Goal: Task Accomplishment & Management: Use online tool/utility

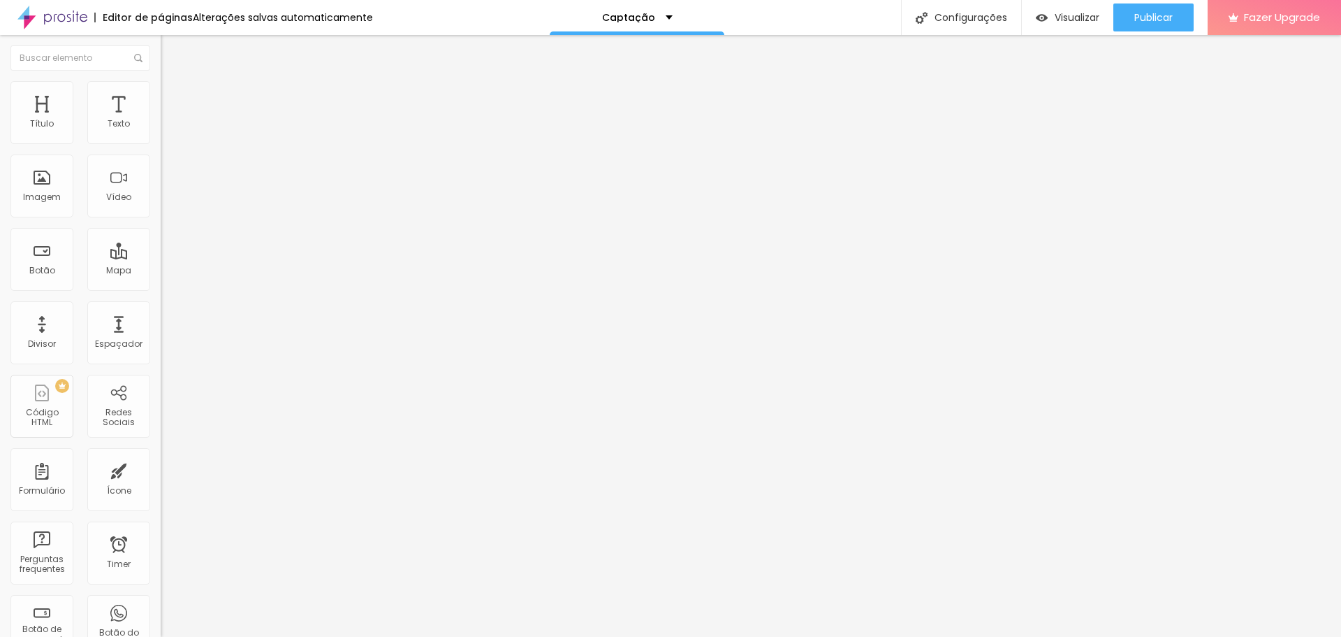
type input "15"
type input "16"
type input "18"
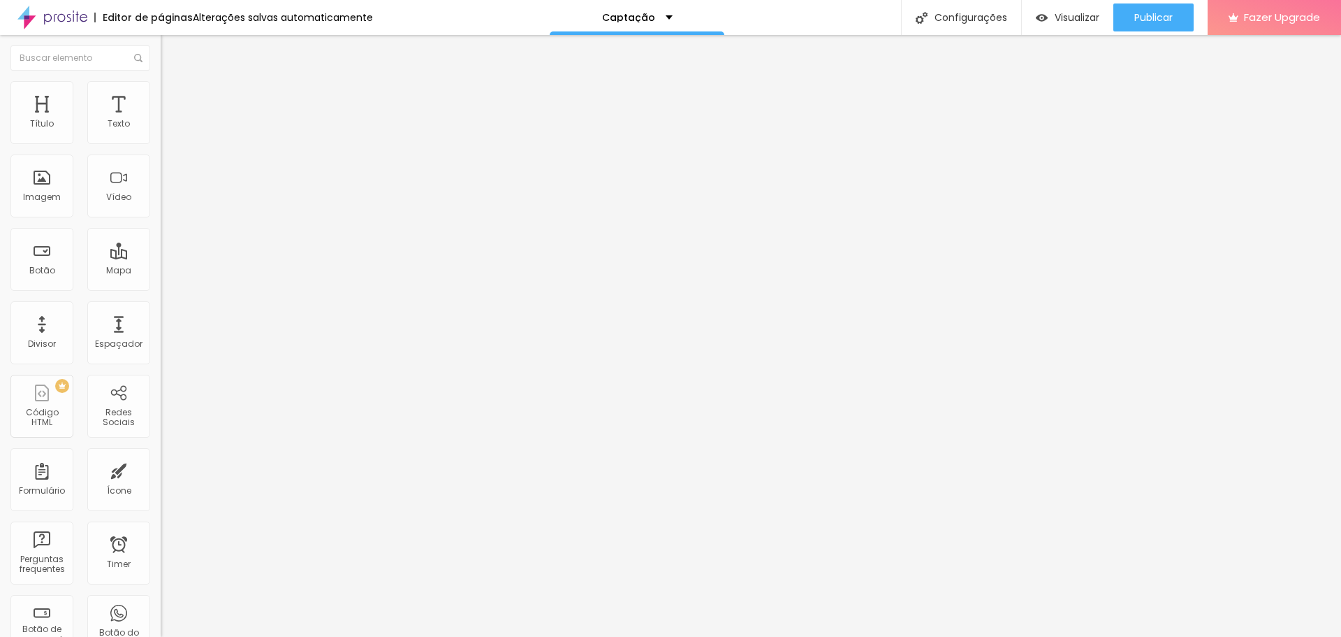
type input "18"
type input "25"
type input "31"
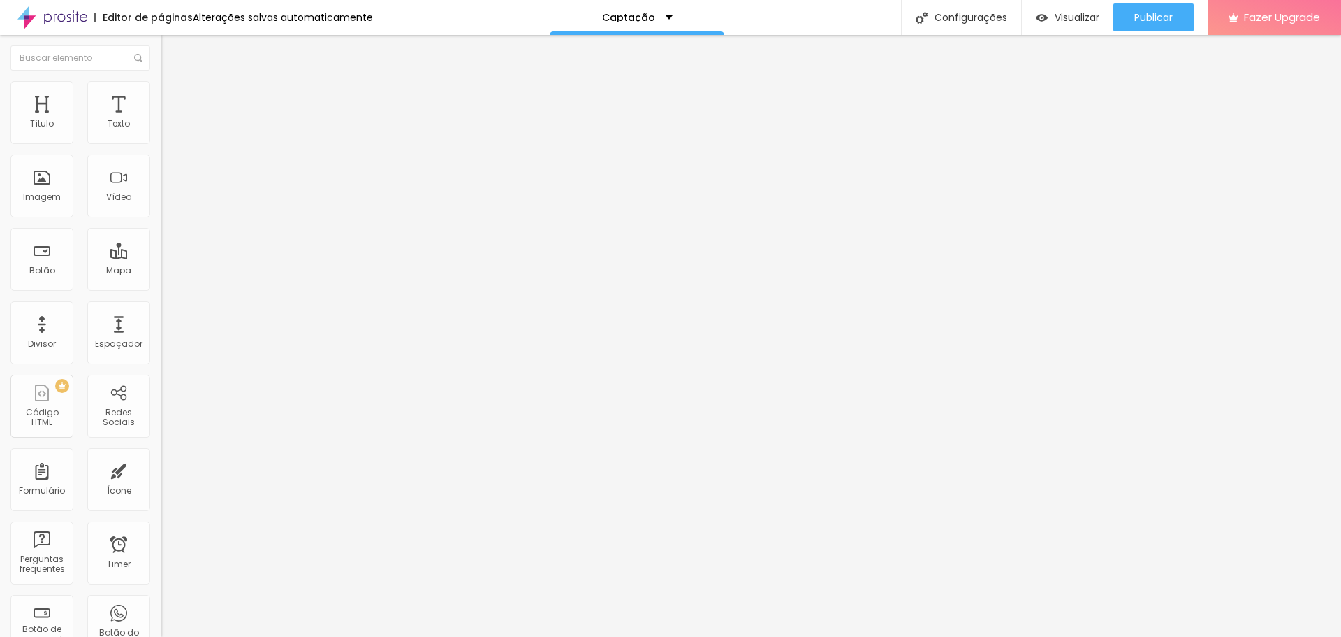
type input "32"
type input "33"
type input "34"
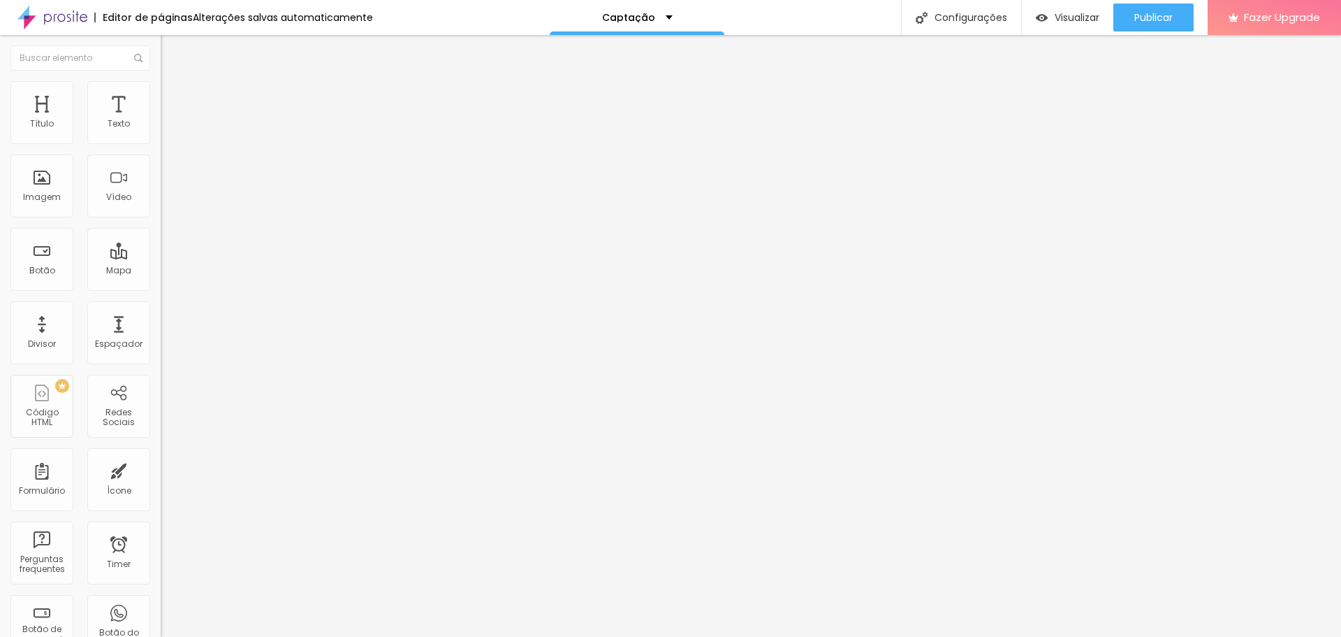
type input "34"
type input "35"
type input "36"
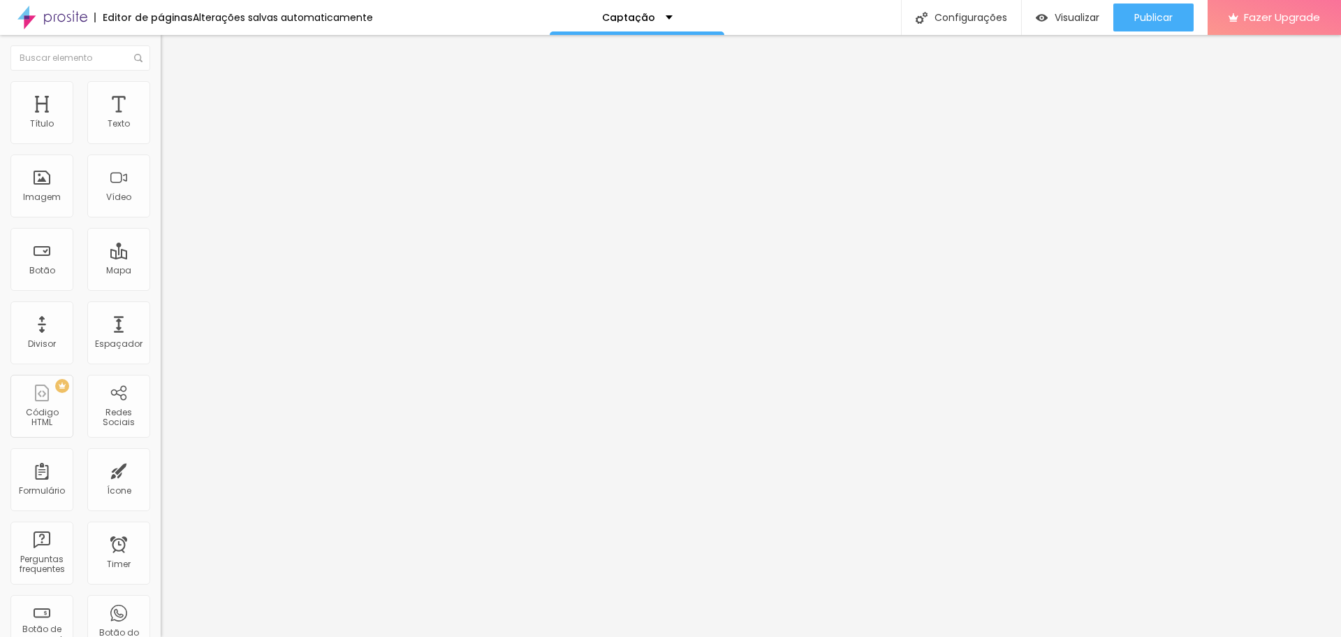
type input "37"
type input "38"
type input "39"
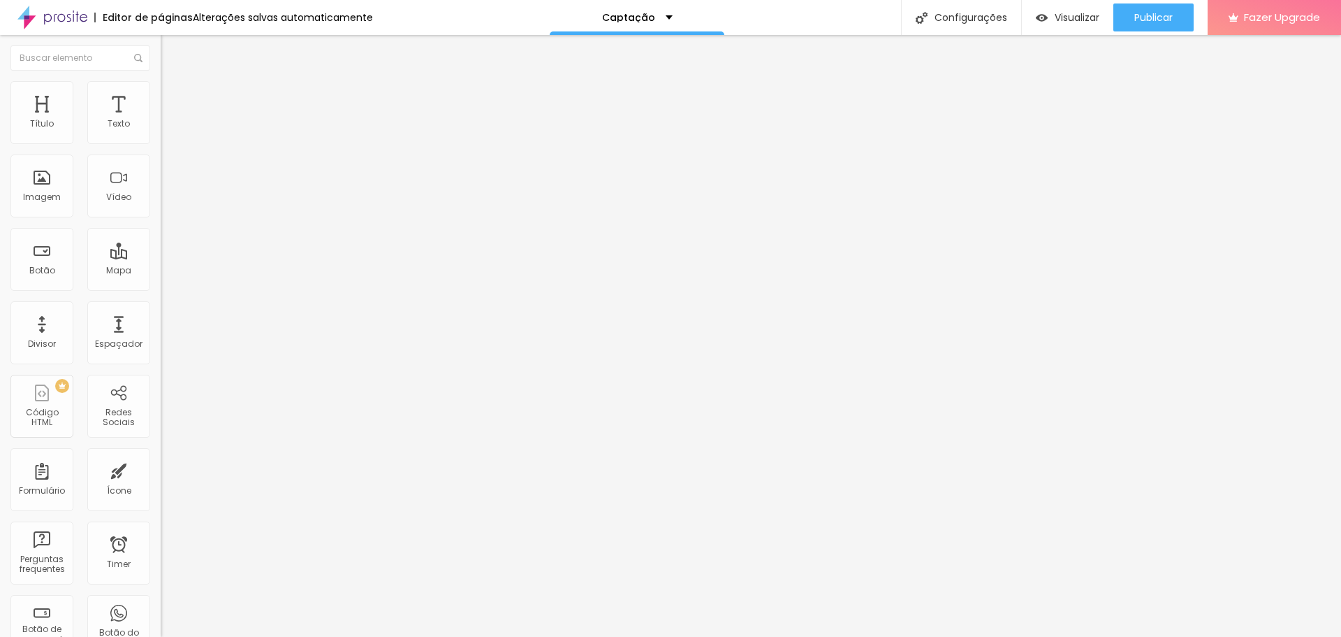
type input "39"
drag, startPoint x: 34, startPoint y: 292, endPoint x: 58, endPoint y: 292, distance: 24.5
type input "39"
click at [161, 330] on input "range" at bounding box center [206, 335] width 90 height 11
type input "15"
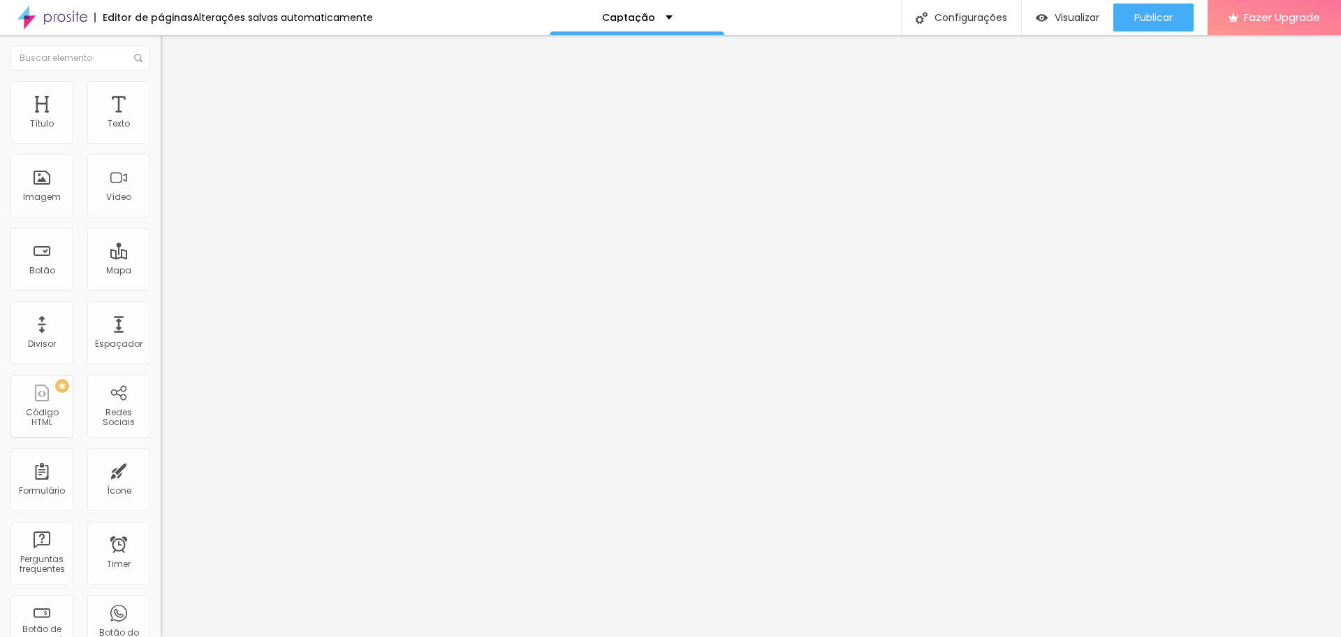
type input "15"
type input "18"
type input "19"
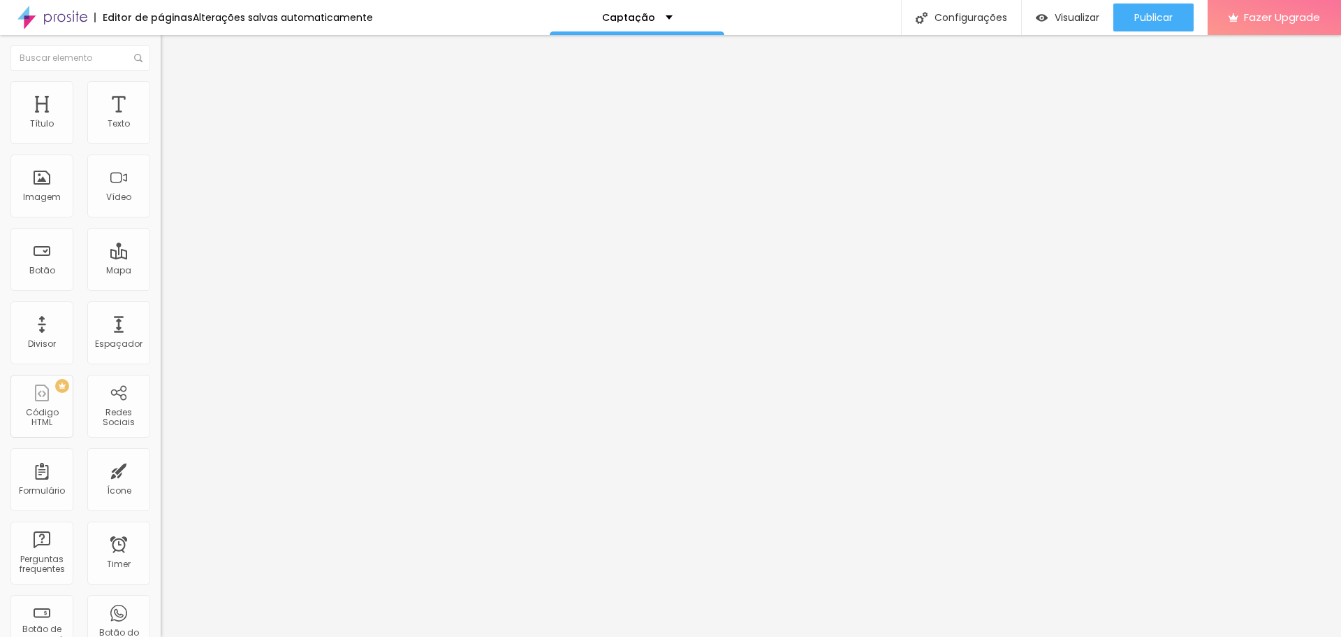
type input "20"
type input "21"
type input "22"
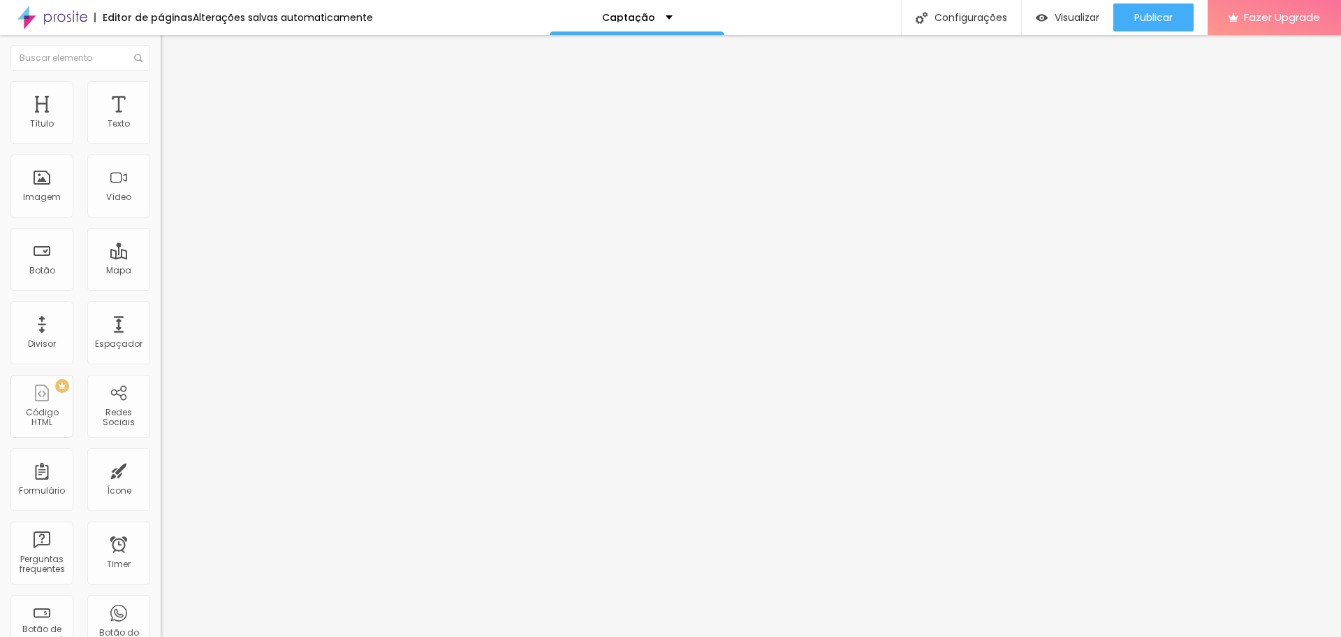
type input "22"
type input "23"
type input "24"
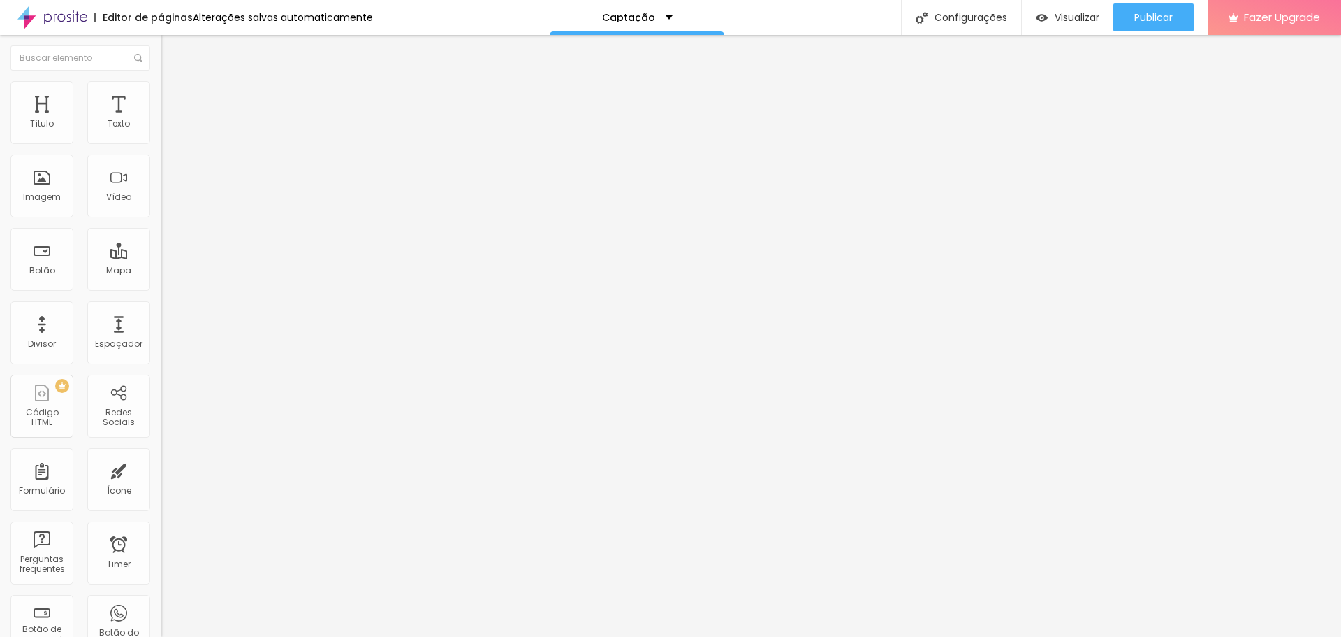
type input "25"
type input "26"
type input "27"
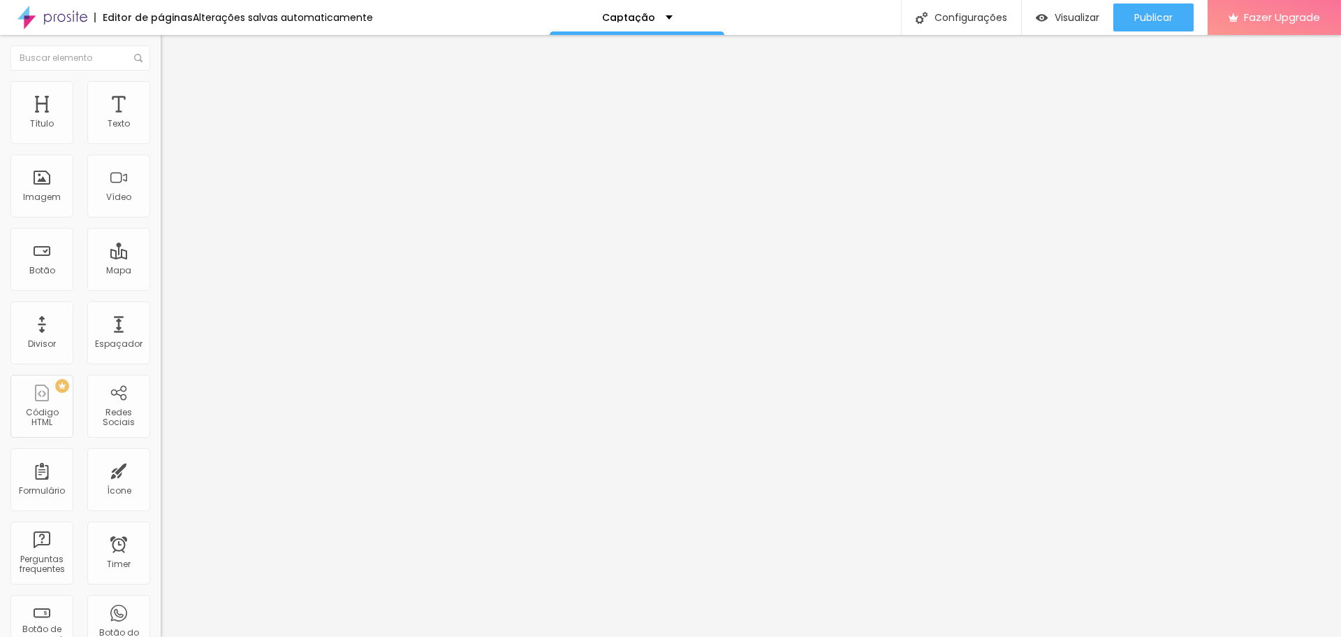
type input "27"
type input "28"
type input "29"
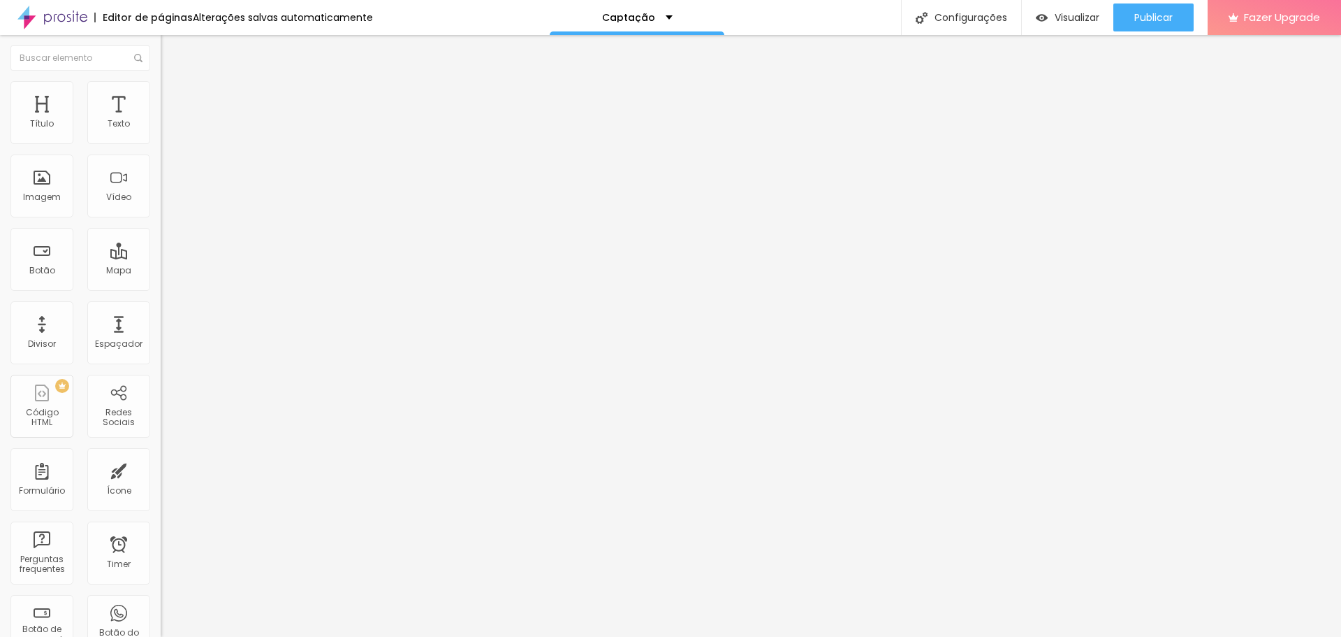
type input "30"
type input "31"
type input "32"
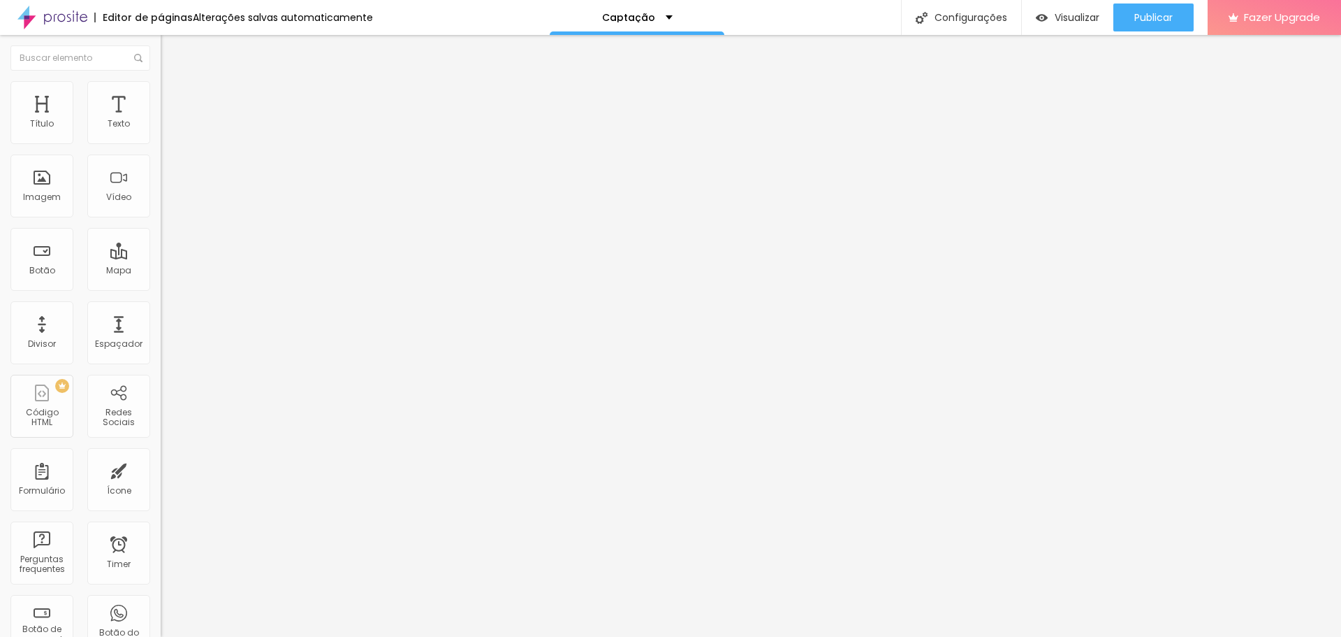
type input "32"
type input "33"
type input "34"
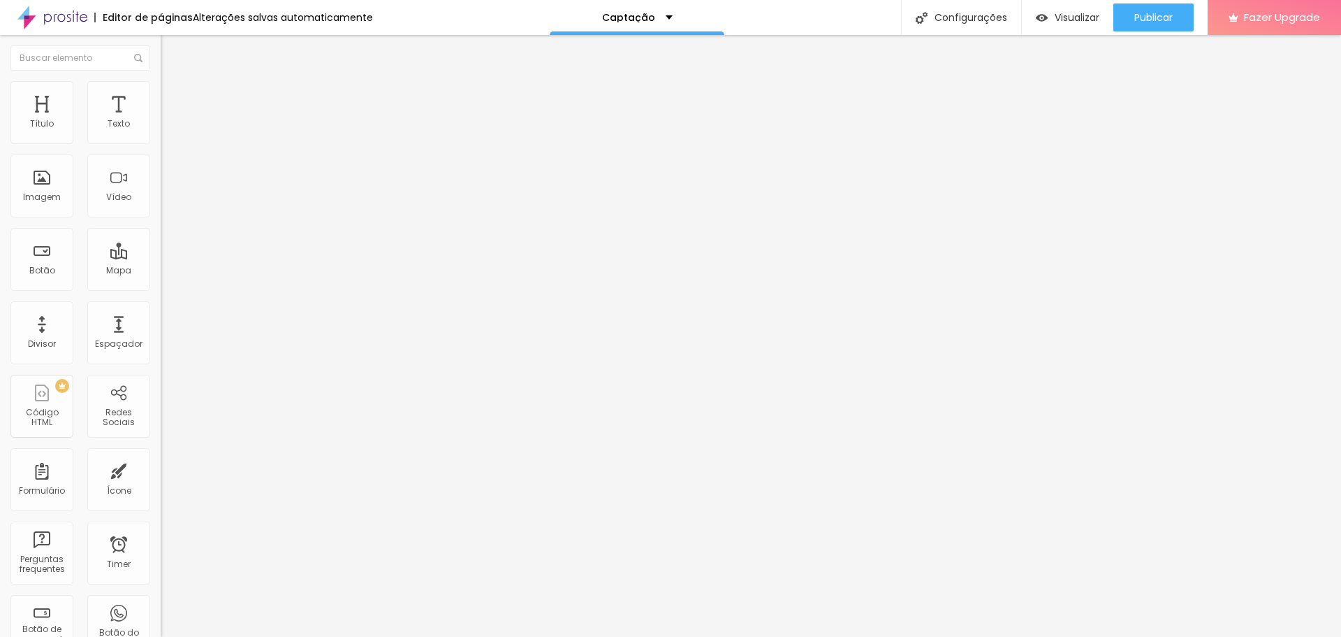
type input "35"
type input "36"
type input "37"
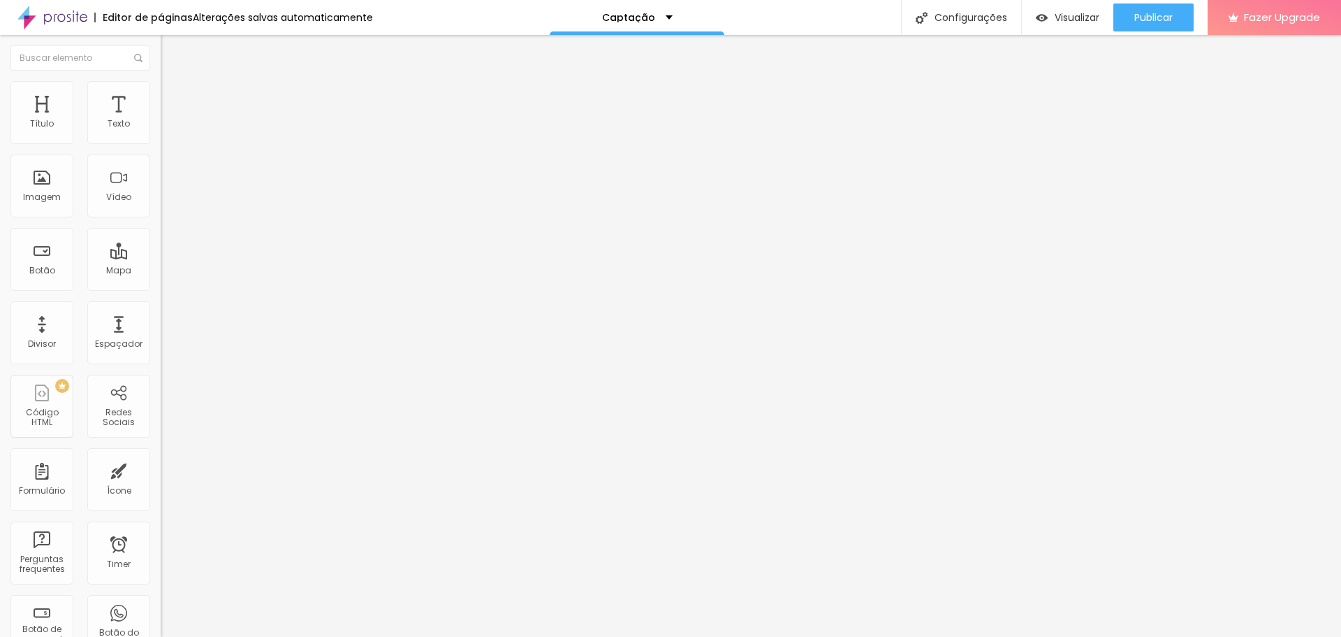
type input "37"
type input "38"
type input "39"
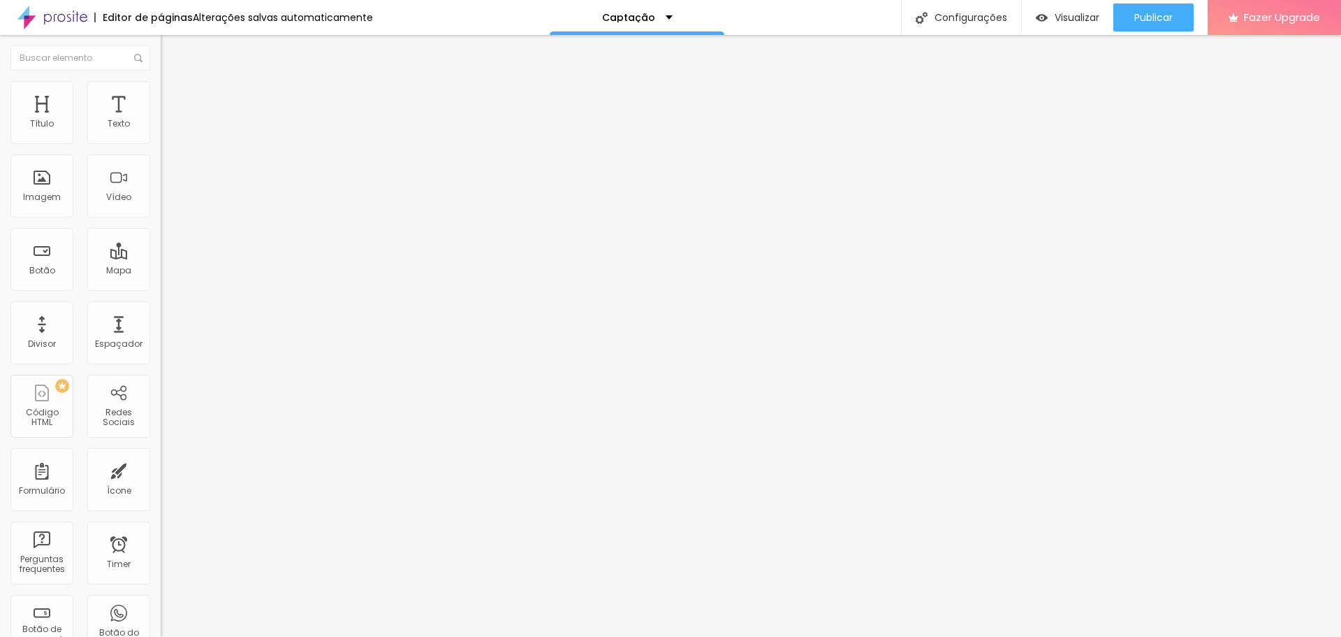
drag, startPoint x: 31, startPoint y: 294, endPoint x: 58, endPoint y: 295, distance: 26.6
type input "39"
click at [161, 330] on input "range" at bounding box center [206, 335] width 90 height 11
type input "17"
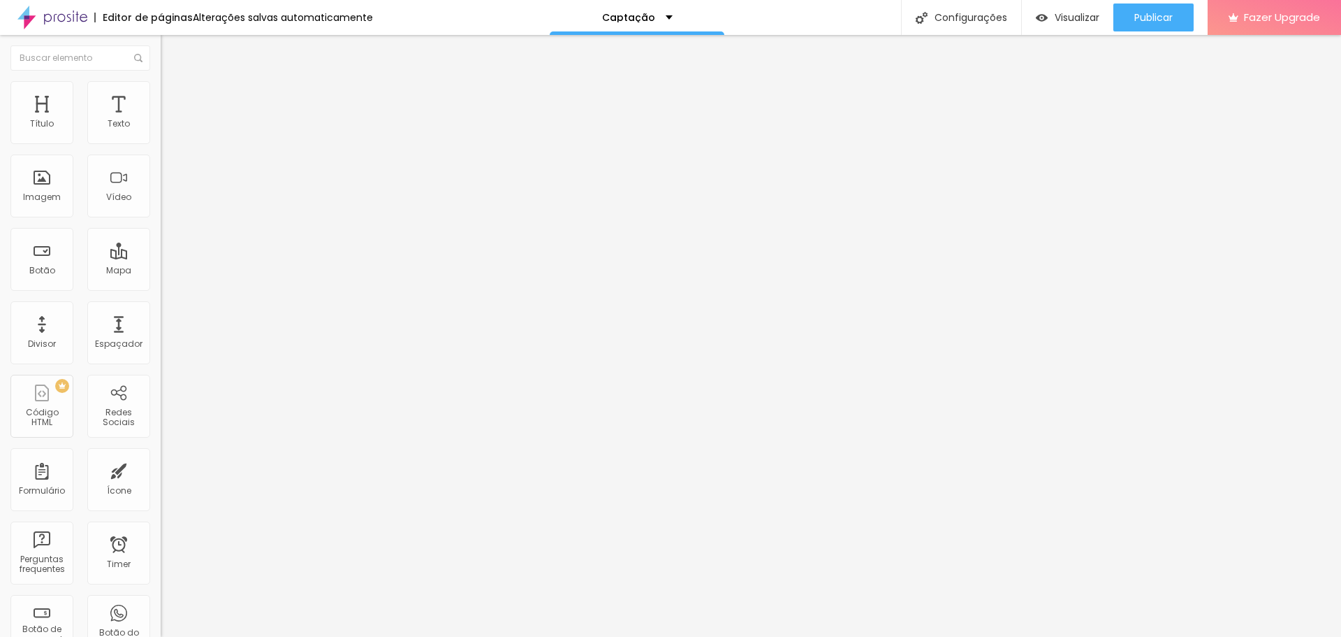
type input "25"
type input "27"
type input "28"
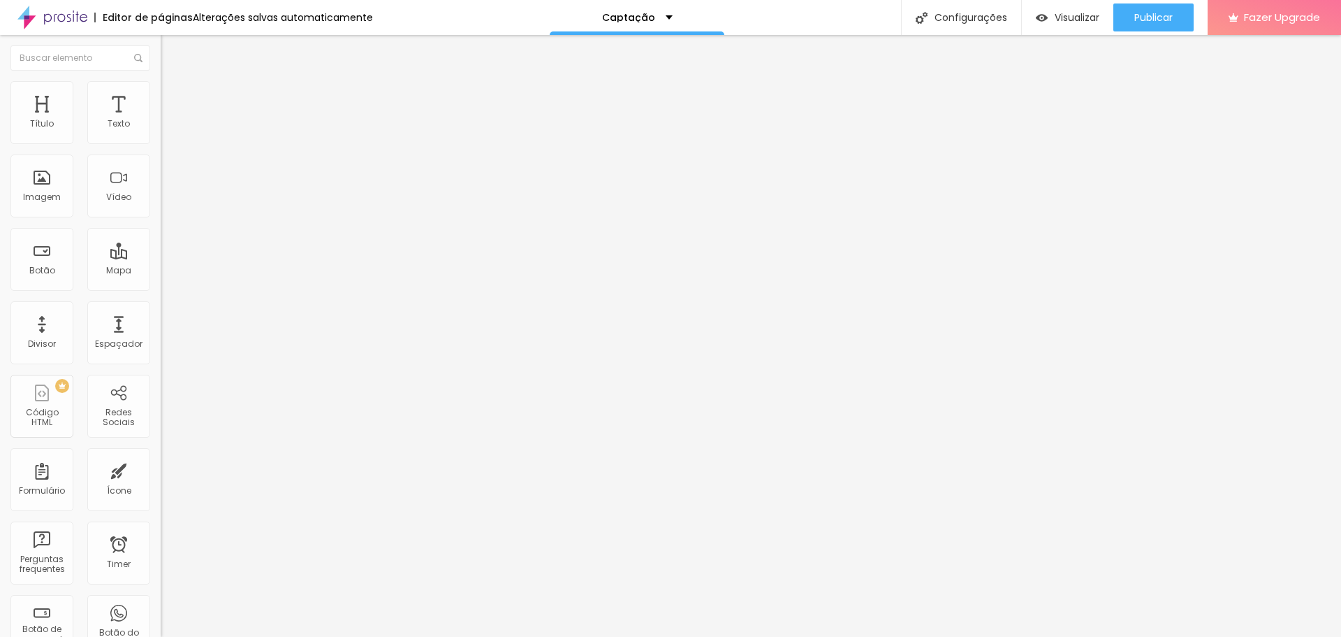
type input "28"
type input "30"
type input "32"
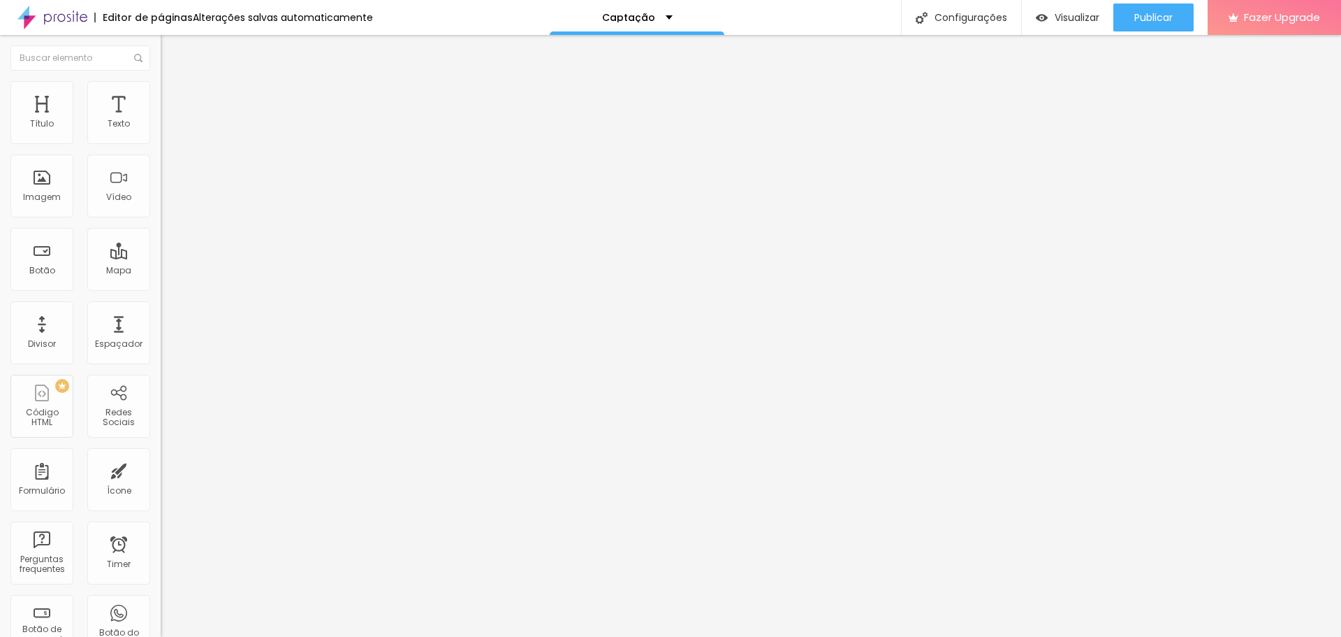
type input "33"
type input "34"
type input "35"
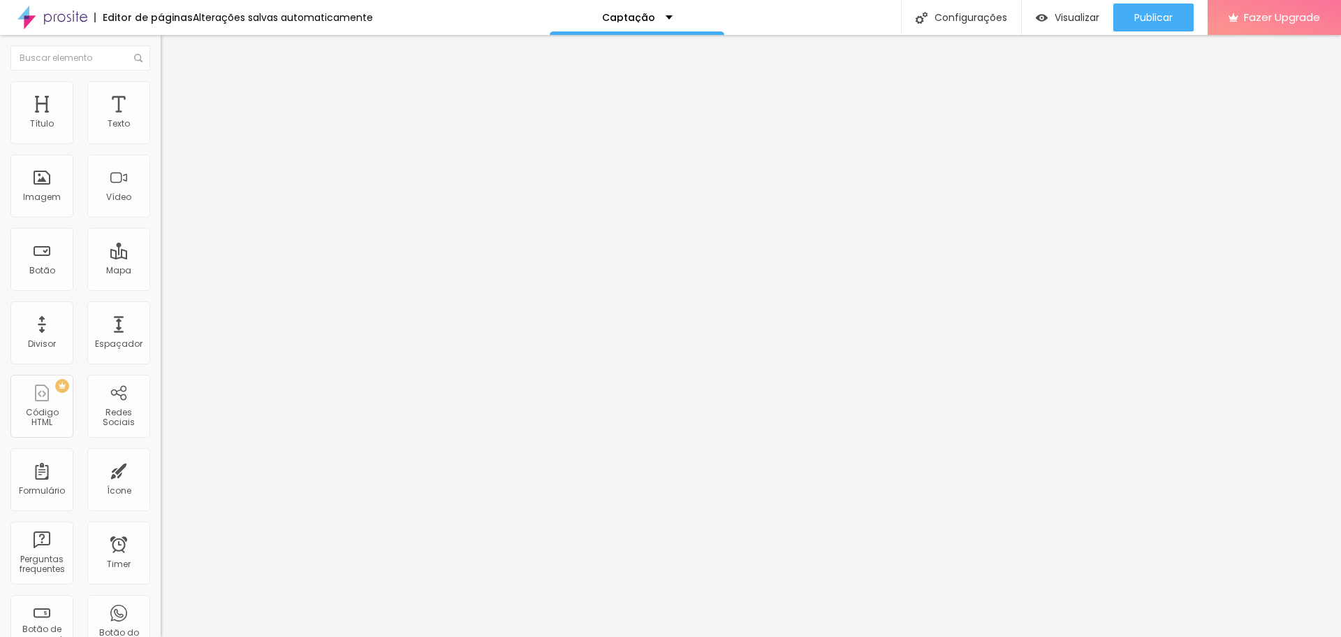
type input "35"
type input "36"
type input "37"
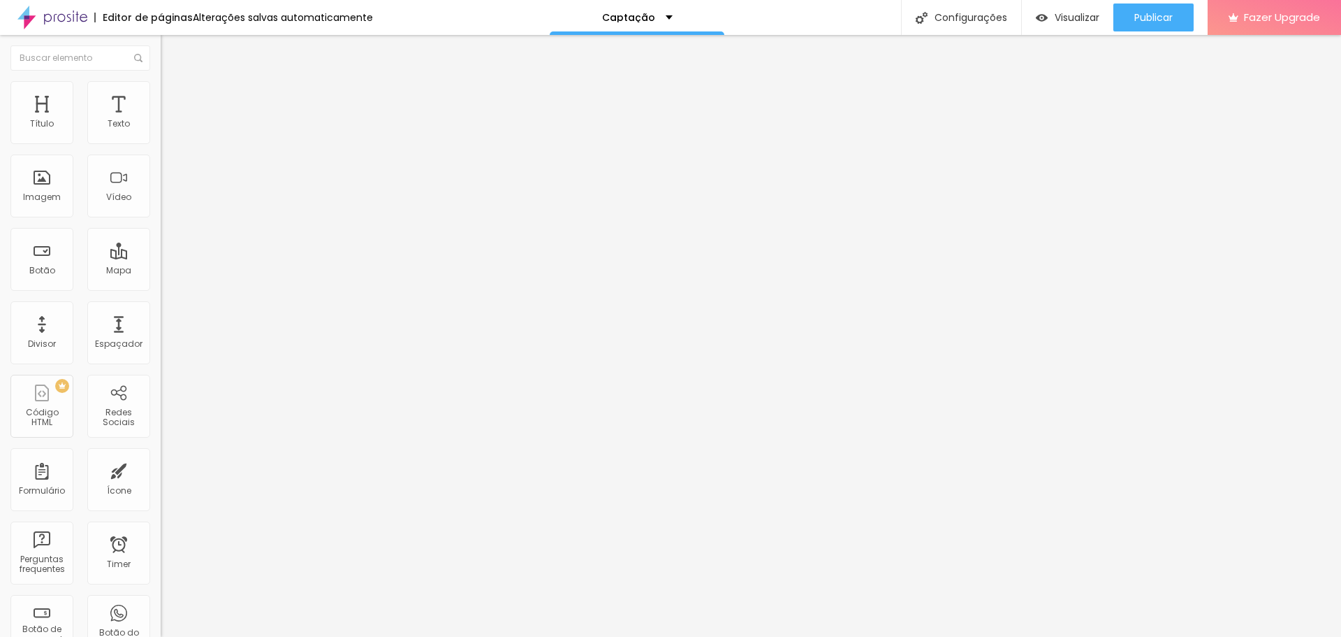
type input "38"
type input "39"
type input "40"
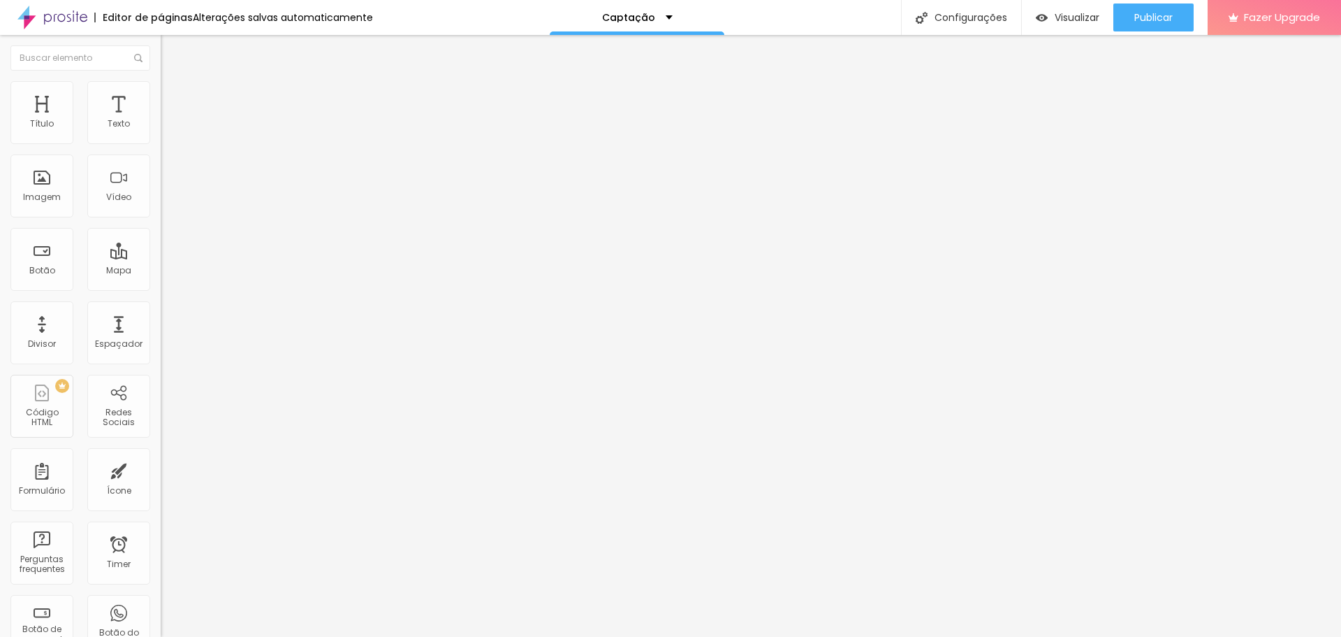
type input "40"
type input "41"
type input "42"
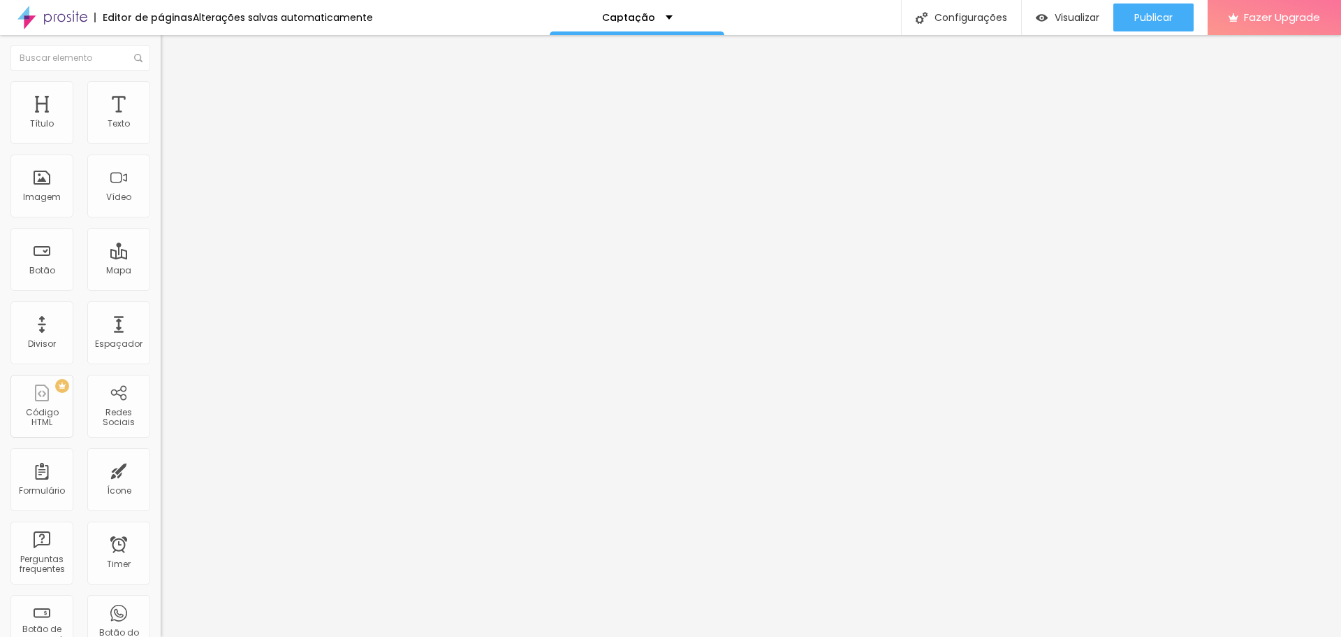
type input "43"
type input "44"
type input "43"
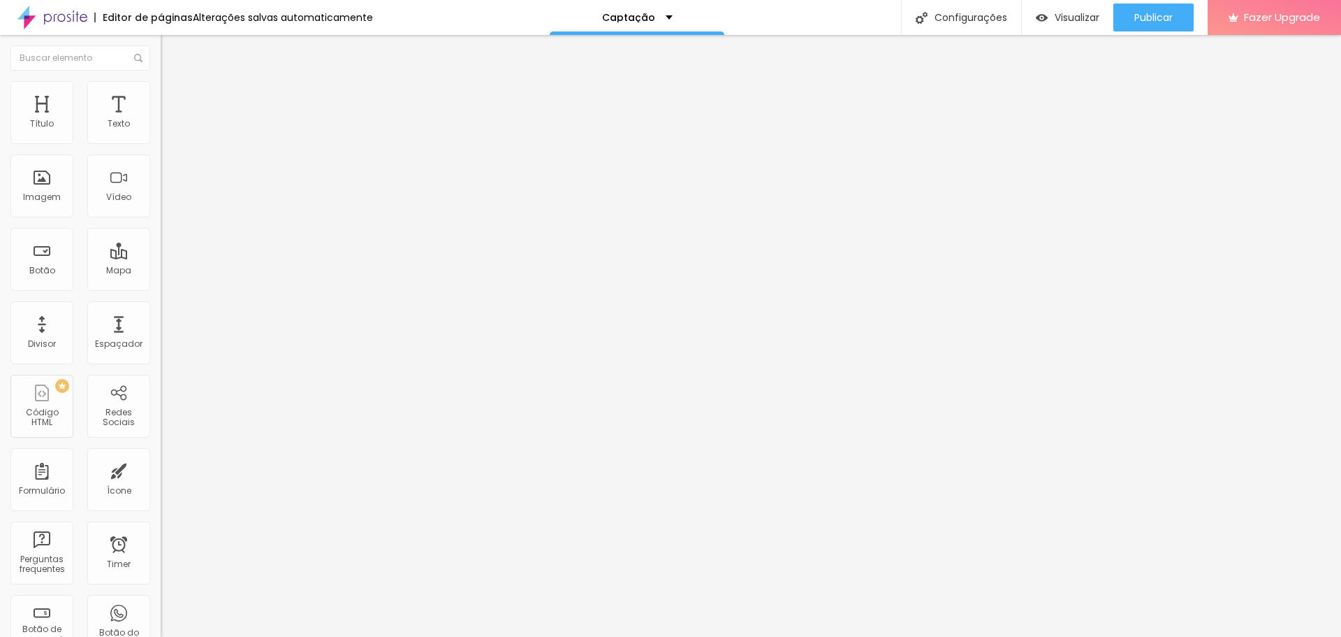
type input "43"
type input "42"
type input "41"
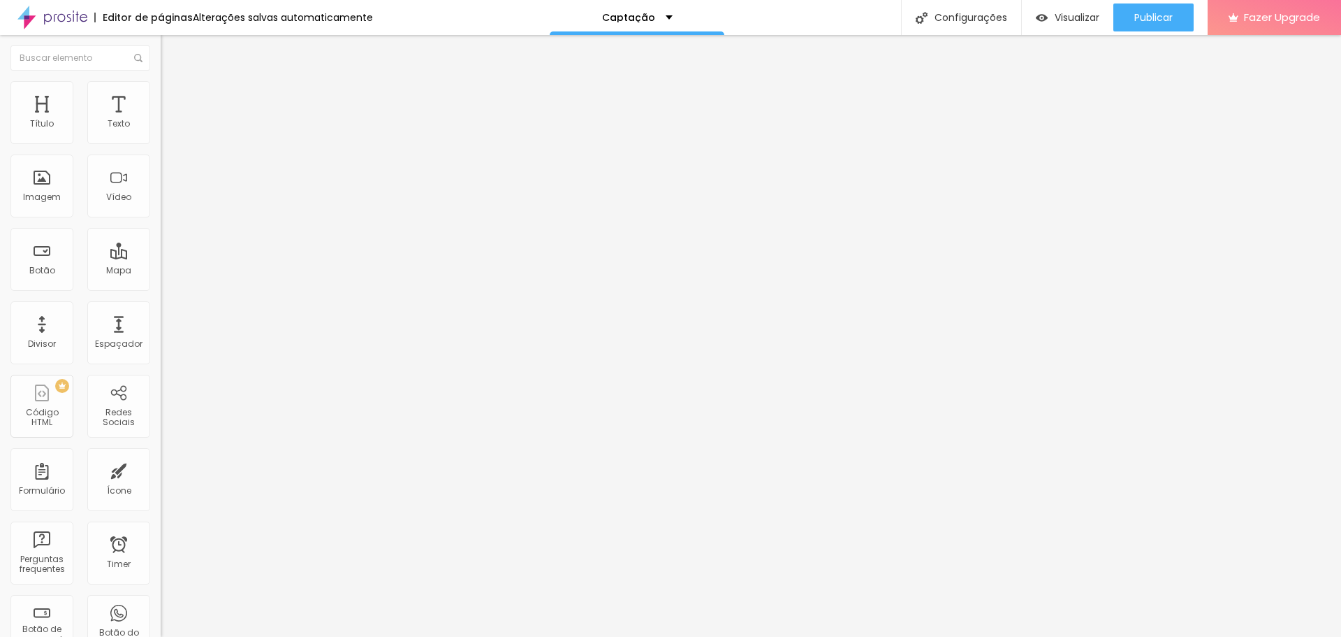
type input "40"
type input "39"
drag, startPoint x: 33, startPoint y: 293, endPoint x: 57, endPoint y: 294, distance: 24.5
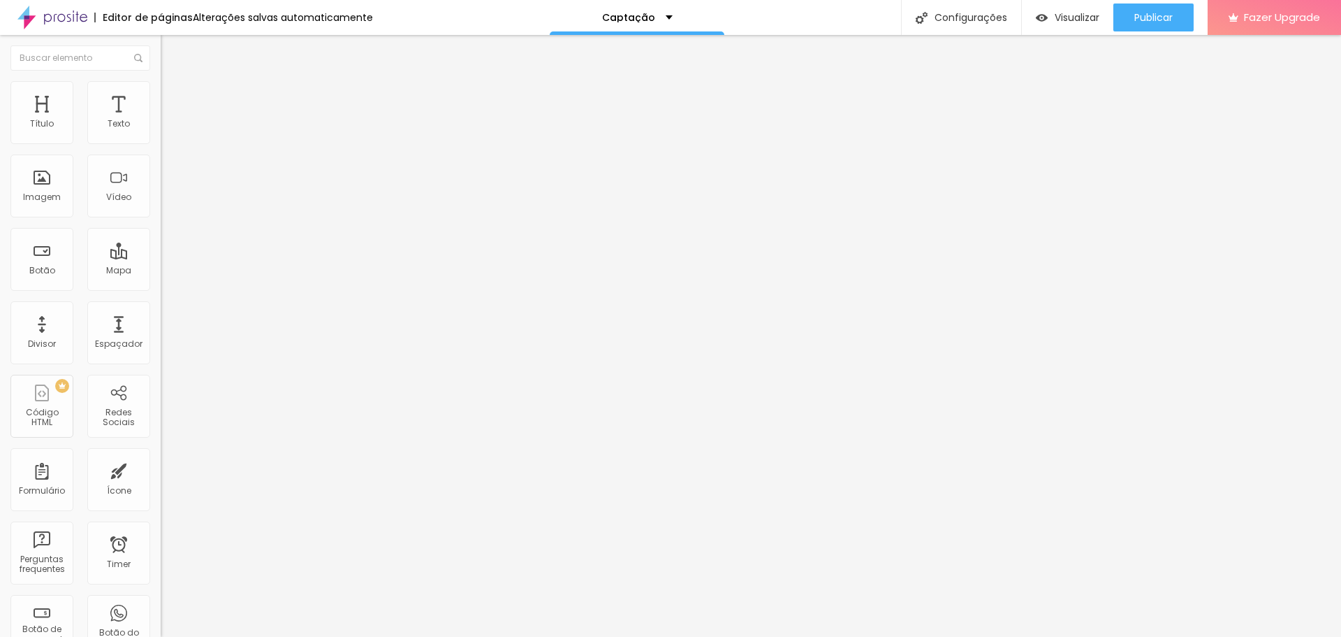
type input "39"
click at [161, 330] on input "range" at bounding box center [206, 335] width 90 height 11
type input "18"
type input "19"
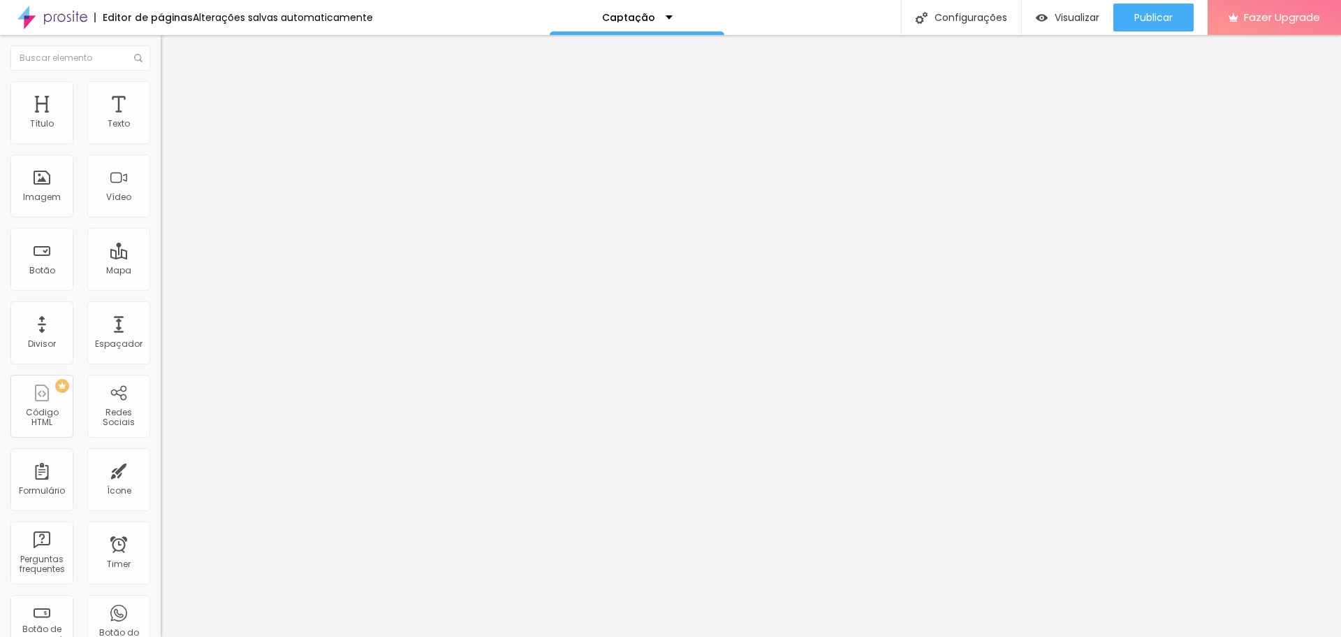
type input "19"
type input "22"
type input "23"
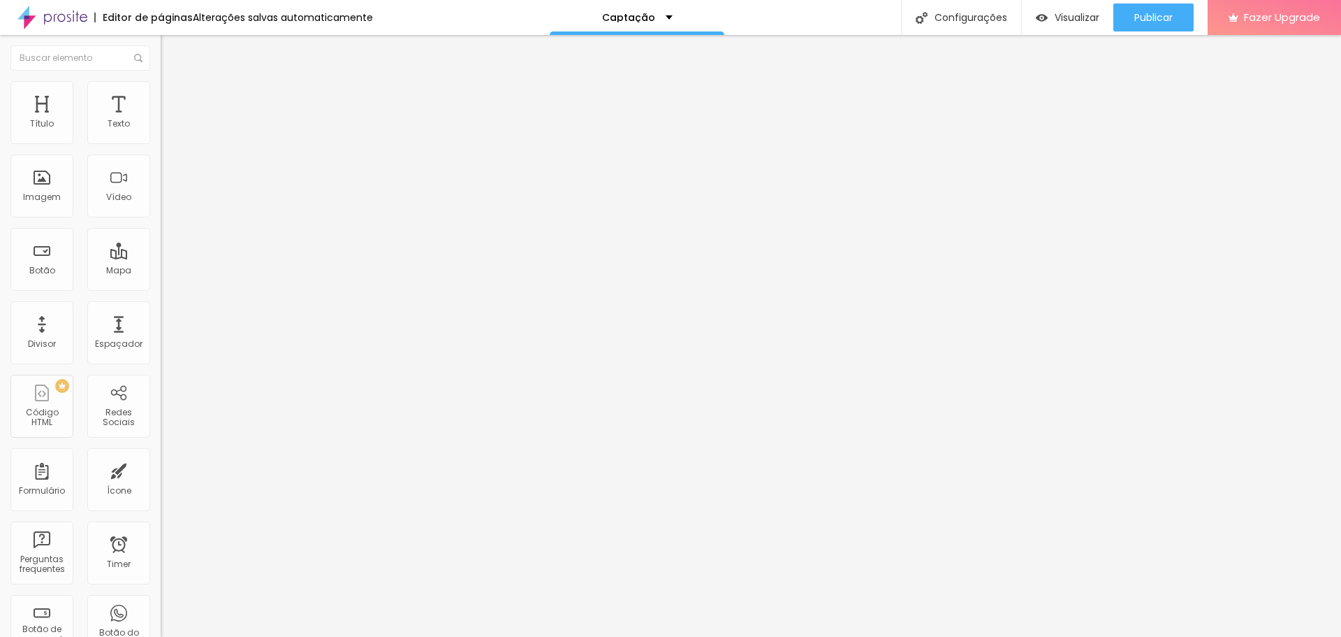
type input "24"
type input "25"
type input "26"
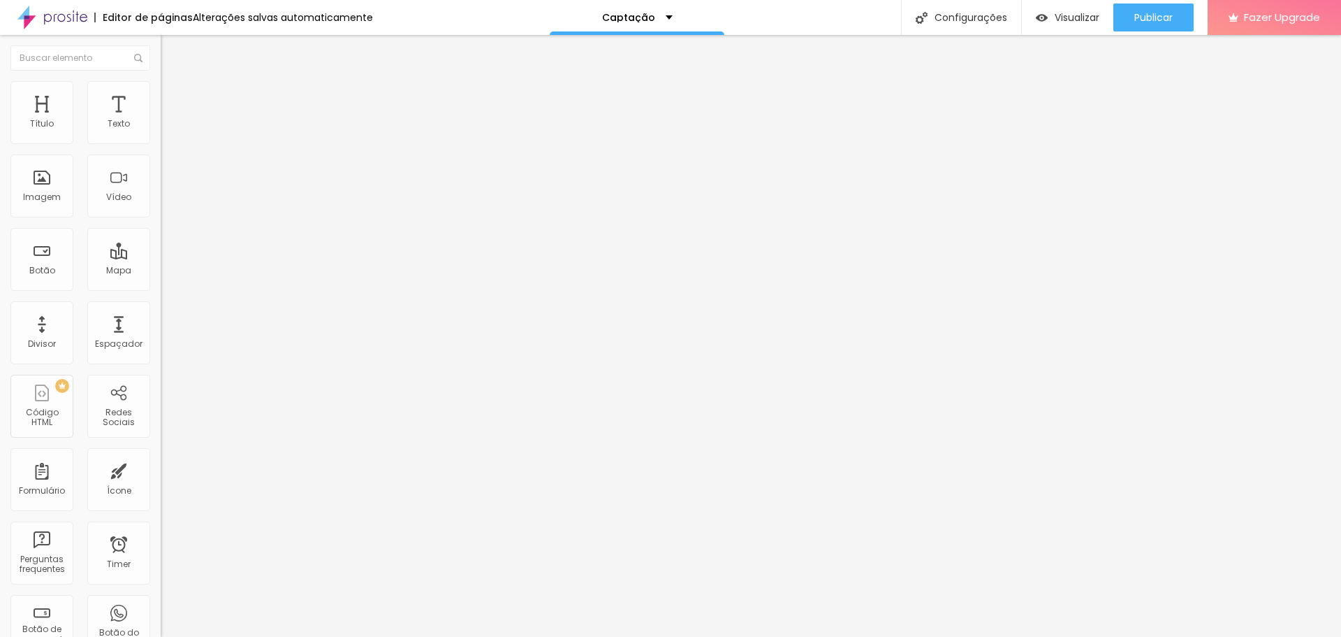
type input "26"
type input "27"
type input "29"
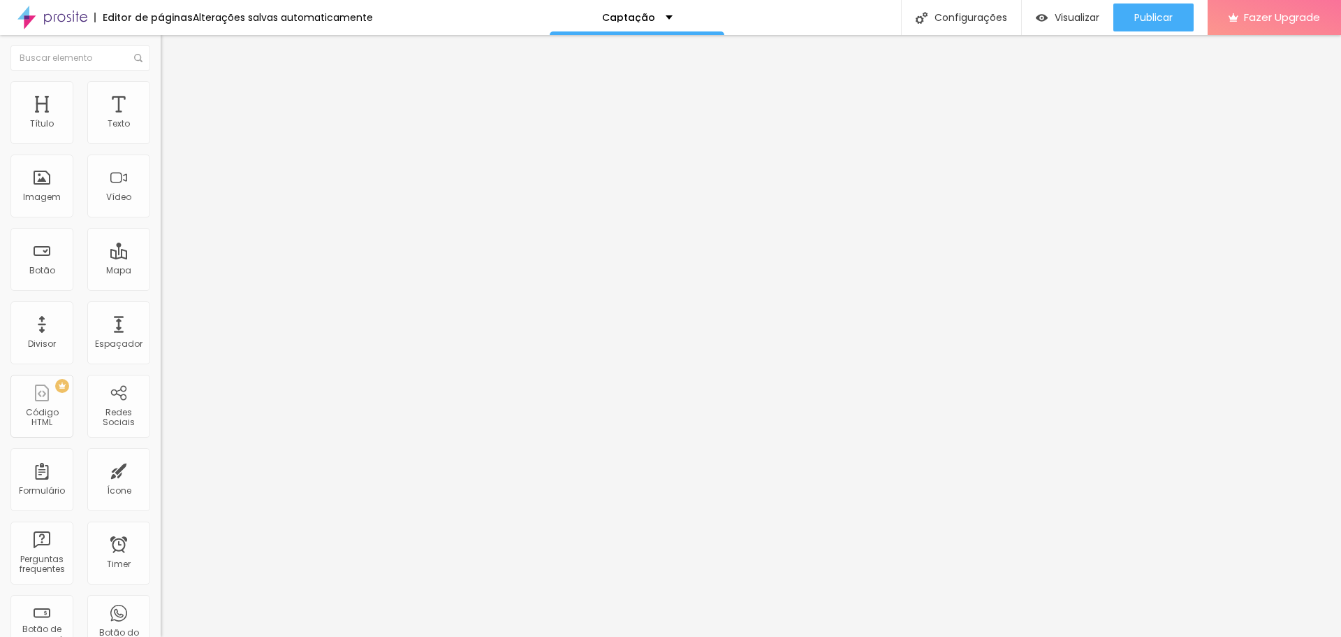
type input "30"
type input "31"
type input "32"
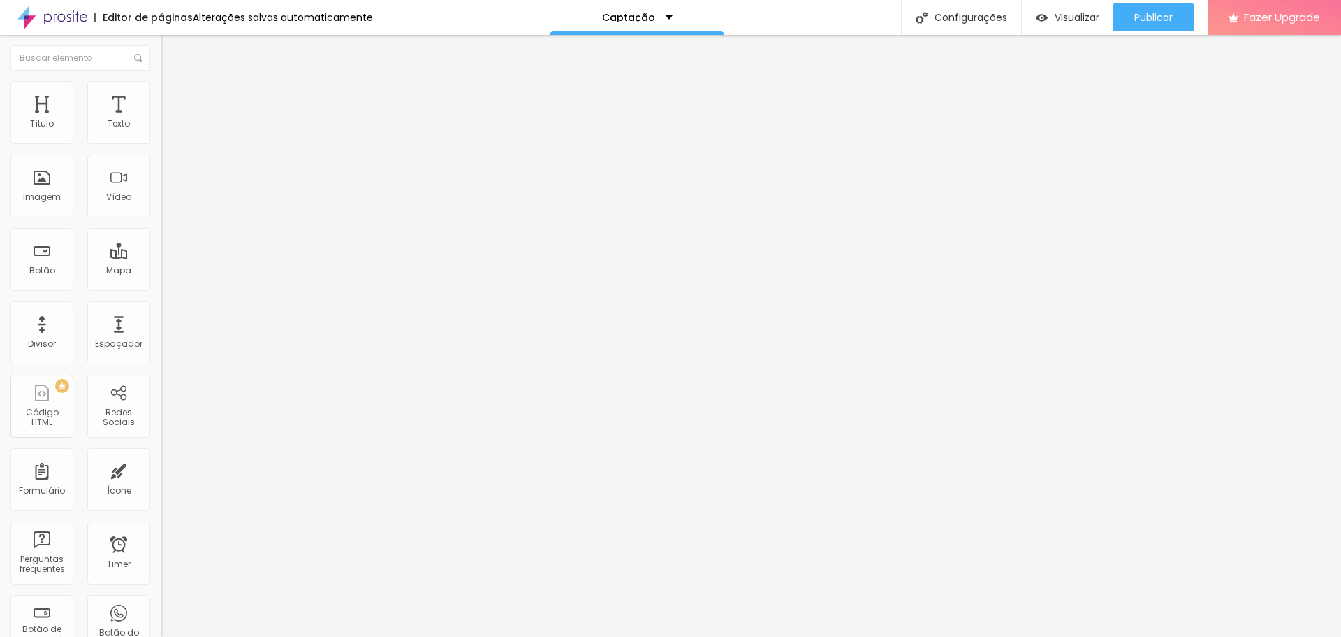
type input "32"
type input "34"
type input "35"
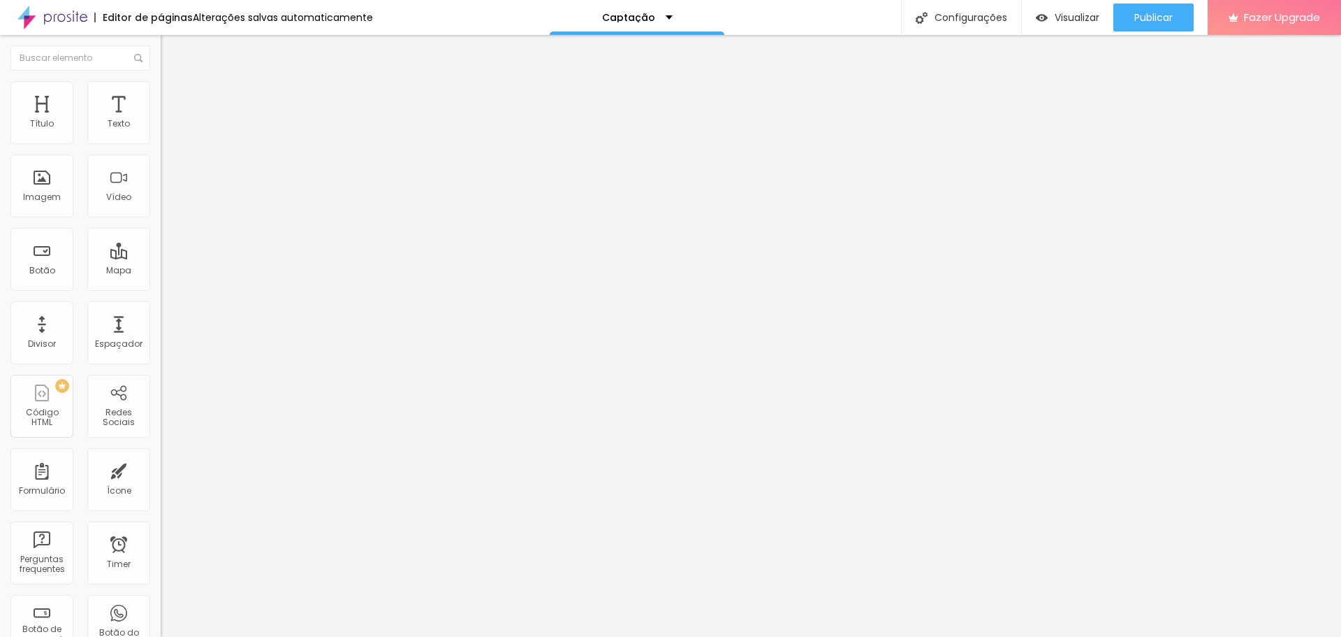
type input "36"
type input "37"
type input "38"
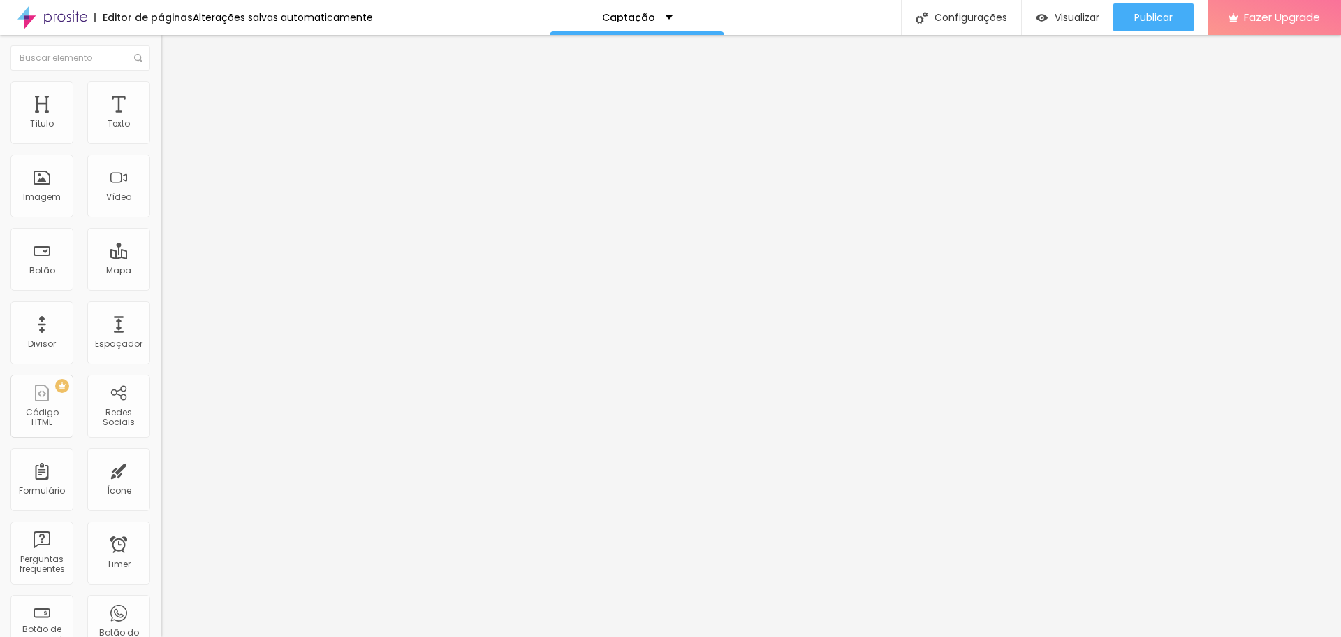
type input "38"
type input "39"
type input "40"
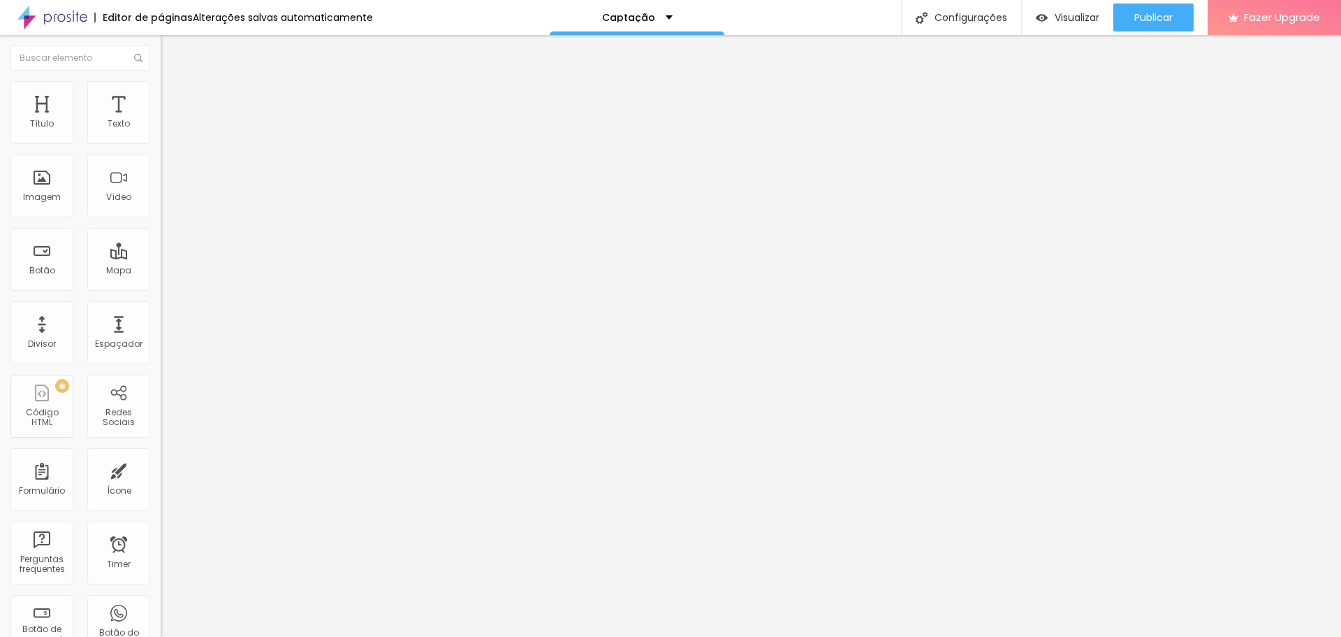
type input "41"
type input "42"
type input "43"
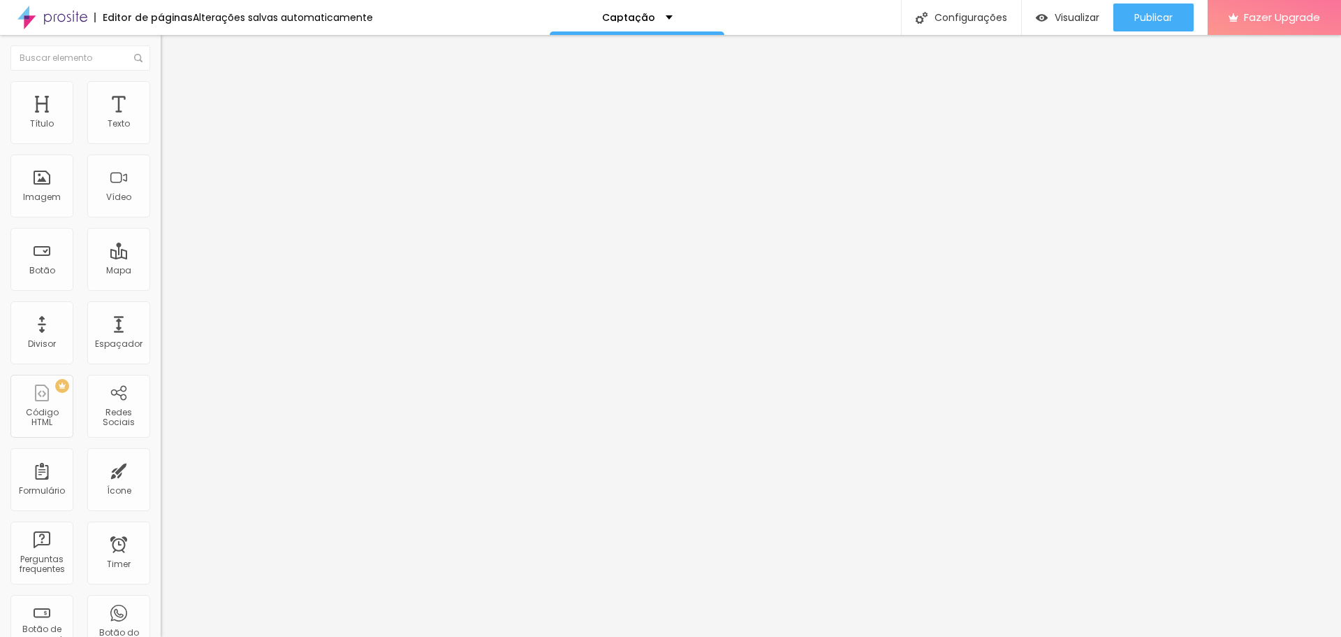
type input "43"
type input "44"
type input "43"
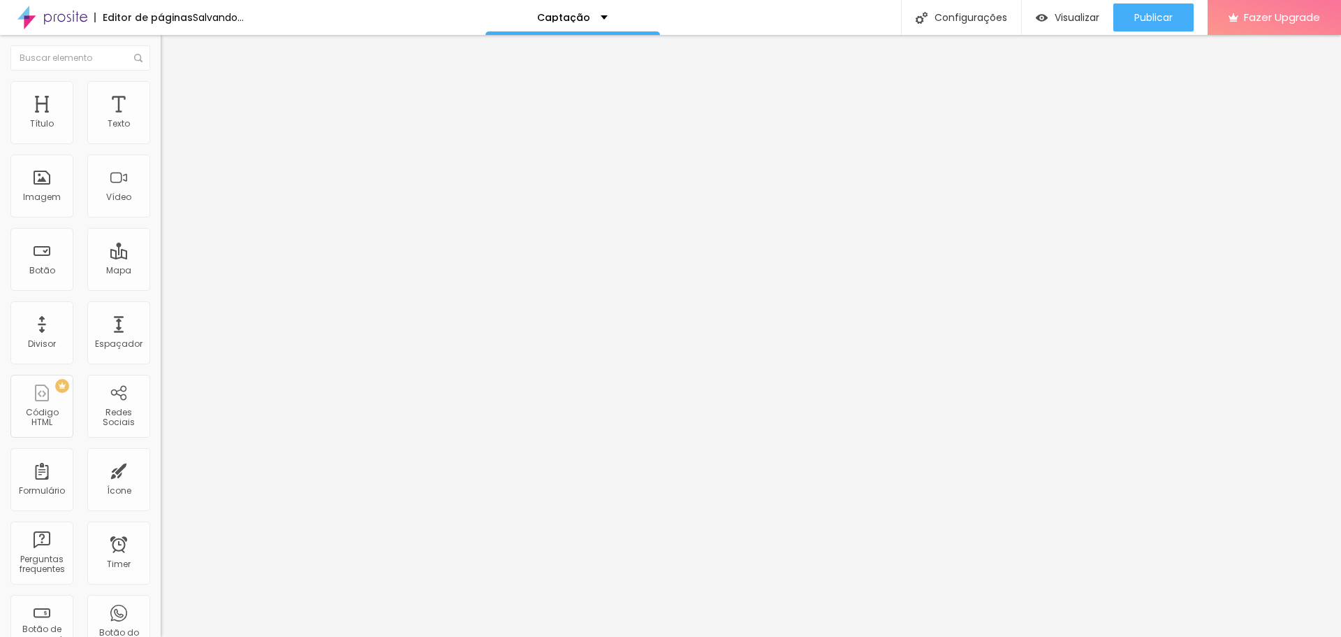
type input "42"
type input "41"
type input "40"
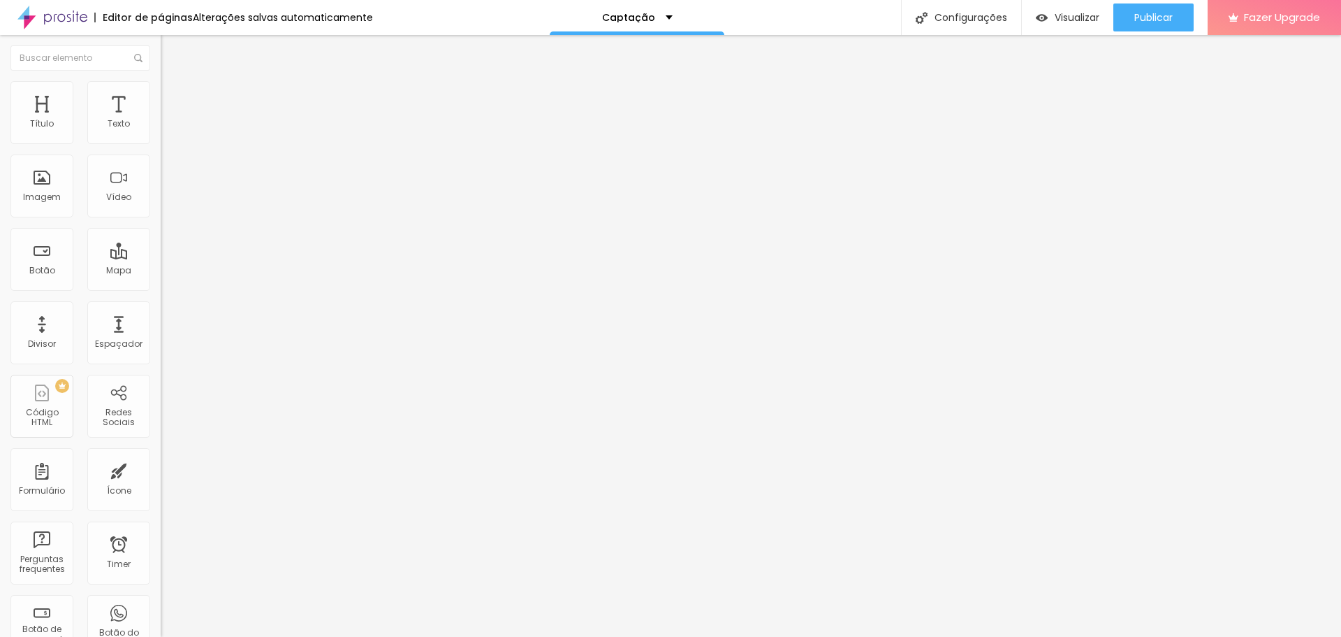
type input "40"
type input "39"
drag, startPoint x: 37, startPoint y: 297, endPoint x: 57, endPoint y: 298, distance: 20.3
type input "39"
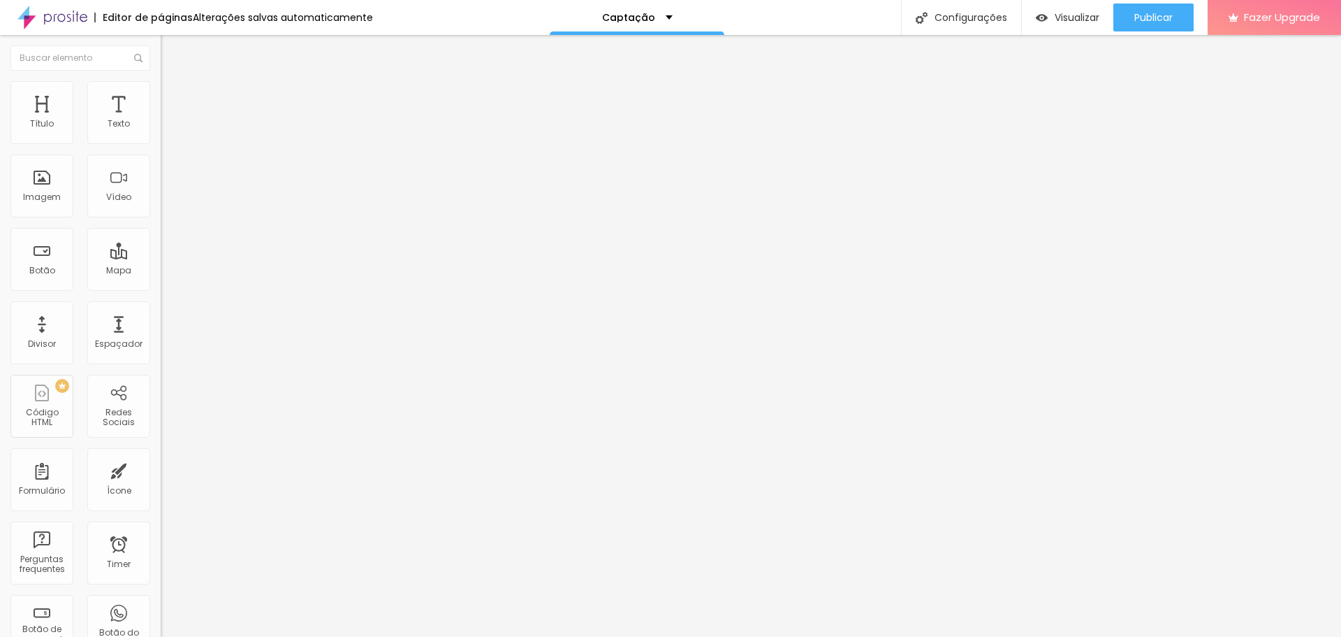
click at [161, 330] on input "range" at bounding box center [206, 335] width 90 height 11
type input "15"
type input "16"
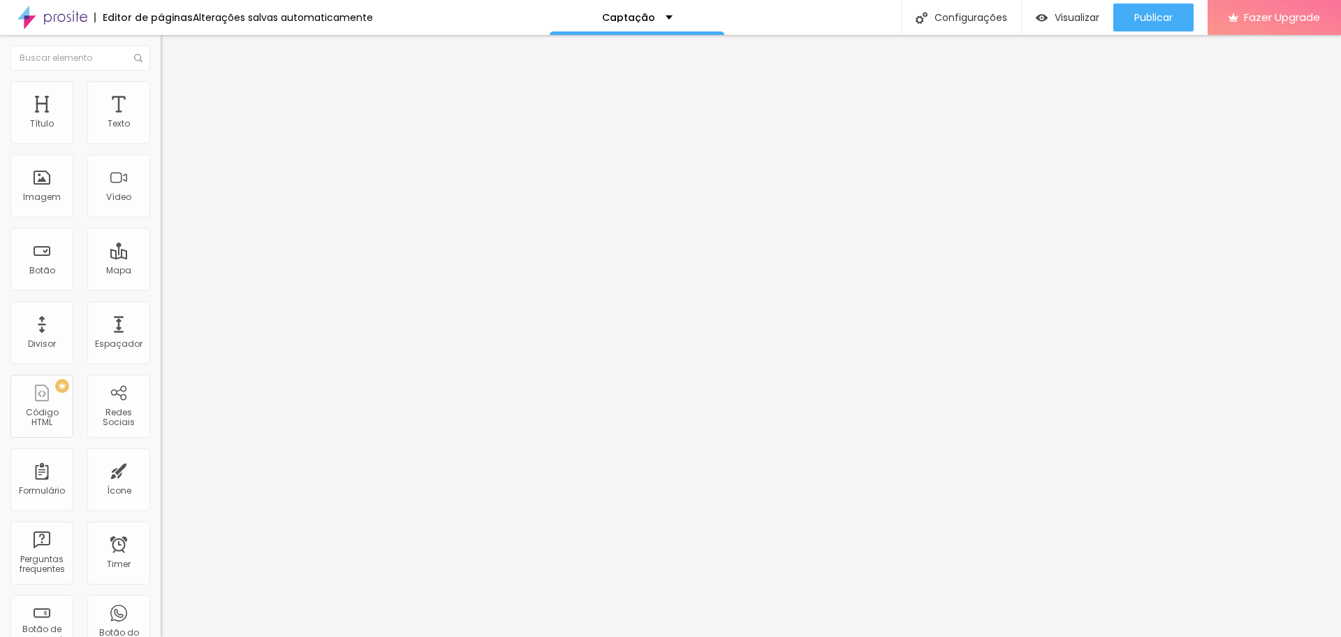
type input "18"
type input "20"
type input "23"
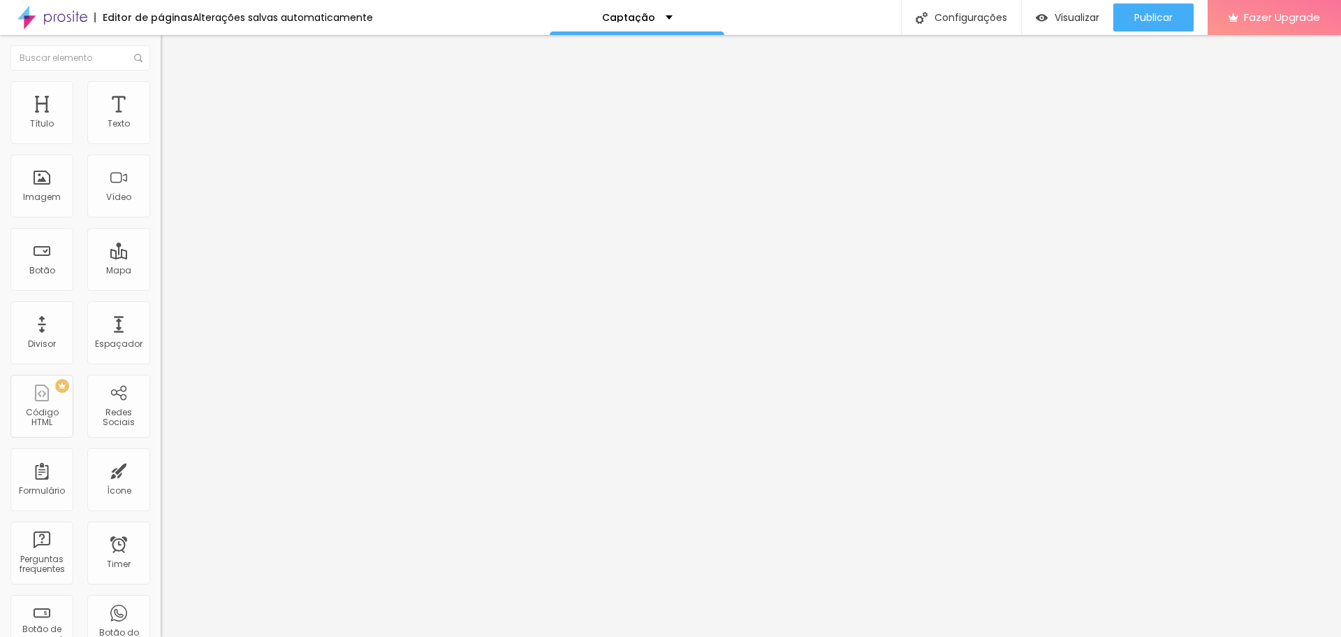
type input "23"
type input "30"
type input "31"
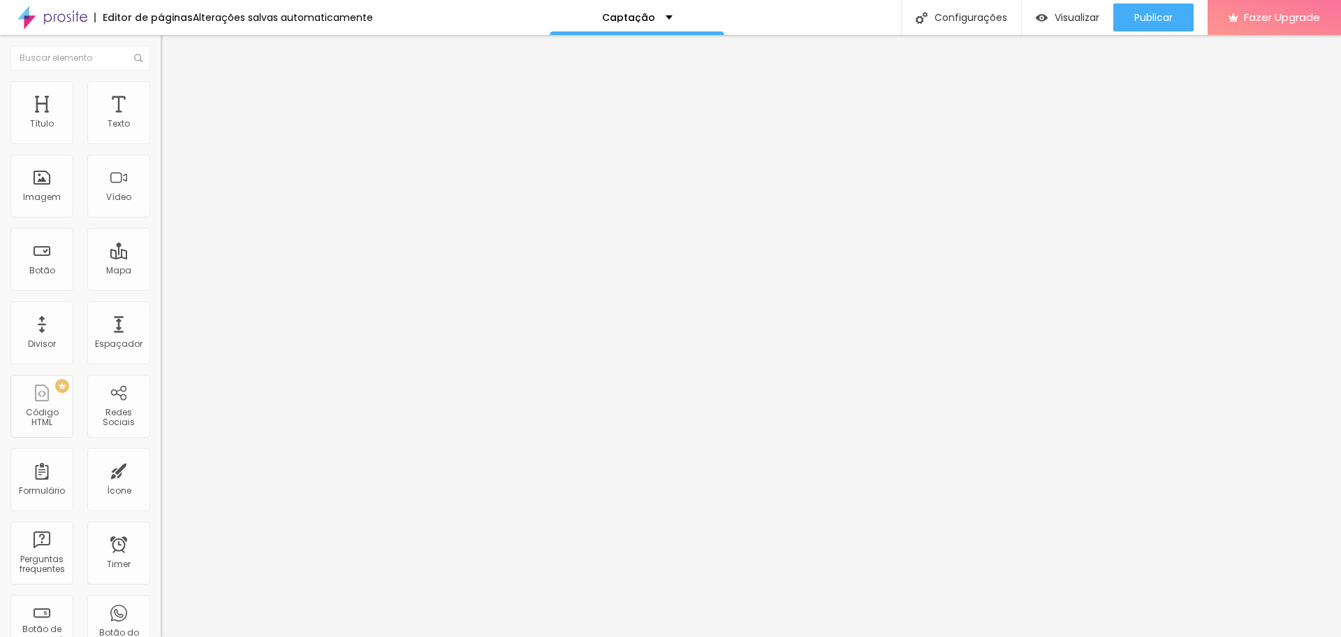
type input "32"
type input "33"
type input "34"
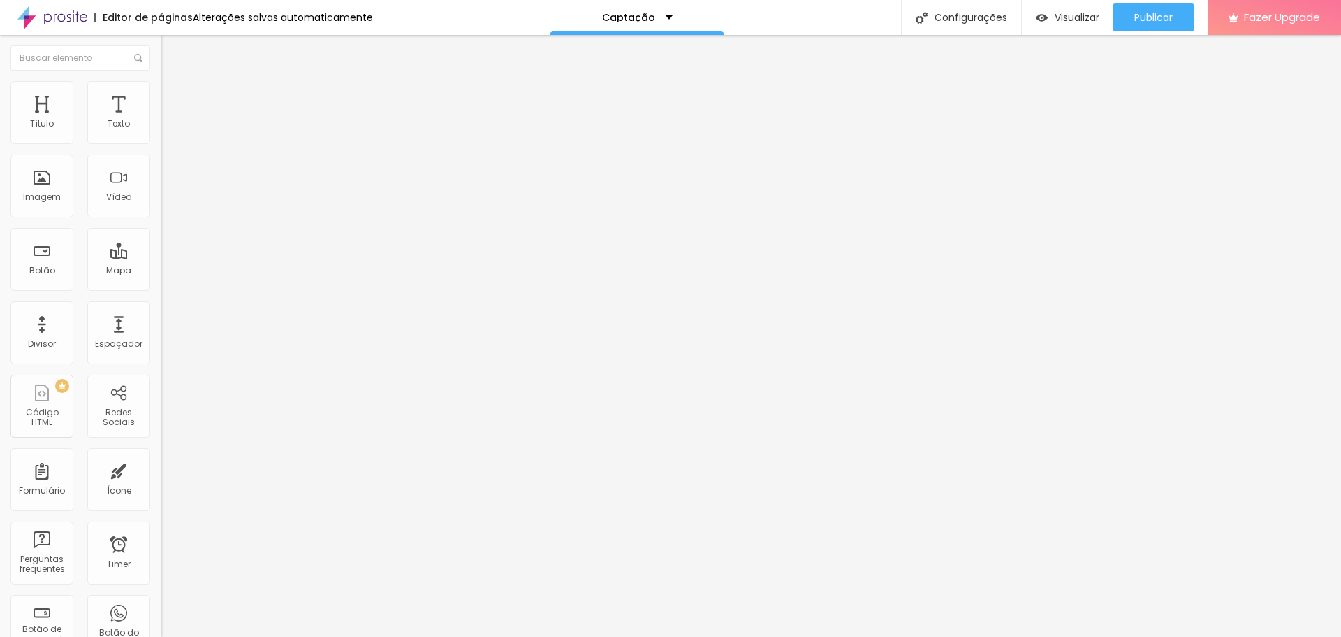
type input "34"
type input "35"
drag, startPoint x: 32, startPoint y: 290, endPoint x: 58, endPoint y: 294, distance: 26.2
click at [161, 330] on input "range" at bounding box center [206, 335] width 90 height 11
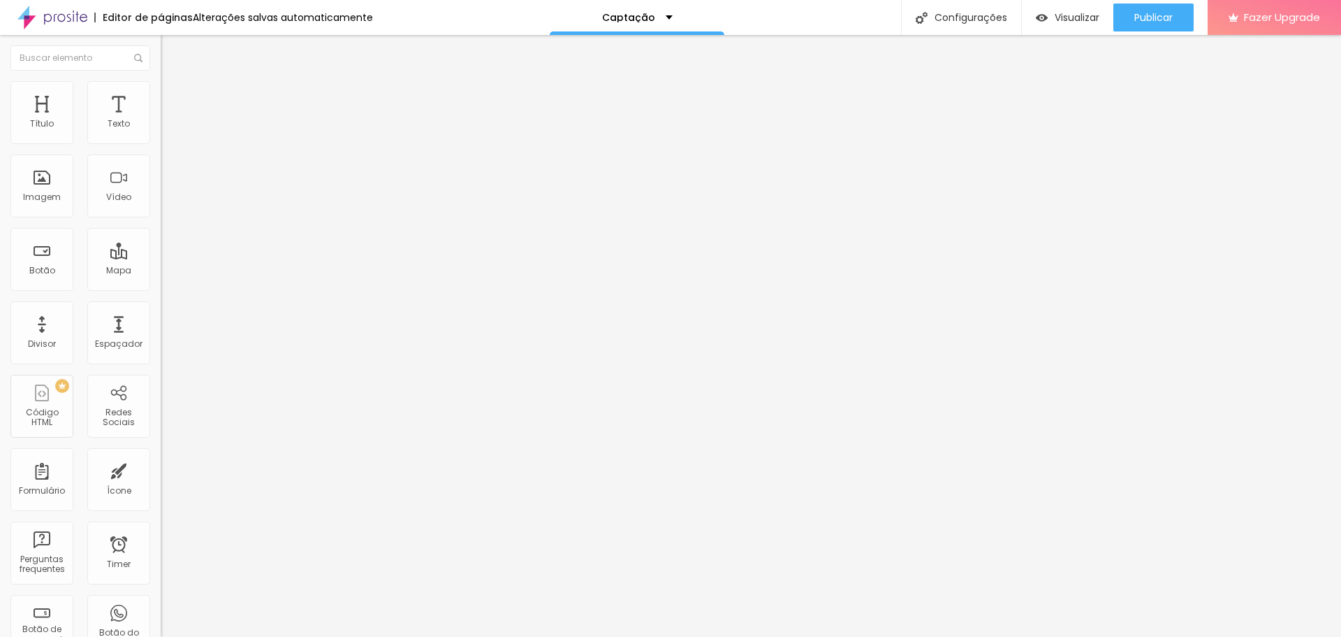
click at [161, 219] on span "Original" at bounding box center [178, 213] width 34 height 12
click at [161, 244] on span "Quadrado" at bounding box center [183, 238] width 45 height 12
click at [161, 227] on span "Cinema" at bounding box center [178, 221] width 35 height 12
click at [161, 239] on div "Padrão 4:3" at bounding box center [241, 235] width 161 height 8
click at [161, 257] on span "Original" at bounding box center [178, 251] width 34 height 12
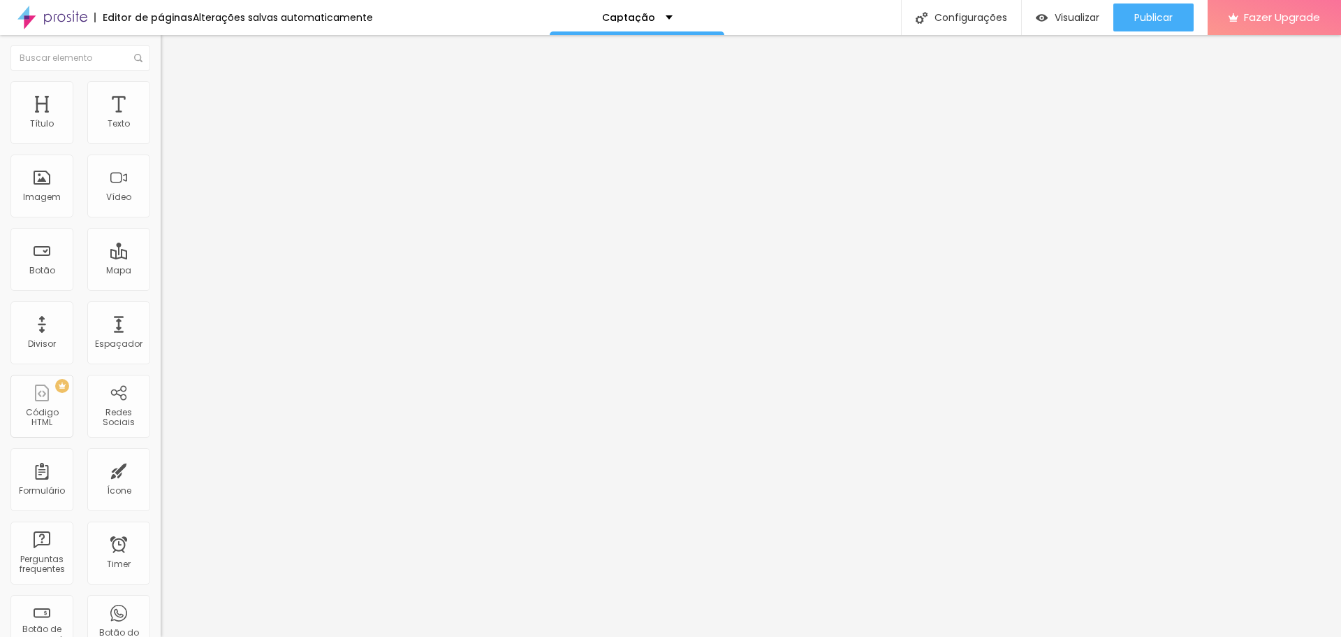
click at [161, 90] on img at bounding box center [167, 87] width 13 height 13
drag, startPoint x: 29, startPoint y: 149, endPoint x: 66, endPoint y: 153, distance: 37.3
click at [161, 143] on input "range" at bounding box center [206, 137] width 90 height 11
drag, startPoint x: 36, startPoint y: 177, endPoint x: 54, endPoint y: 176, distance: 18.9
click at [161, 307] on input "range" at bounding box center [206, 312] width 90 height 11
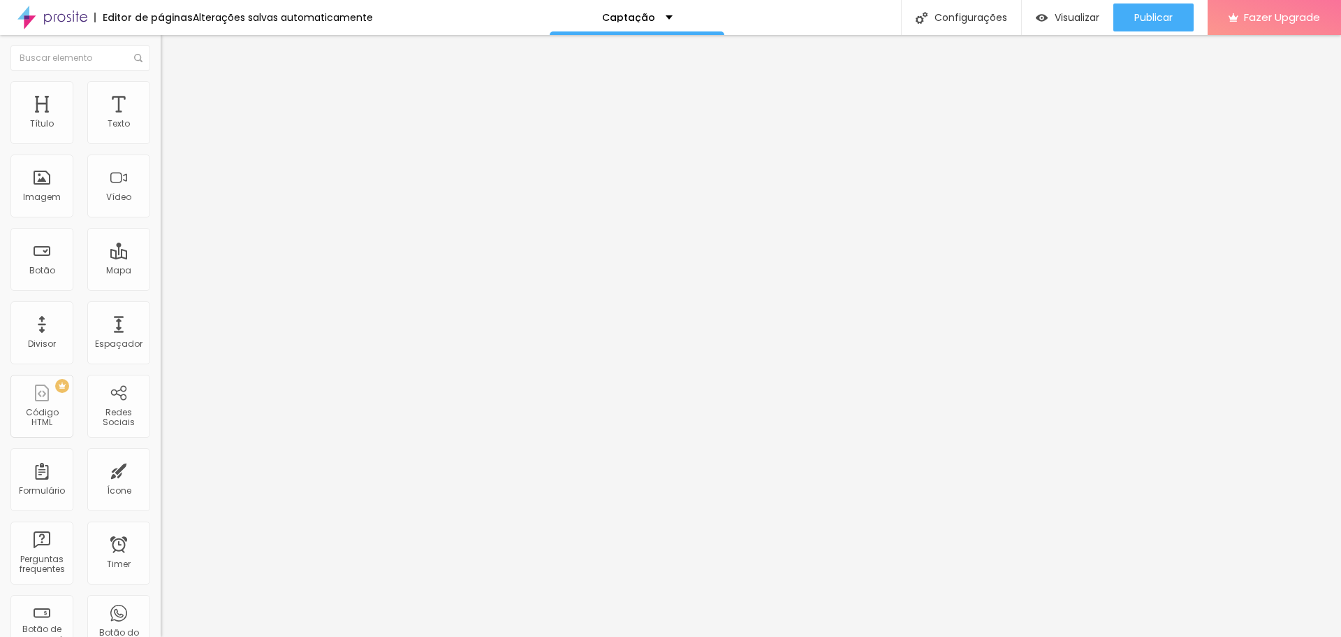
click at [161, 143] on input "range" at bounding box center [206, 137] width 90 height 11
click at [161, 92] on li "Estilo" at bounding box center [241, 88] width 161 height 14
drag, startPoint x: 28, startPoint y: 149, endPoint x: 71, endPoint y: 149, distance: 42.6
click at [161, 143] on input "range" at bounding box center [206, 137] width 90 height 11
drag, startPoint x: 33, startPoint y: 177, endPoint x: 54, endPoint y: 177, distance: 21.0
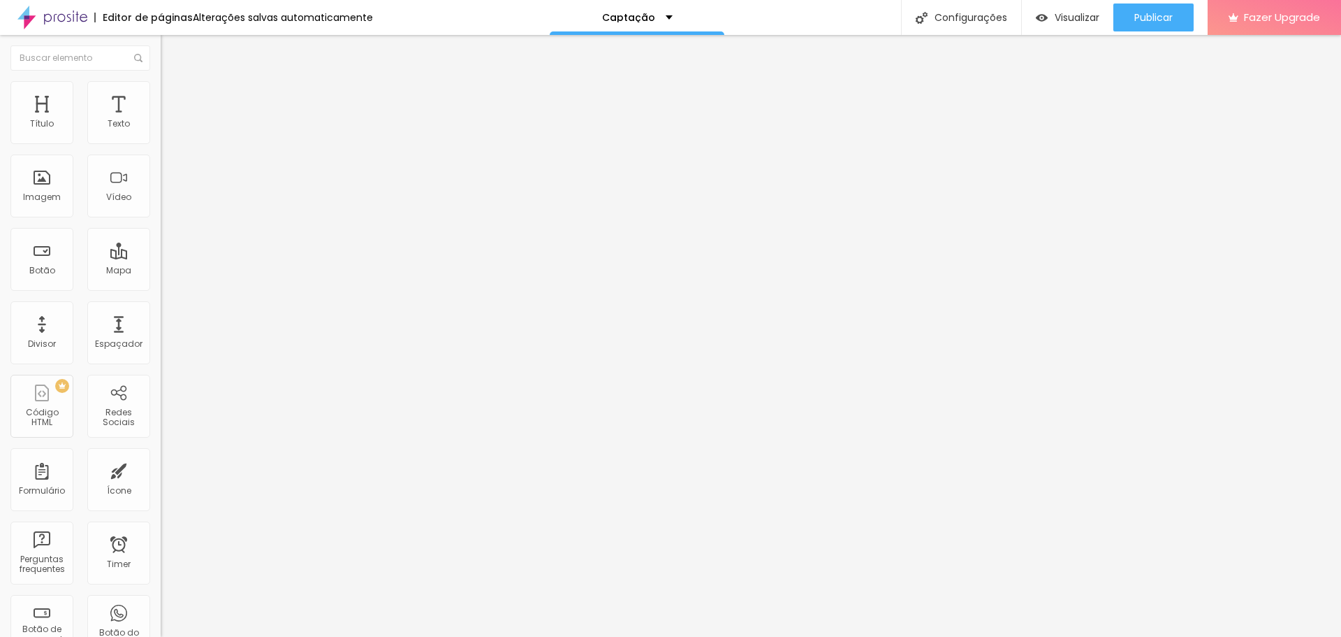
click at [161, 307] on input "range" at bounding box center [206, 312] width 90 height 11
click at [161, 319] on input "49" at bounding box center [191, 326] width 60 height 15
click at [173, 94] on span "Estilo" at bounding box center [184, 91] width 22 height 12
click at [161, 89] on img at bounding box center [167, 87] width 13 height 13
click at [161, 307] on input "range" at bounding box center [206, 312] width 90 height 11
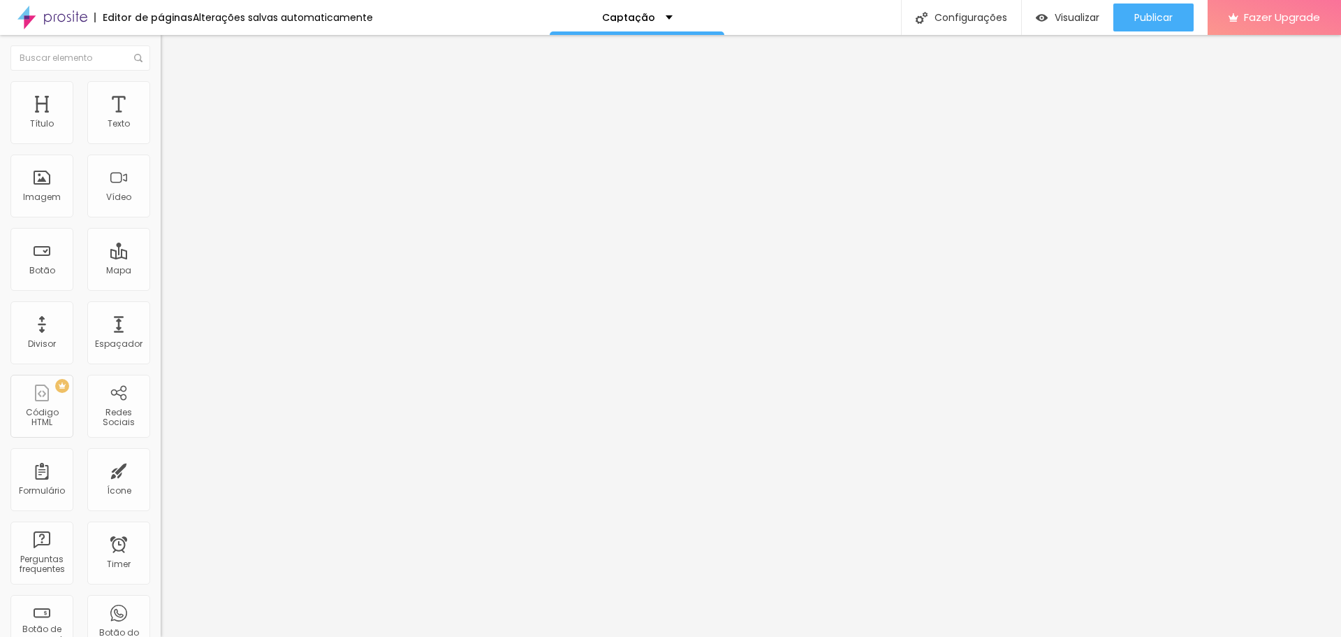
click at [161, 90] on li "Estilo" at bounding box center [241, 88] width 161 height 14
drag, startPoint x: 30, startPoint y: 150, endPoint x: 70, endPoint y: 155, distance: 40.2
click at [161, 143] on input "range" at bounding box center [206, 137] width 90 height 11
drag, startPoint x: 34, startPoint y: 176, endPoint x: 54, endPoint y: 177, distance: 20.3
click at [161, 307] on input "range" at bounding box center [206, 312] width 90 height 11
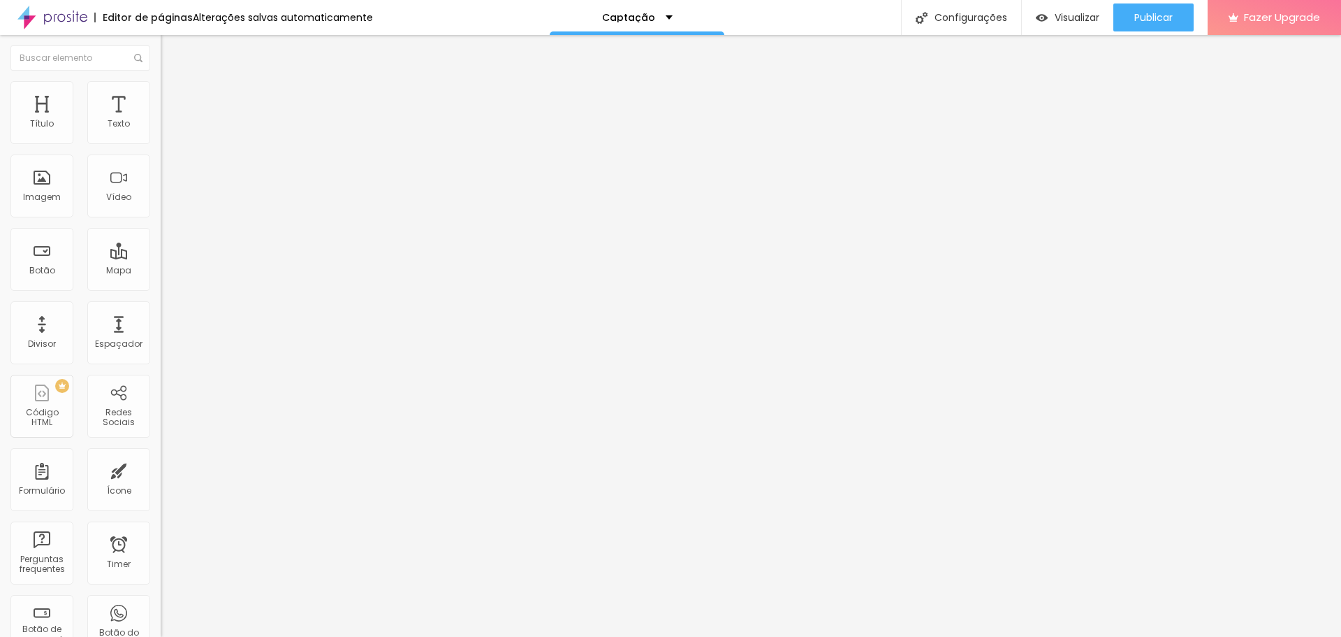
click at [161, 90] on li "Estilo" at bounding box center [241, 88] width 161 height 14
drag, startPoint x: 29, startPoint y: 152, endPoint x: 70, endPoint y: 152, distance: 40.5
click at [161, 143] on input "range" at bounding box center [206, 137] width 90 height 11
drag, startPoint x: 34, startPoint y: 177, endPoint x: 54, endPoint y: 176, distance: 20.3
click at [161, 307] on input "range" at bounding box center [206, 312] width 90 height 11
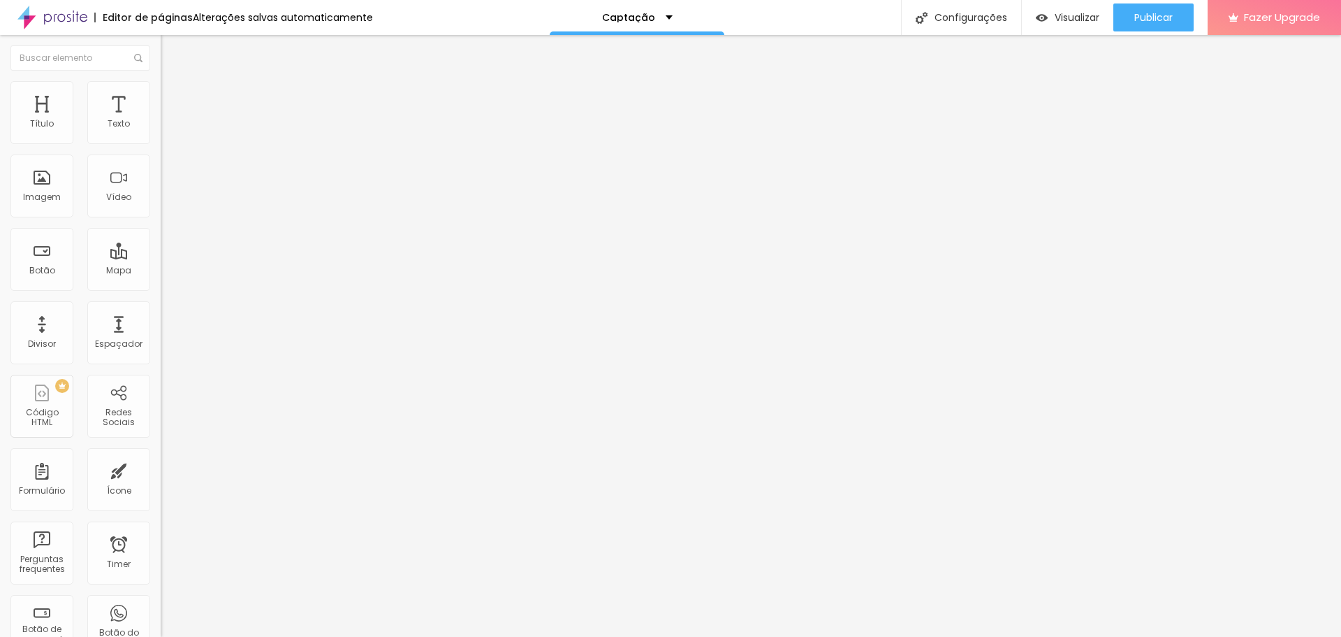
click at [173, 96] on span "Estilo" at bounding box center [184, 91] width 22 height 12
drag, startPoint x: 34, startPoint y: 147, endPoint x: 71, endPoint y: 147, distance: 37.7
click at [161, 143] on input "range" at bounding box center [206, 137] width 90 height 11
drag, startPoint x: 71, startPoint y: 152, endPoint x: 61, endPoint y: 153, distance: 9.9
click at [161, 143] on input "range" at bounding box center [206, 137] width 90 height 11
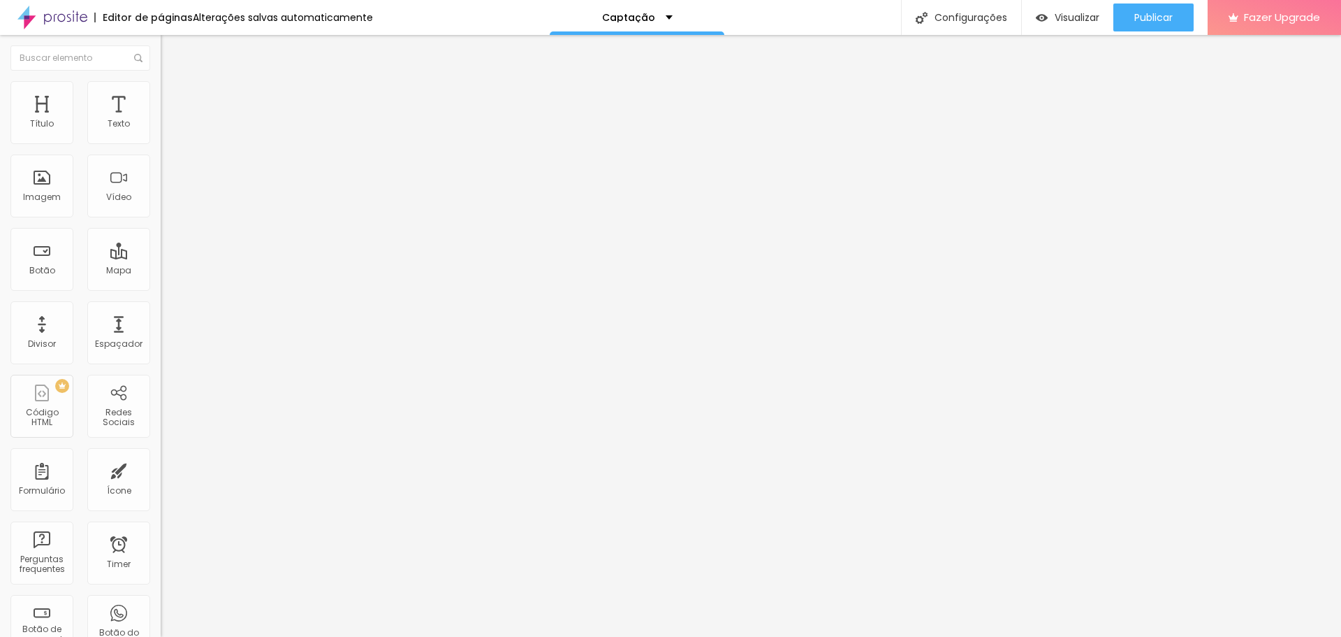
drag, startPoint x: 37, startPoint y: 178, endPoint x: 54, endPoint y: 179, distance: 17.5
click at [161, 307] on input "range" at bounding box center [206, 312] width 90 height 11
click at [173, 96] on span "Estilo" at bounding box center [184, 91] width 22 height 12
drag, startPoint x: 73, startPoint y: 151, endPoint x: 54, endPoint y: 153, distance: 19.0
click at [161, 143] on input "range" at bounding box center [206, 137] width 90 height 11
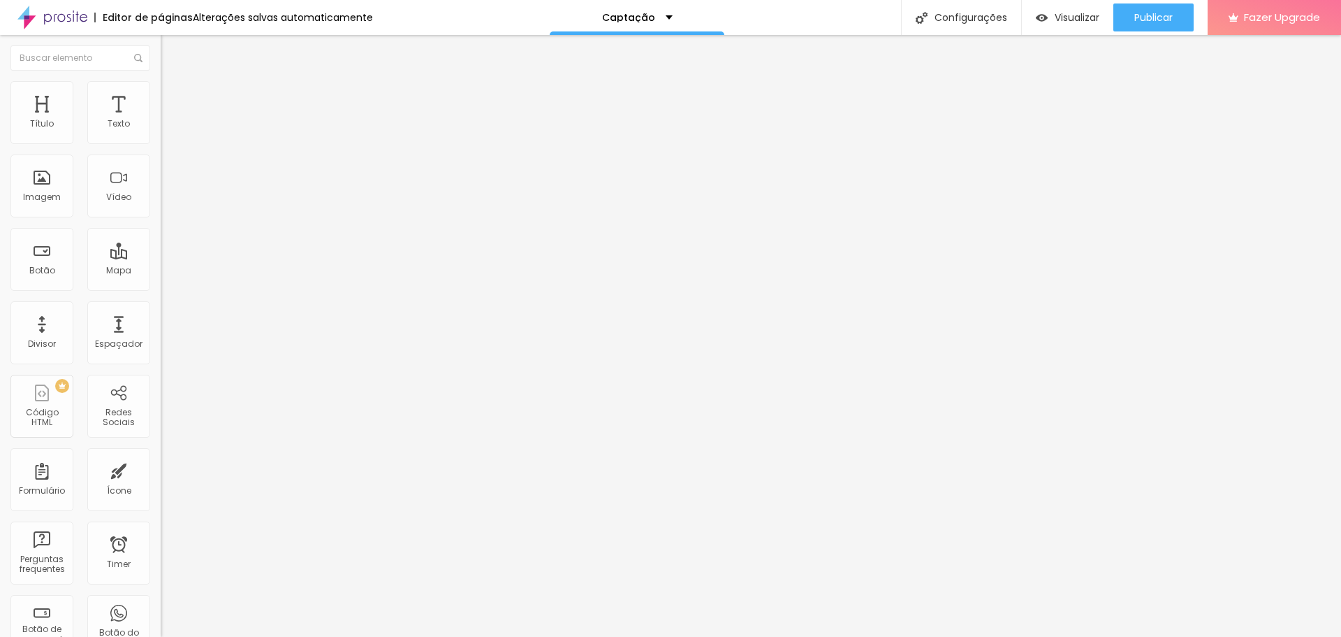
click at [173, 96] on span "Estilo" at bounding box center [184, 91] width 22 height 12
click at [161, 143] on input "range" at bounding box center [206, 137] width 90 height 11
drag, startPoint x: 34, startPoint y: 321, endPoint x: 67, endPoint y: 323, distance: 32.9
click at [161, 528] on input "range" at bounding box center [206, 533] width 90 height 11
click at [173, 96] on span "Avançado" at bounding box center [196, 91] width 46 height 12
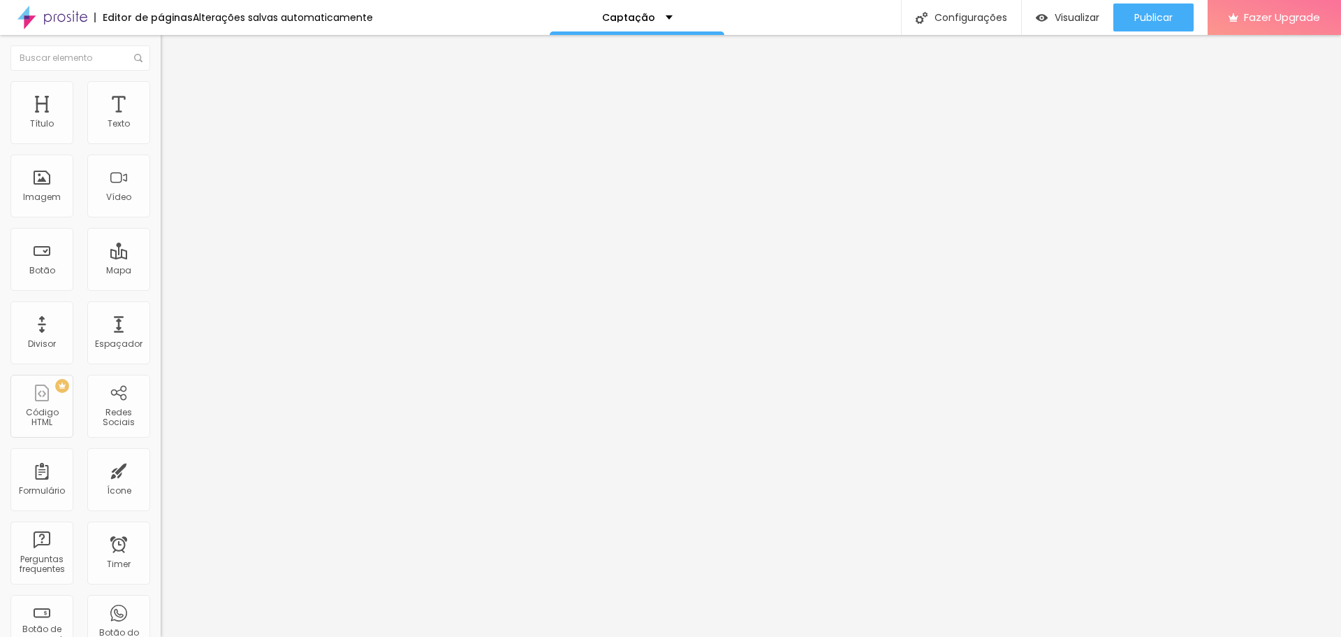
click at [161, 80] on img at bounding box center [167, 73] width 13 height 13
drag, startPoint x: 43, startPoint y: 295, endPoint x: 68, endPoint y: 301, distance: 26.6
click at [161, 330] on input "range" at bounding box center [206, 335] width 90 height 11
drag, startPoint x: 30, startPoint y: 294, endPoint x: 64, endPoint y: 303, distance: 35.2
click at [161, 330] on input "range" at bounding box center [206, 335] width 90 height 11
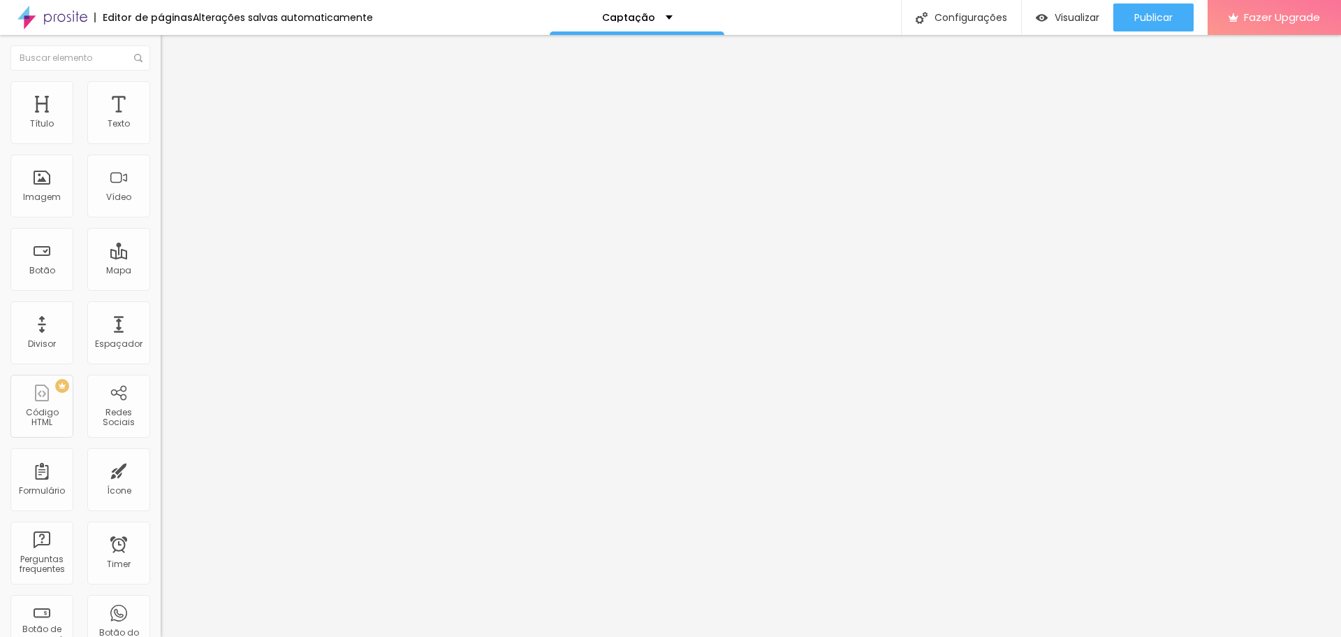
drag, startPoint x: 131, startPoint y: 154, endPoint x: 15, endPoint y: 152, distance: 116.0
click at [161, 131] on input "[STREET_ADDRESS][PERSON_NAME]" at bounding box center [245, 124] width 168 height 14
click at [1163, 17] on span "Publicar" at bounding box center [1154, 17] width 38 height 11
drag, startPoint x: 77, startPoint y: 160, endPoint x: 10, endPoint y: 160, distance: 67.1
click at [161, 160] on div "Endereço [STREET_ADDRESS][PERSON_NAME] 15 Zoom" at bounding box center [241, 248] width 161 height 279
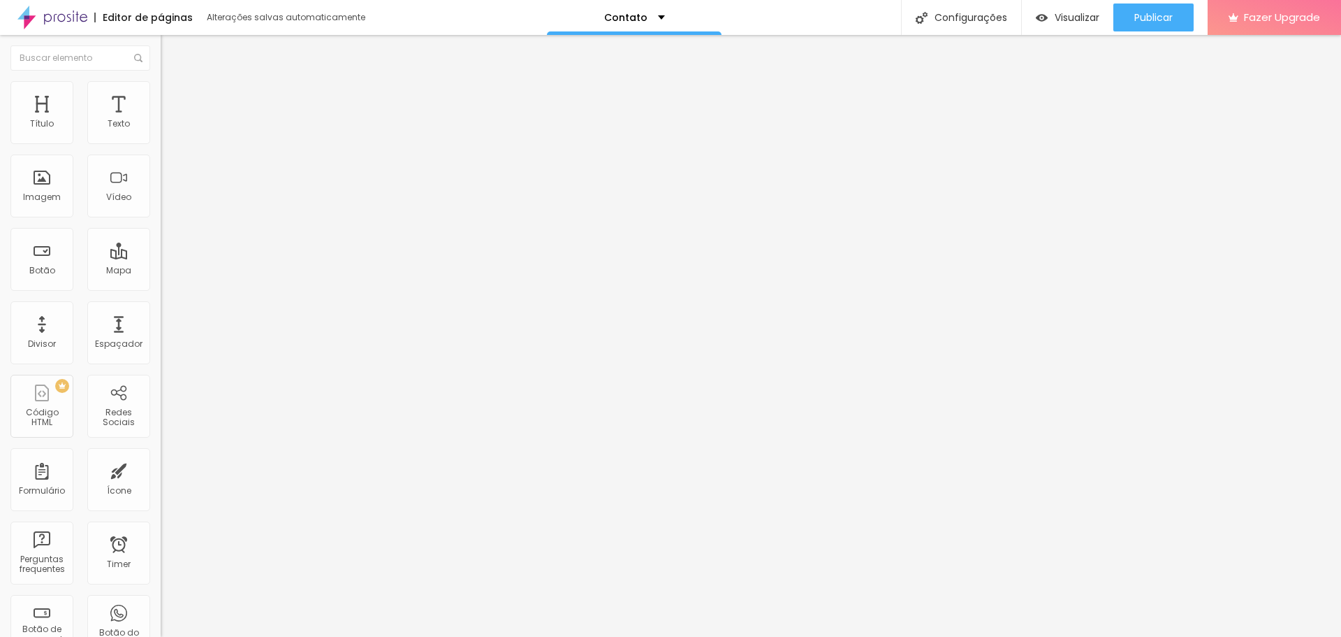
type input "Av Dom [PERSON_NAME] 1531"
click at [161, 87] on img at bounding box center [167, 87] width 13 height 13
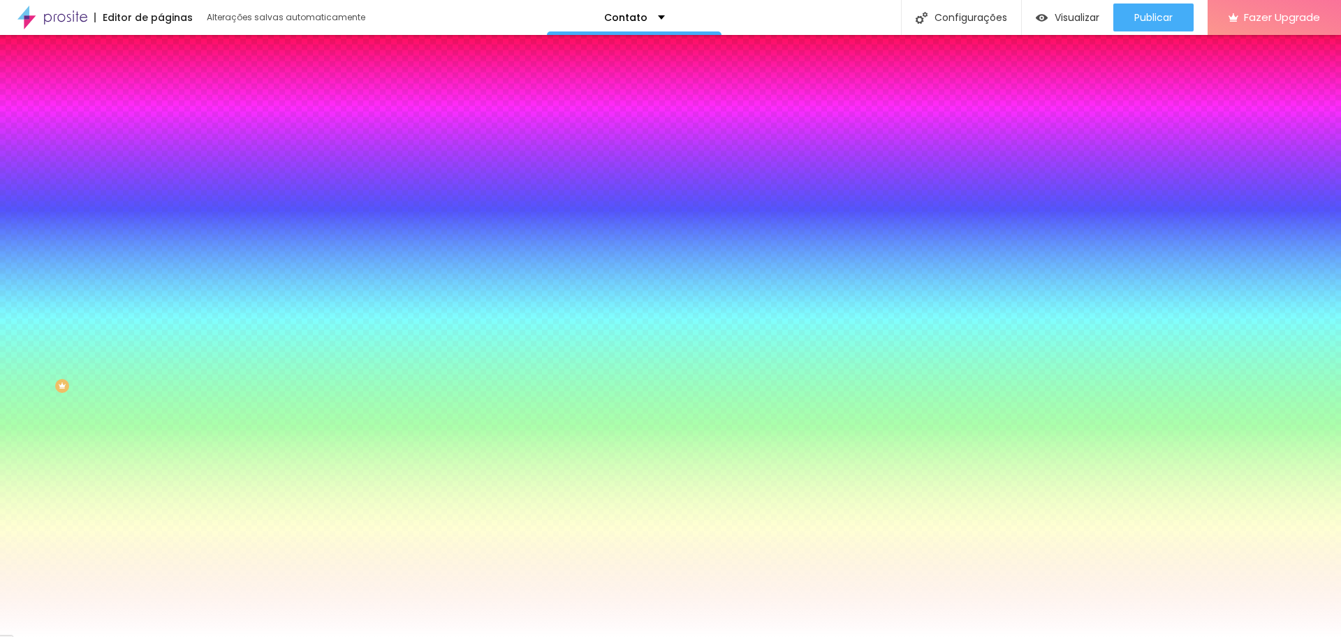
click at [166, 363] on icon "button" at bounding box center [170, 358] width 8 height 8
type input "1"
type input "2"
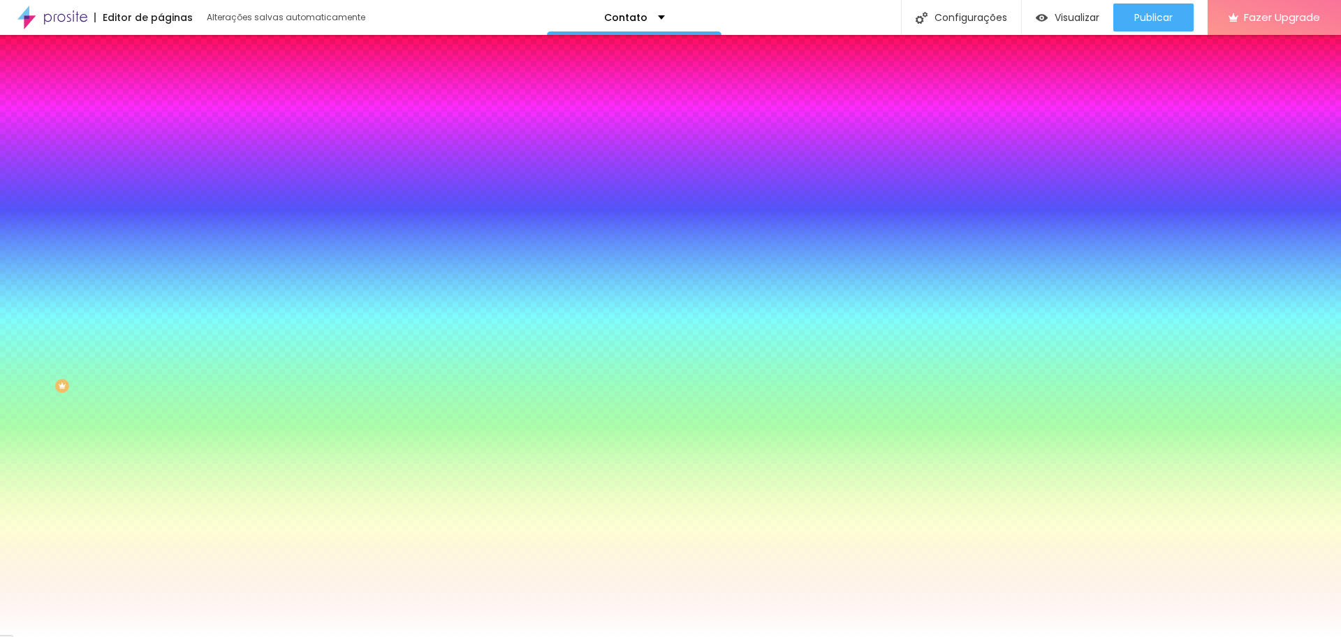
type input "3"
type input "4"
type input "5"
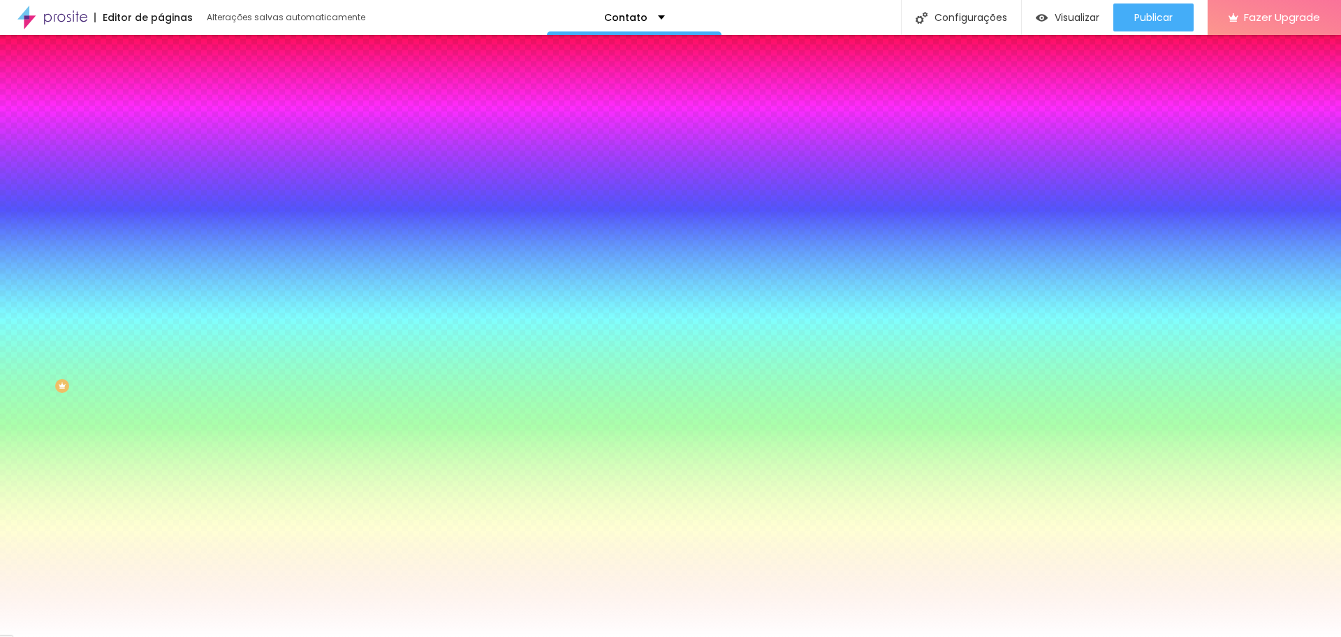
type input "5"
type input "6"
type input "5"
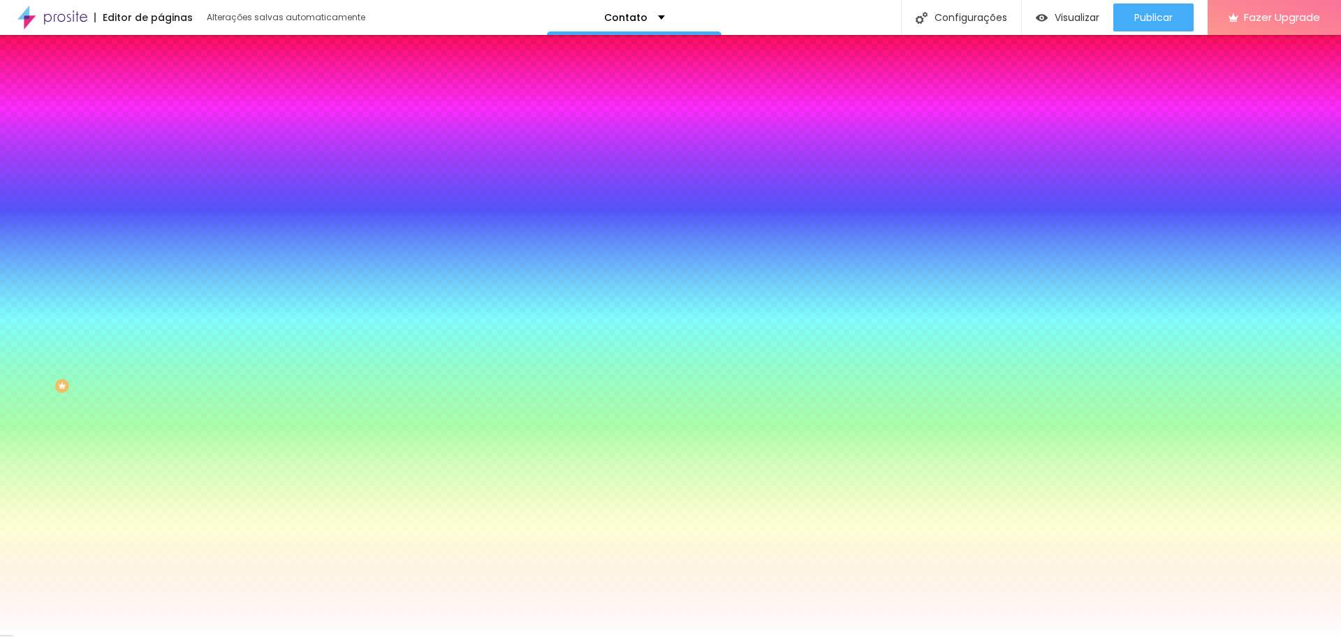
type input "4"
type input "3"
type input "2"
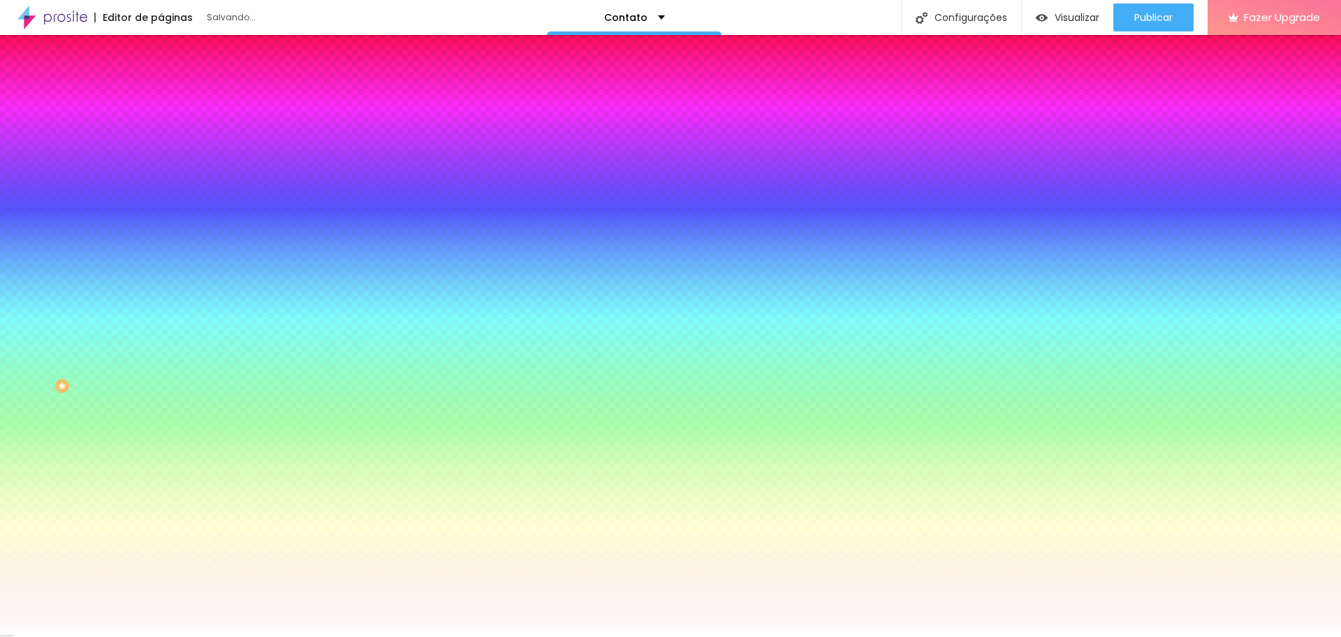
type input "2"
type input "1"
type input "2"
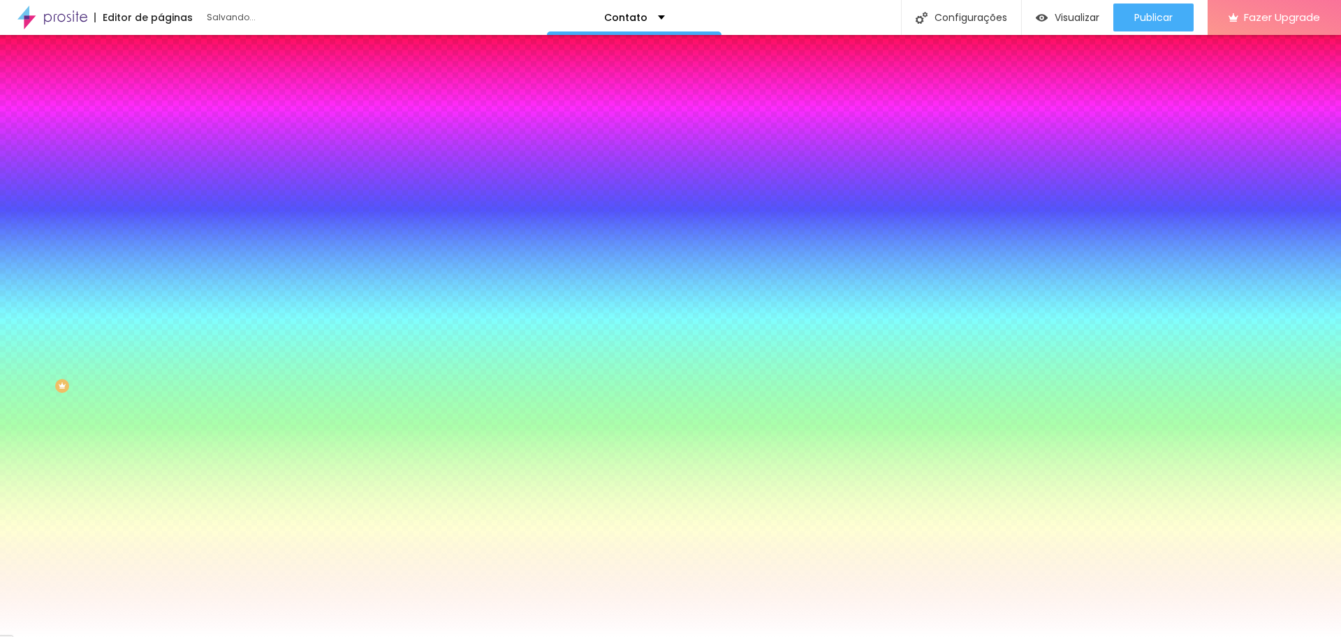
type input "3"
type input "4"
type input "5"
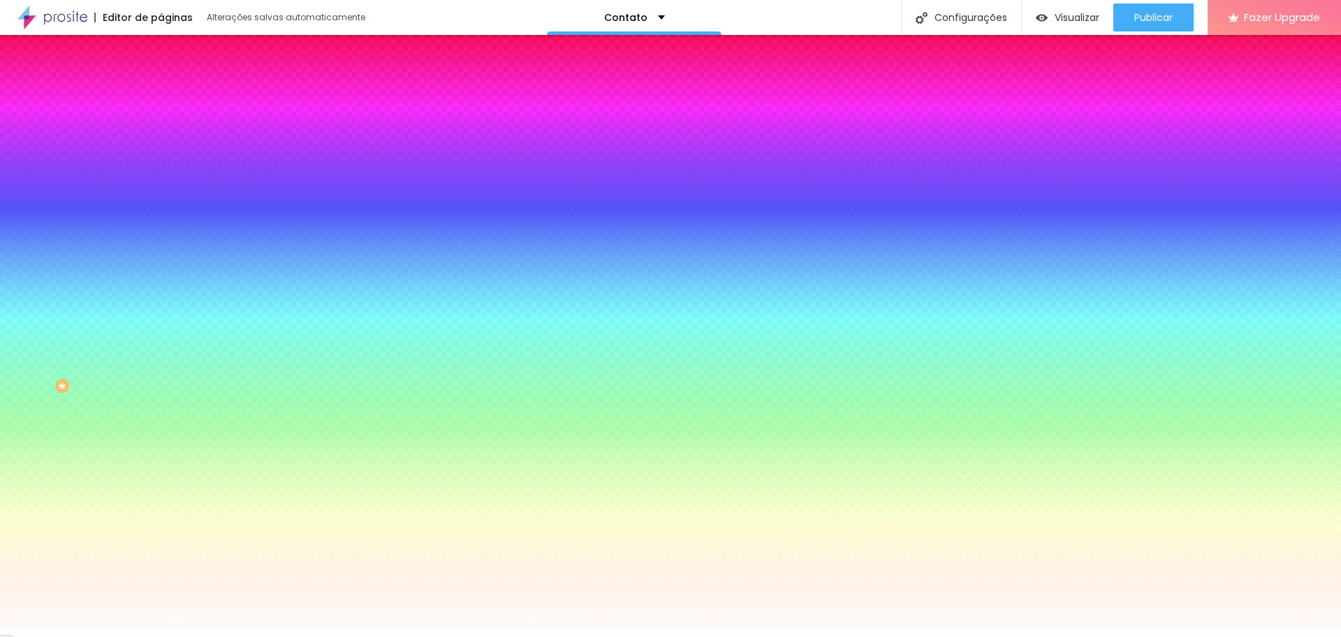
type input "5"
type input "6"
type input "7"
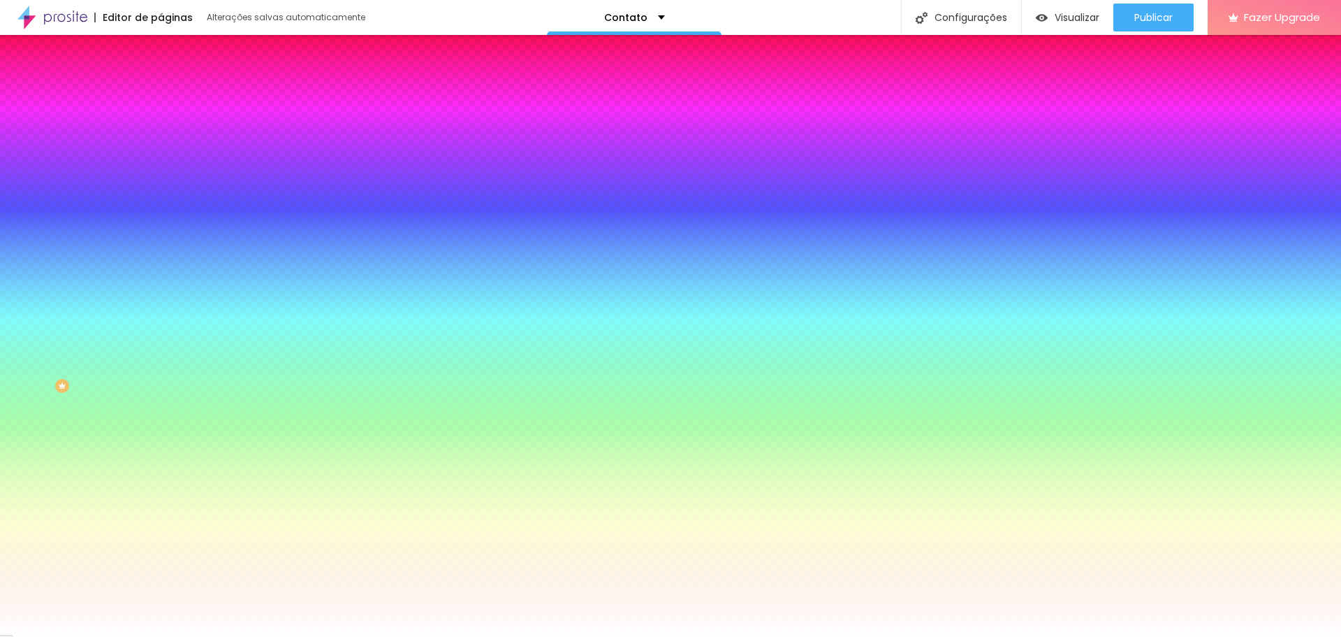
type input "8"
type input "9"
type input "10"
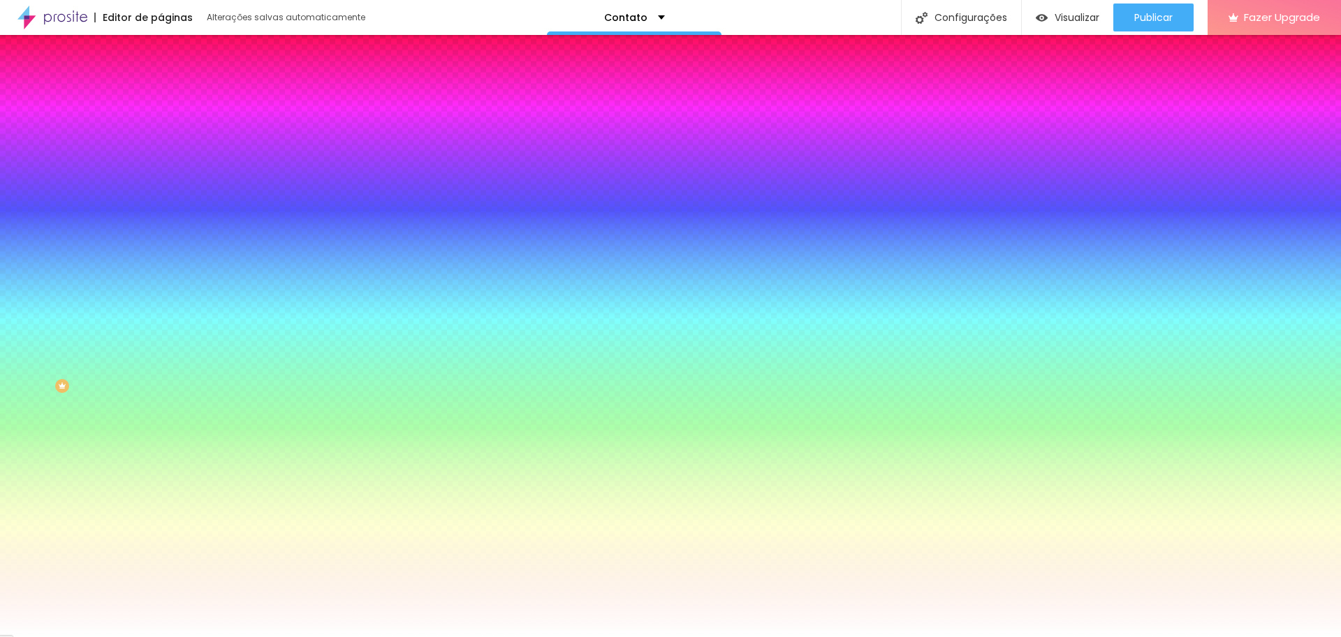
type input "10"
type input "11"
type input "12"
drag, startPoint x: 155, startPoint y: 419, endPoint x: 216, endPoint y: 421, distance: 60.8
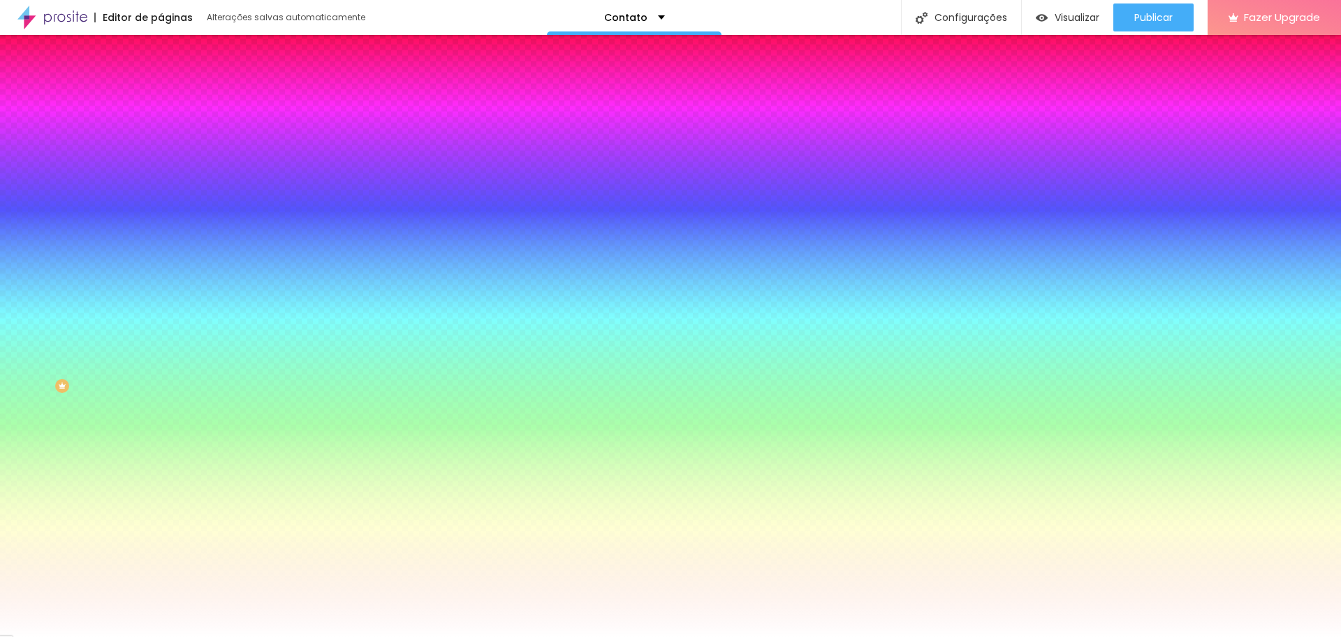
type input "12"
type input "1"
type input "2"
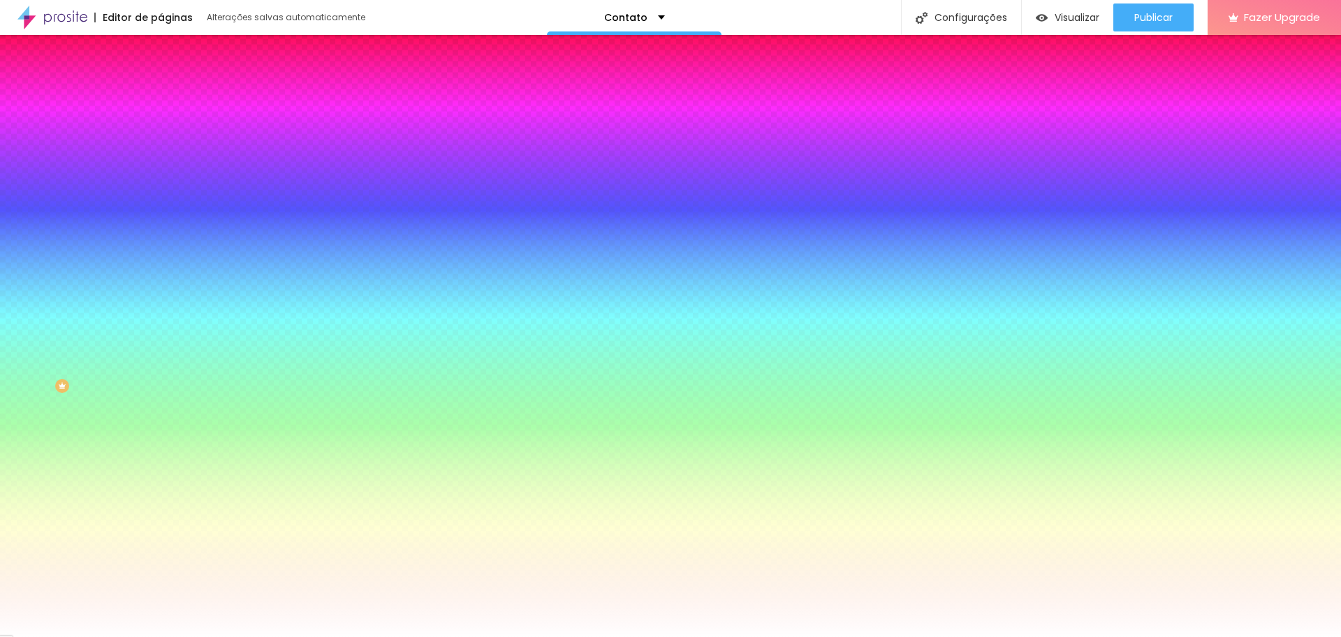
type input "2"
type input "3"
type input "2"
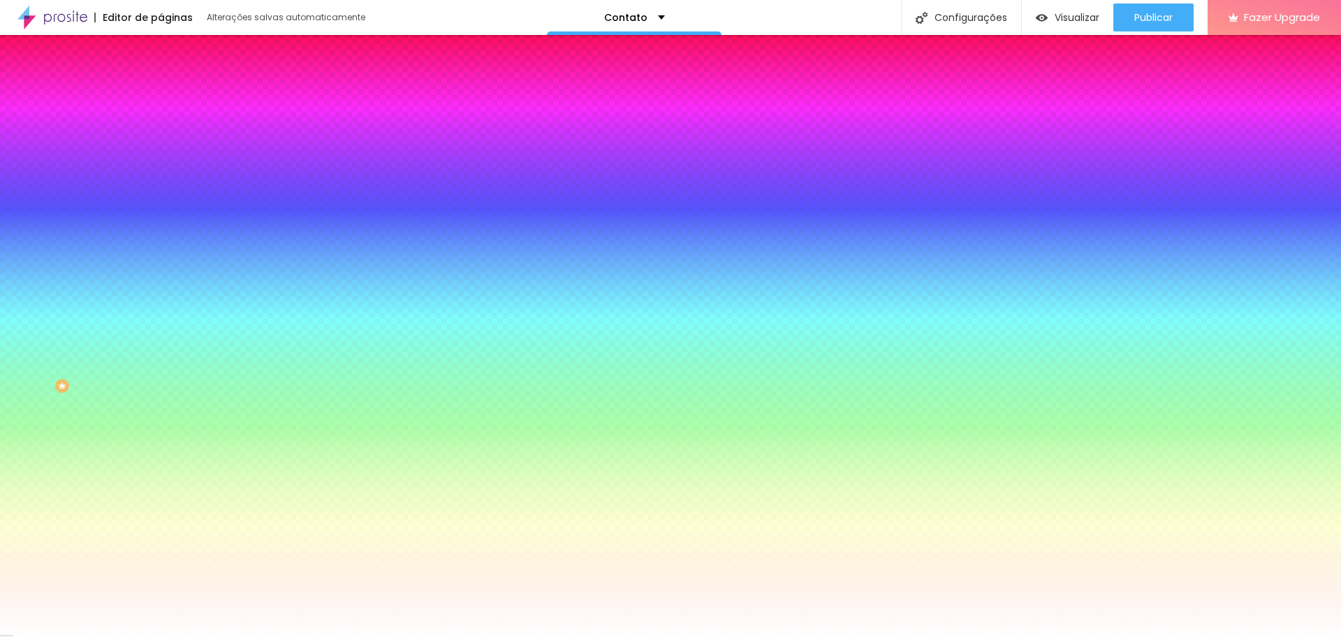
type input "1"
drag, startPoint x: 153, startPoint y: 459, endPoint x: 184, endPoint y: 461, distance: 31.5
type input "1"
click at [247, 636] on div at bounding box center [670, 637] width 1341 height 0
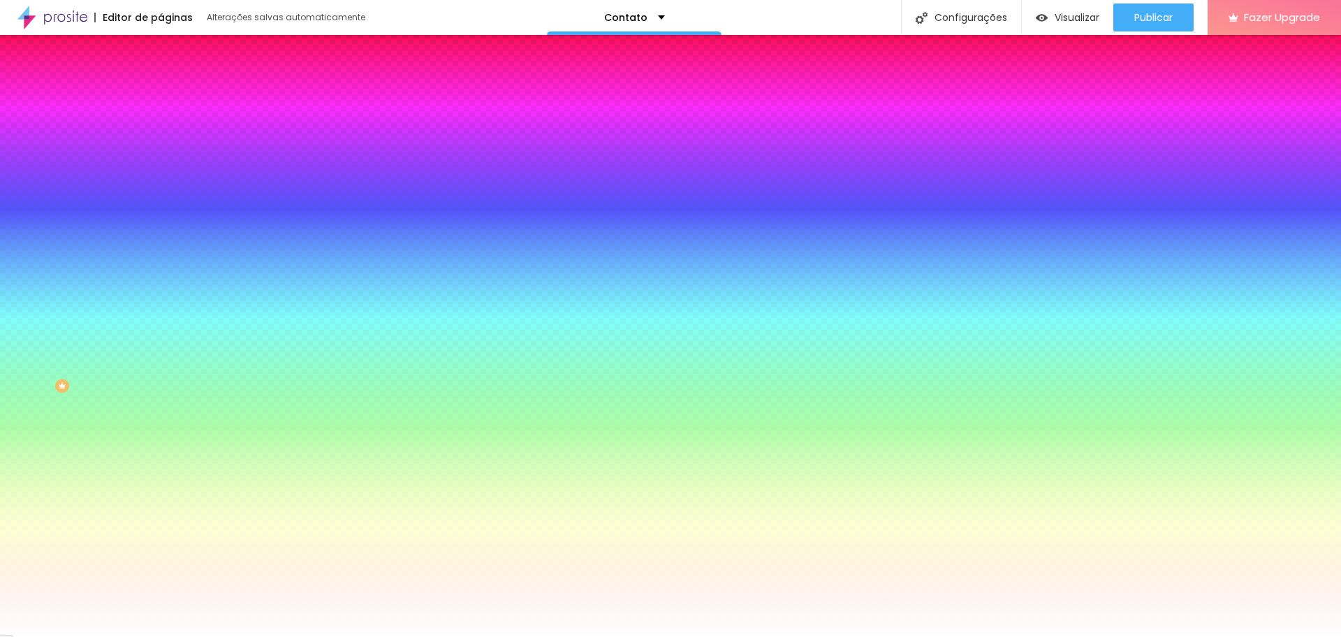
click at [173, 99] on span "Avançado" at bounding box center [196, 105] width 46 height 12
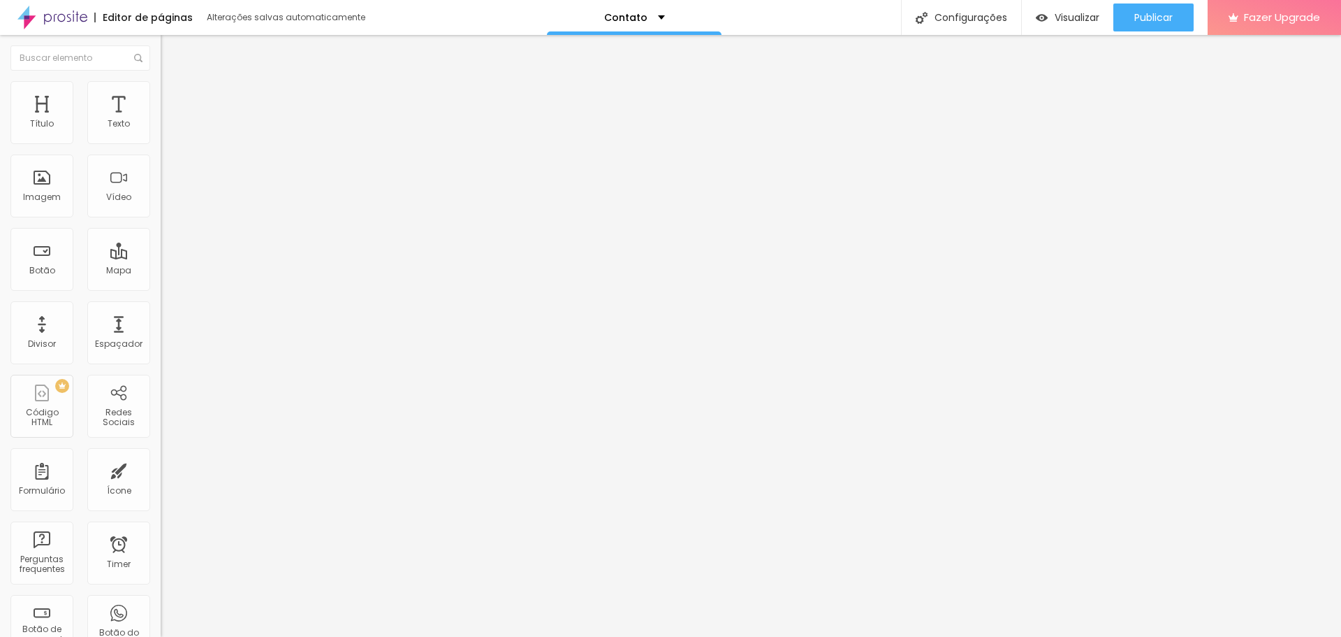
type input "17"
type input "16"
type input "15"
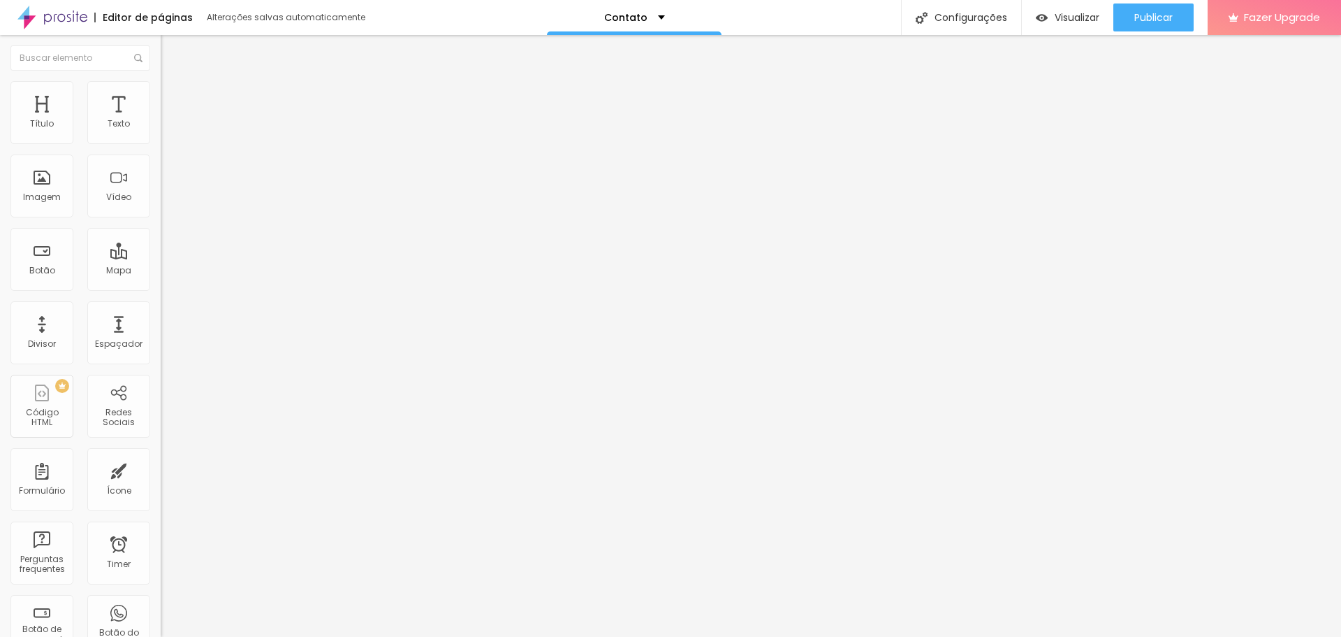
type input "15"
type input "14"
type input "13"
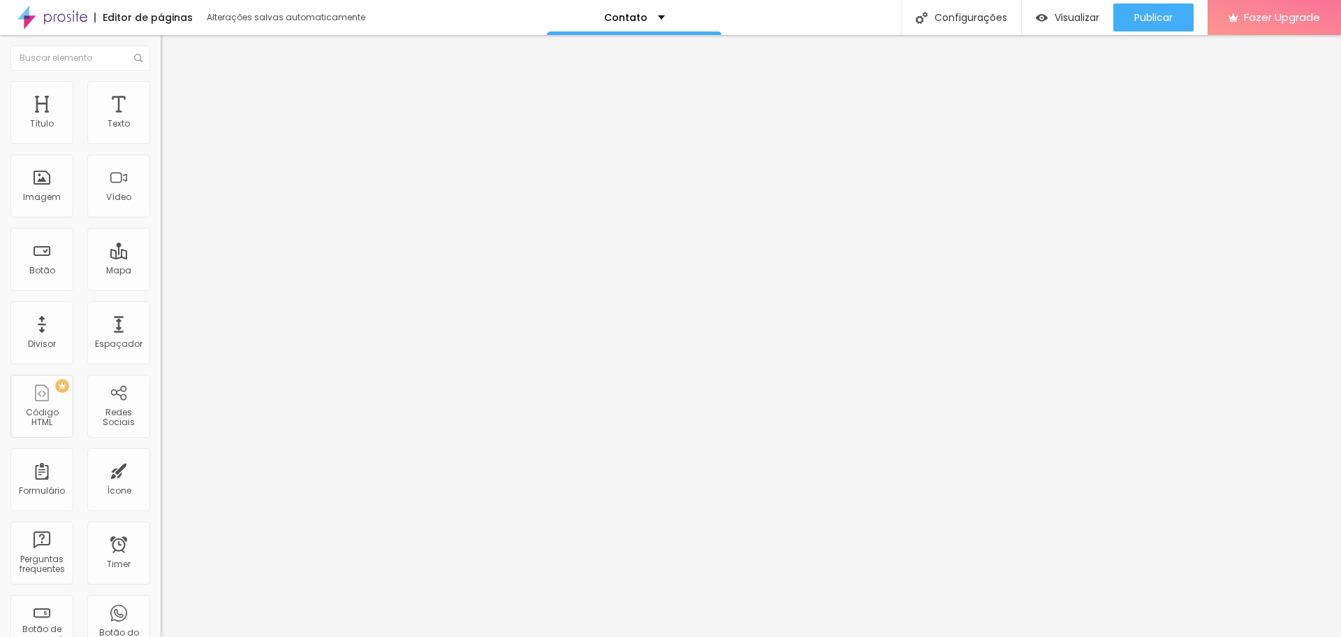
type input "12"
type input "11"
type input "10"
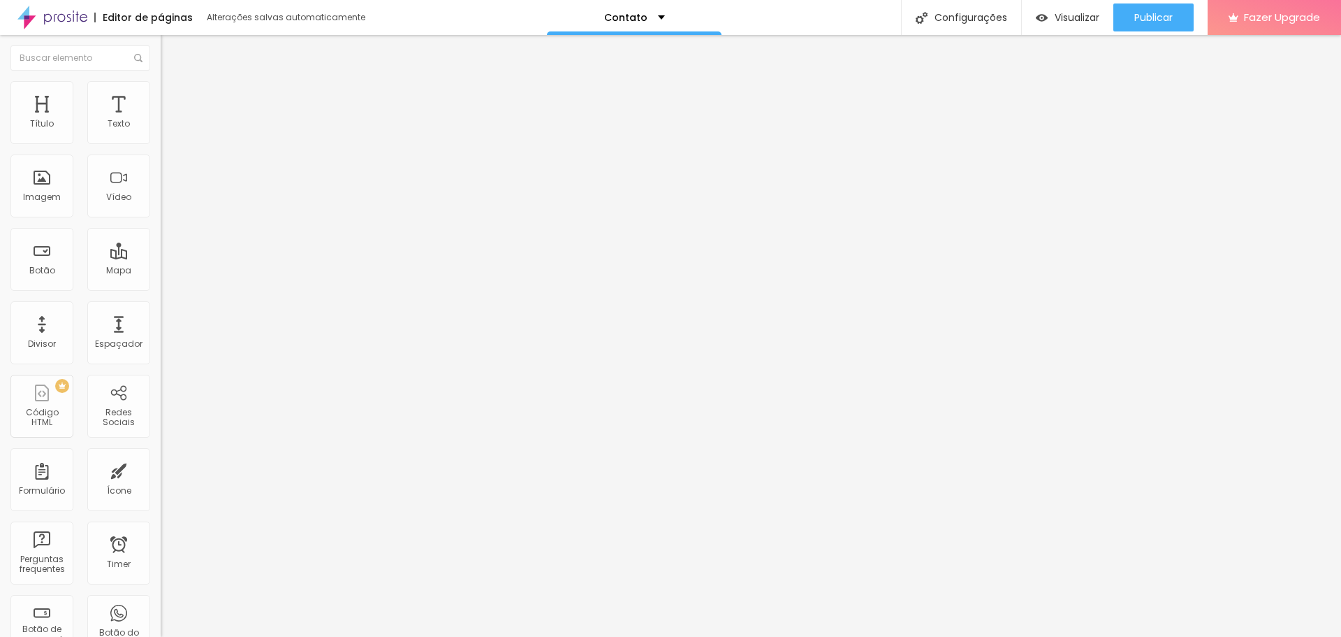
type input "10"
type input "9"
type input "8"
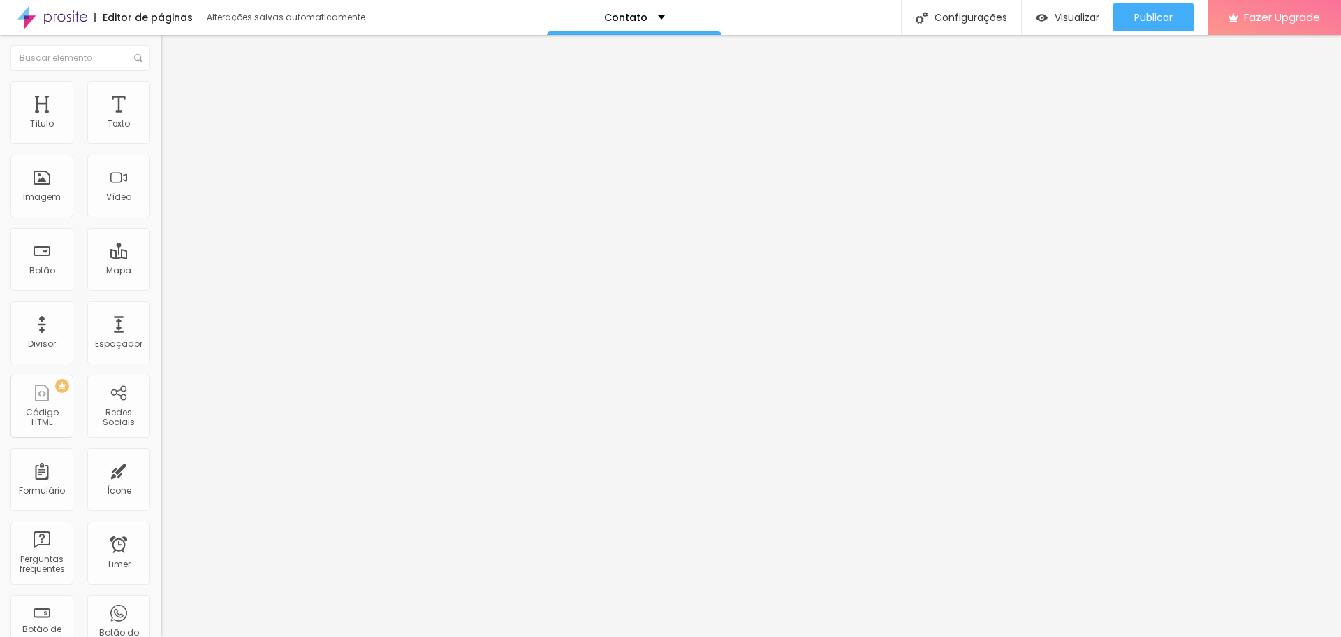
type input "7"
drag, startPoint x: 48, startPoint y: 166, endPoint x: 39, endPoint y: 166, distance: 9.1
type input "7"
click at [161, 469] on input "range" at bounding box center [206, 474] width 90 height 11
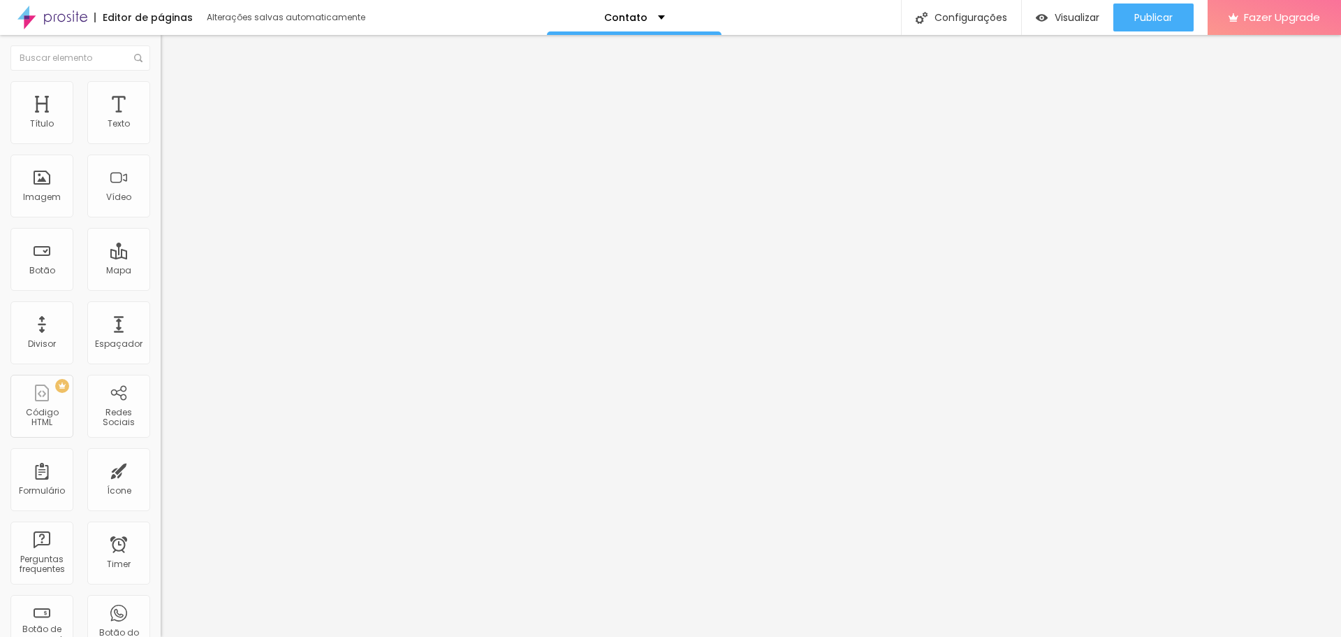
type input "16"
type input "15"
type input "14"
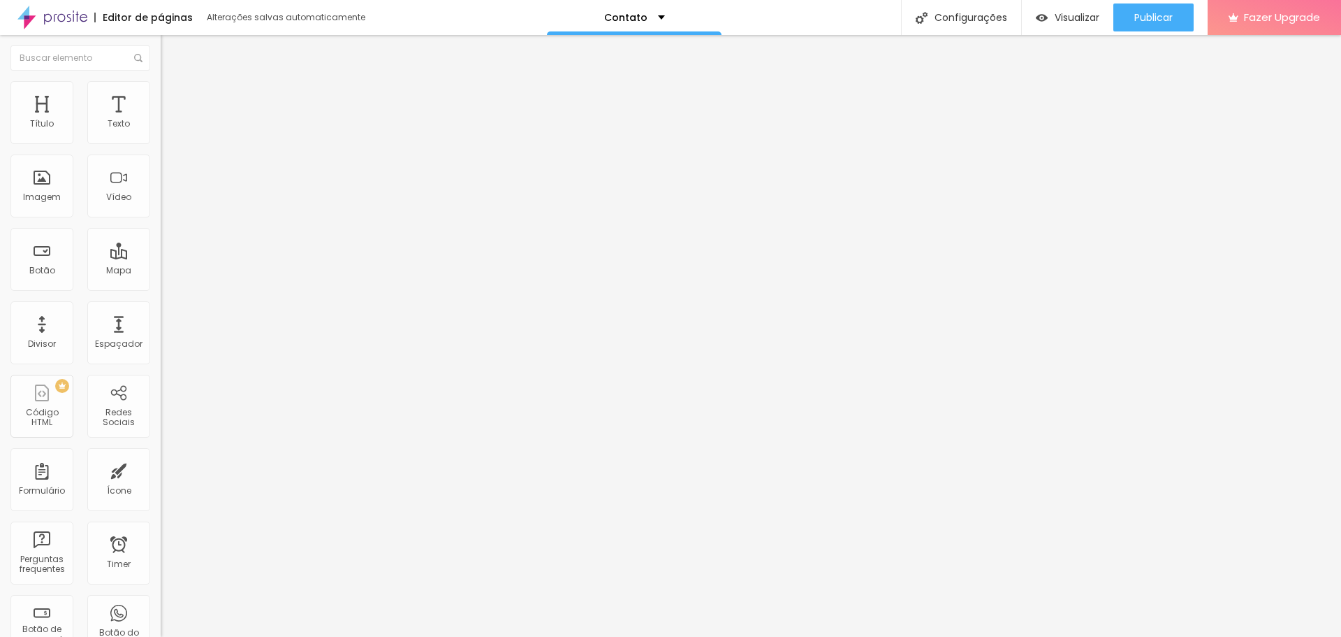
type input "14"
type input "13"
type input "12"
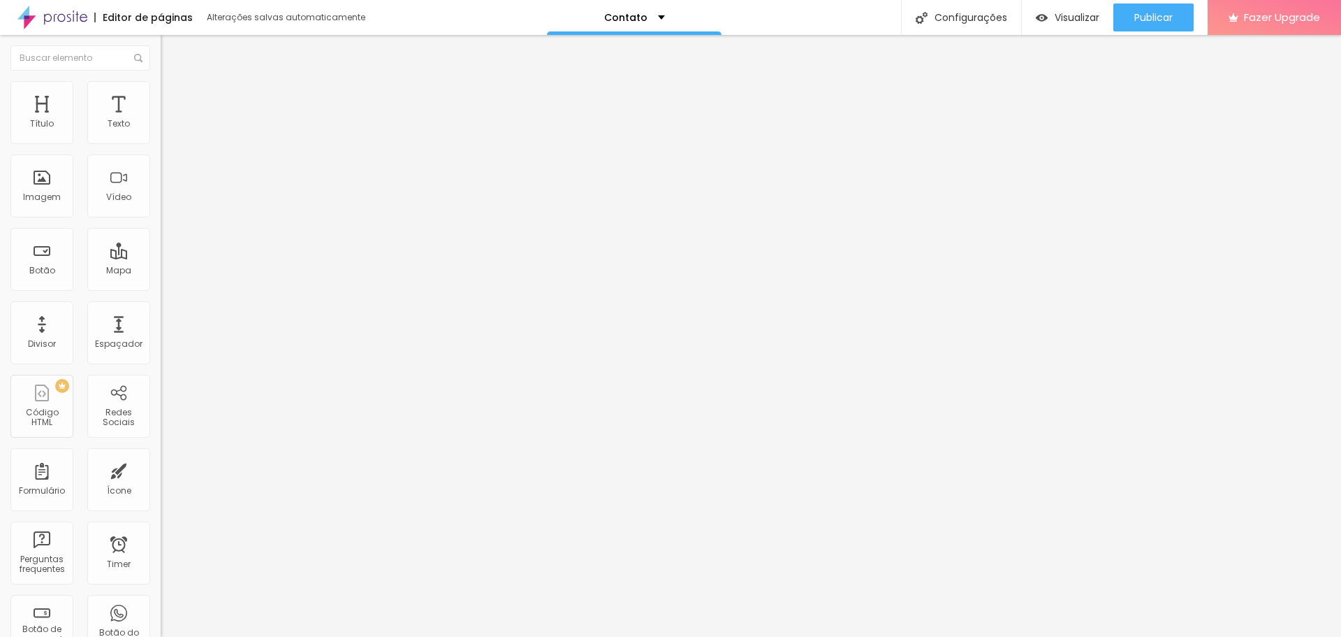
type input "11"
type input "10"
type input "9"
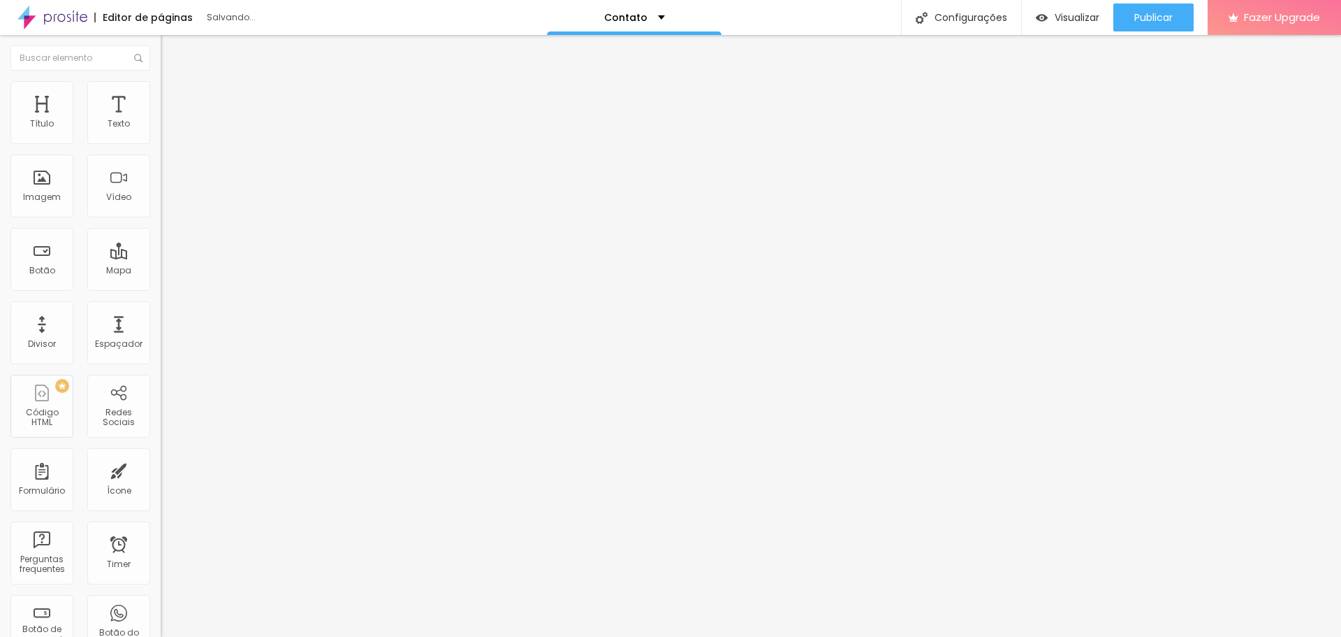
type input "9"
type input "8"
type input "7"
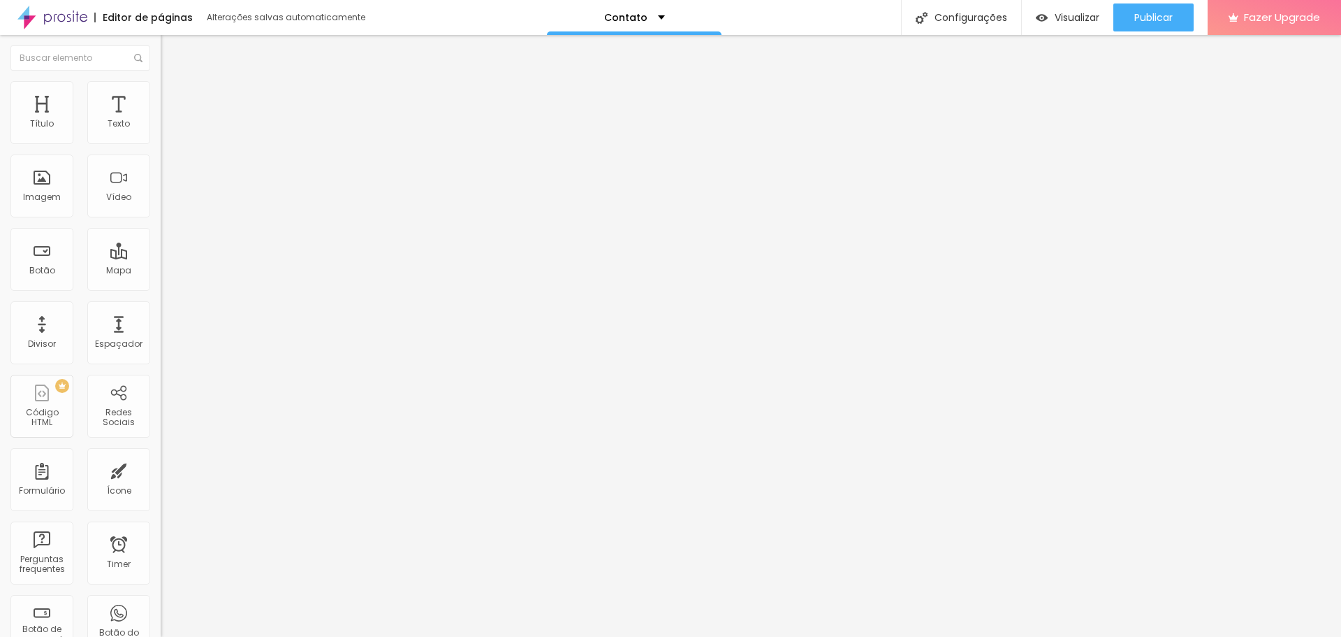
drag, startPoint x: 47, startPoint y: 138, endPoint x: 38, endPoint y: 140, distance: 8.6
type input "7"
click at [161, 271] on input "range" at bounding box center [206, 276] width 90 height 11
click at [161, 93] on li "Estilo" at bounding box center [241, 88] width 161 height 14
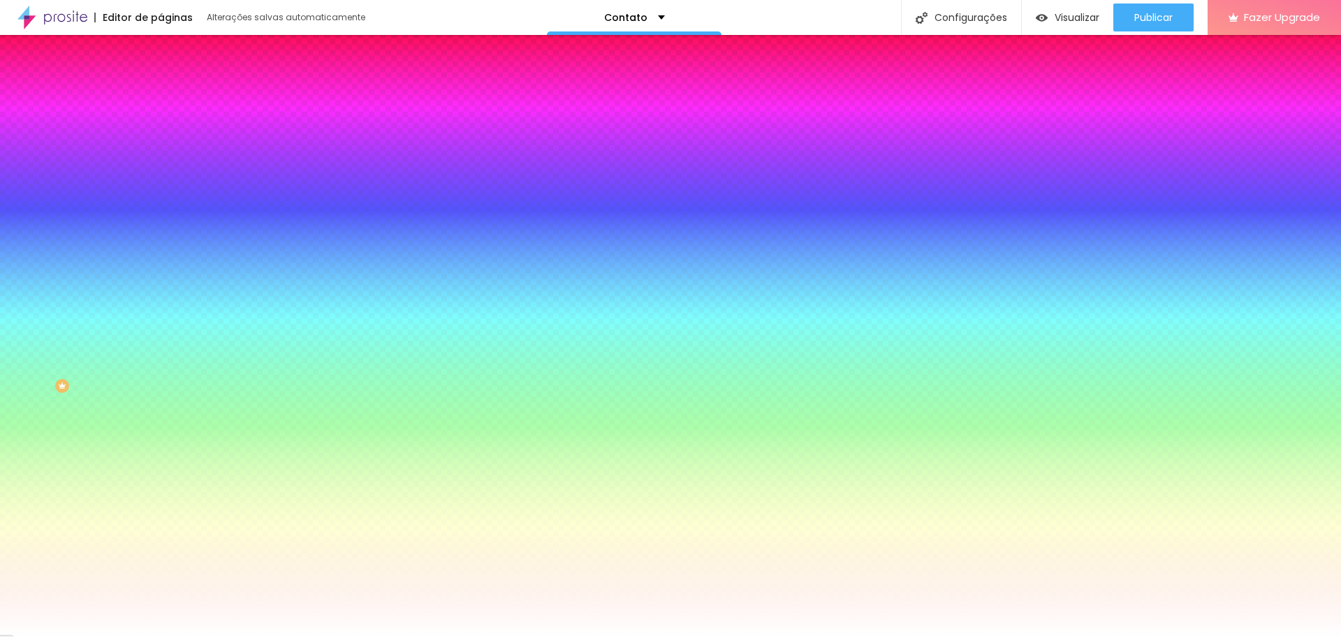
click at [161, 81] on li "Conteúdo" at bounding box center [241, 74] width 161 height 14
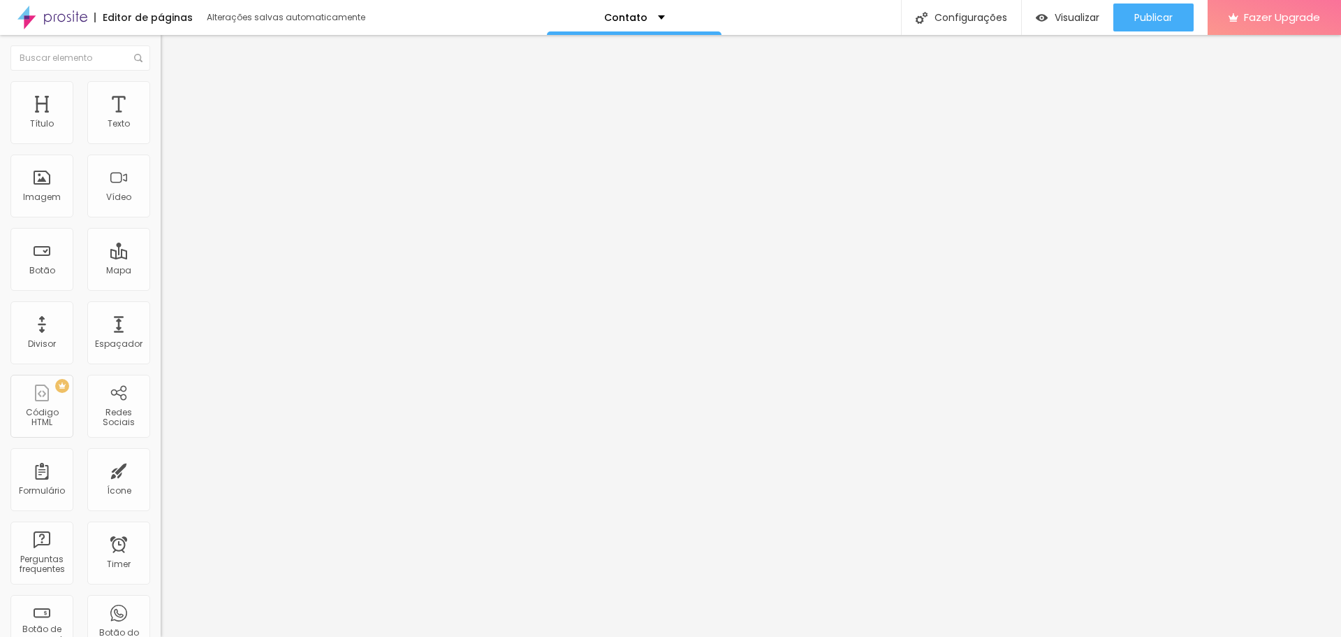
click at [161, 140] on span at bounding box center [165, 146] width 8 height 12
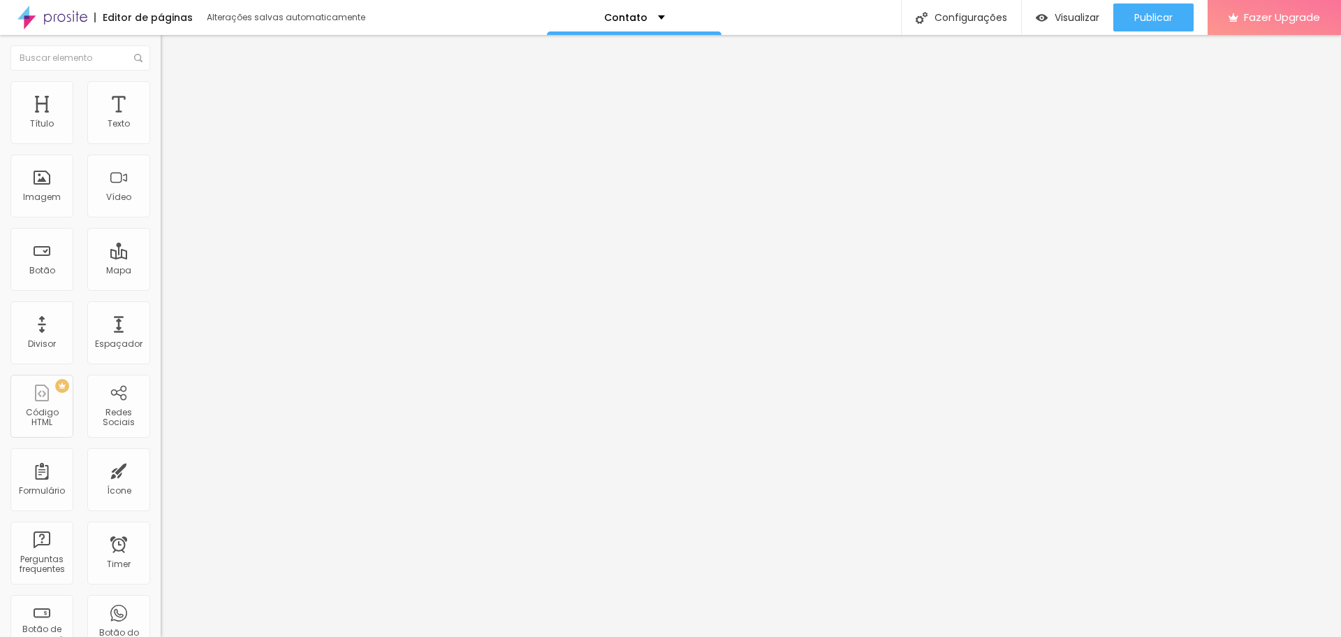
scroll to position [2, 0]
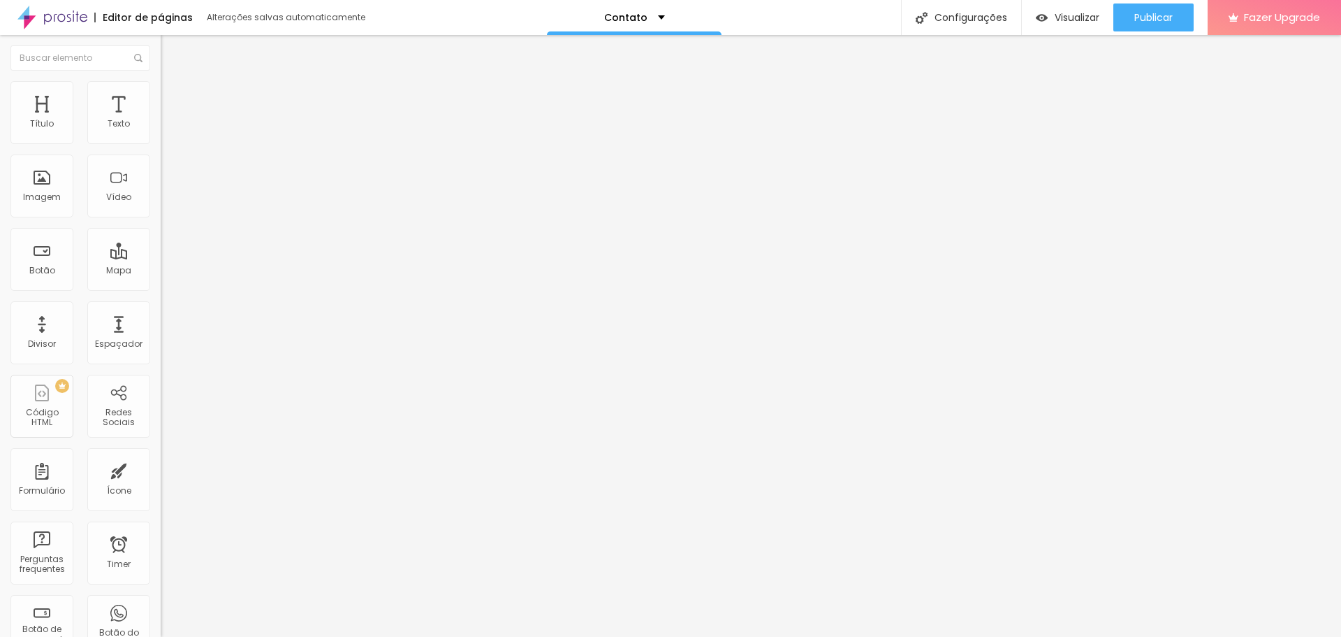
drag, startPoint x: 439, startPoint y: 332, endPoint x: 438, endPoint y: 320, distance: 11.9
drag, startPoint x: 437, startPoint y: 328, endPoint x: 440, endPoint y: 272, distance: 55.3
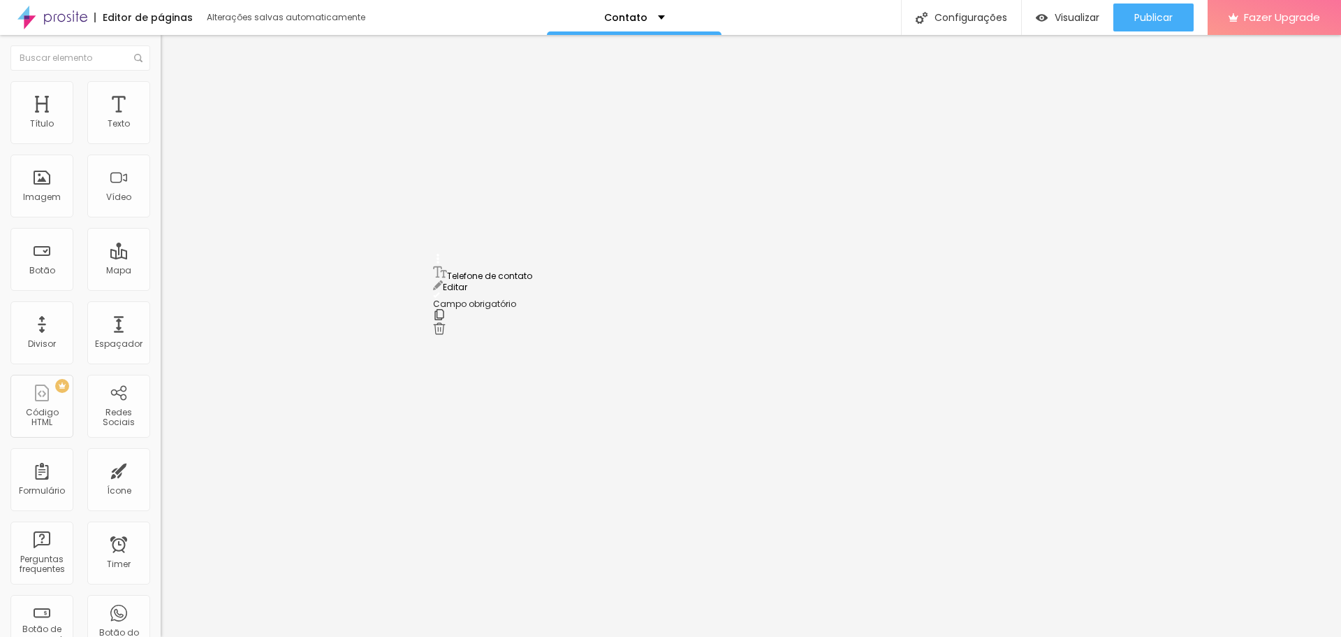
drag, startPoint x: 529, startPoint y: 432, endPoint x: 465, endPoint y: 433, distance: 64.3
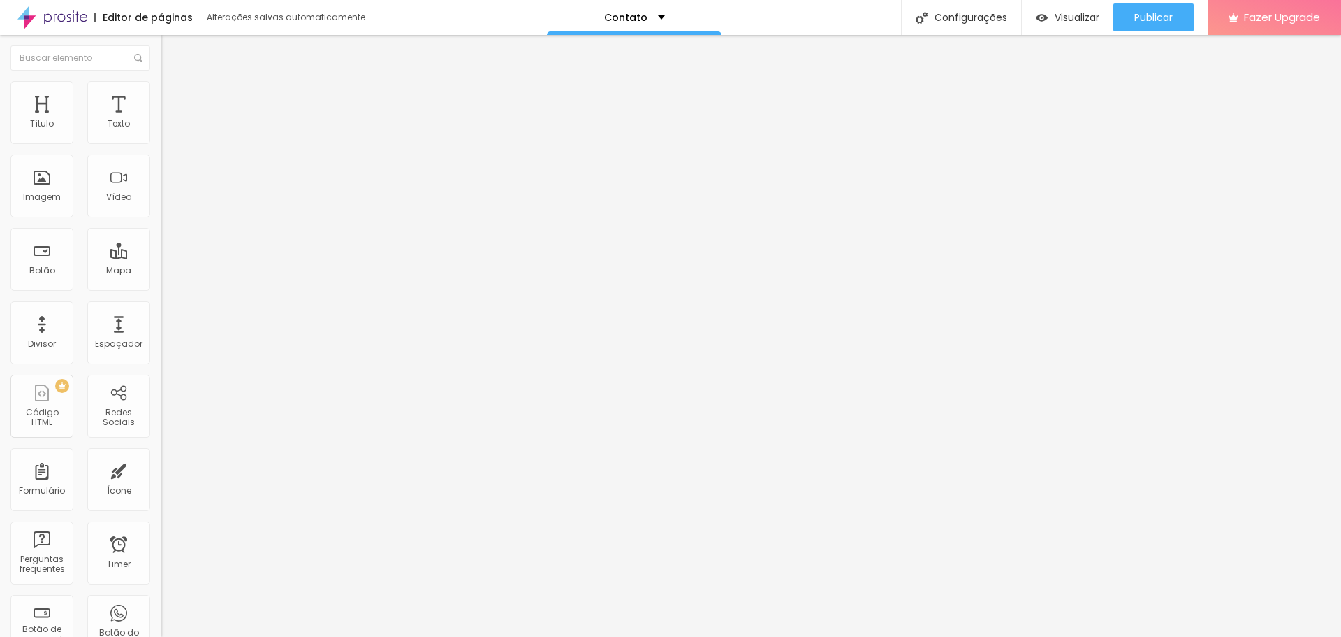
scroll to position [71, 0]
click at [173, 99] on span "Avançado" at bounding box center [196, 105] width 46 height 12
type input "76"
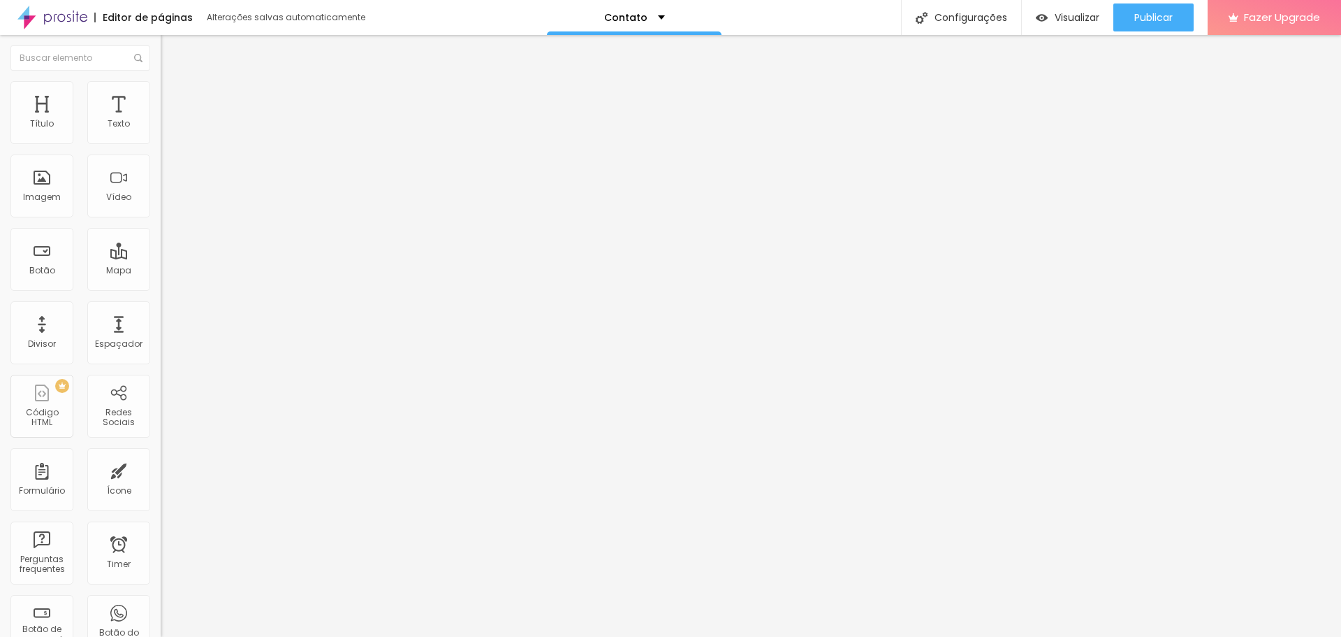
type input "71"
type input "65"
type input "60"
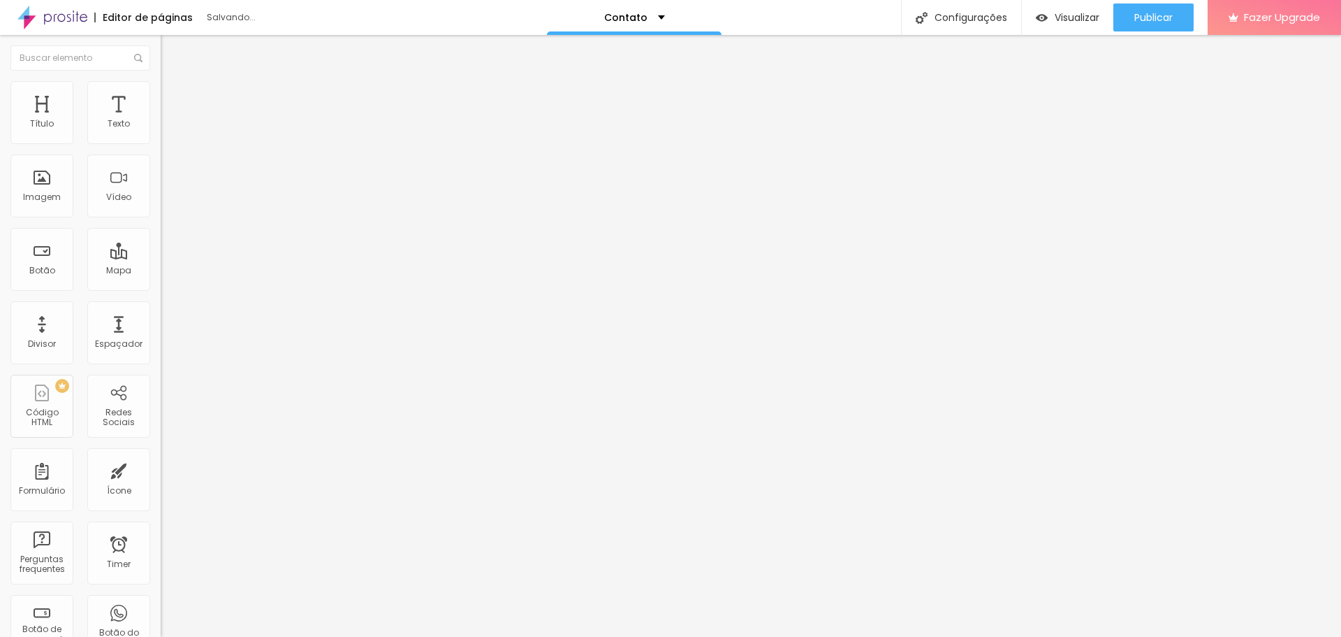
type input "60"
type input "55"
type input "50"
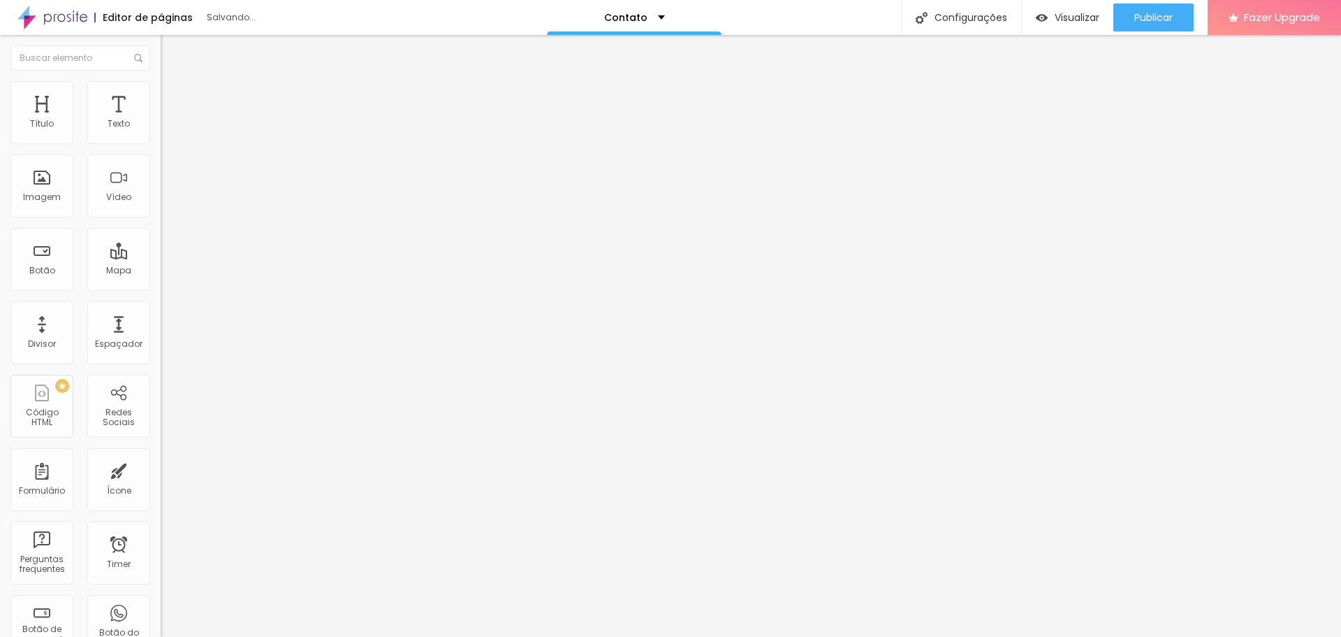
type input "44"
type input "39"
type input "34"
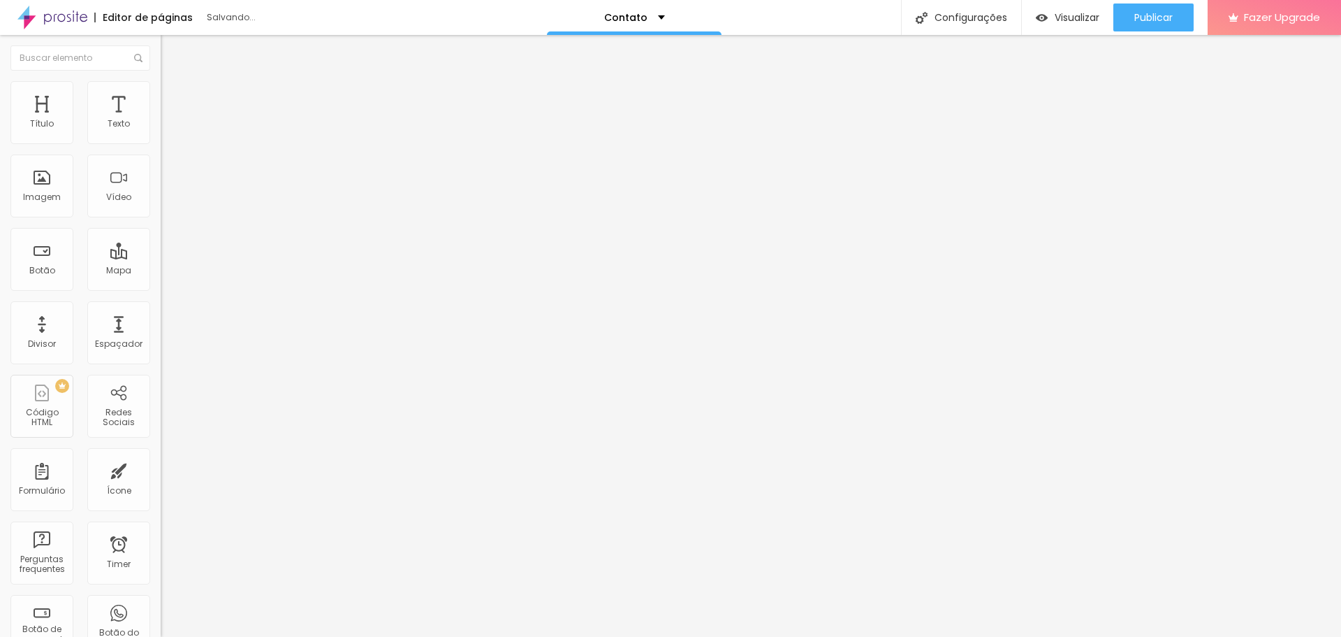
type input "34"
type input "28"
type input "23"
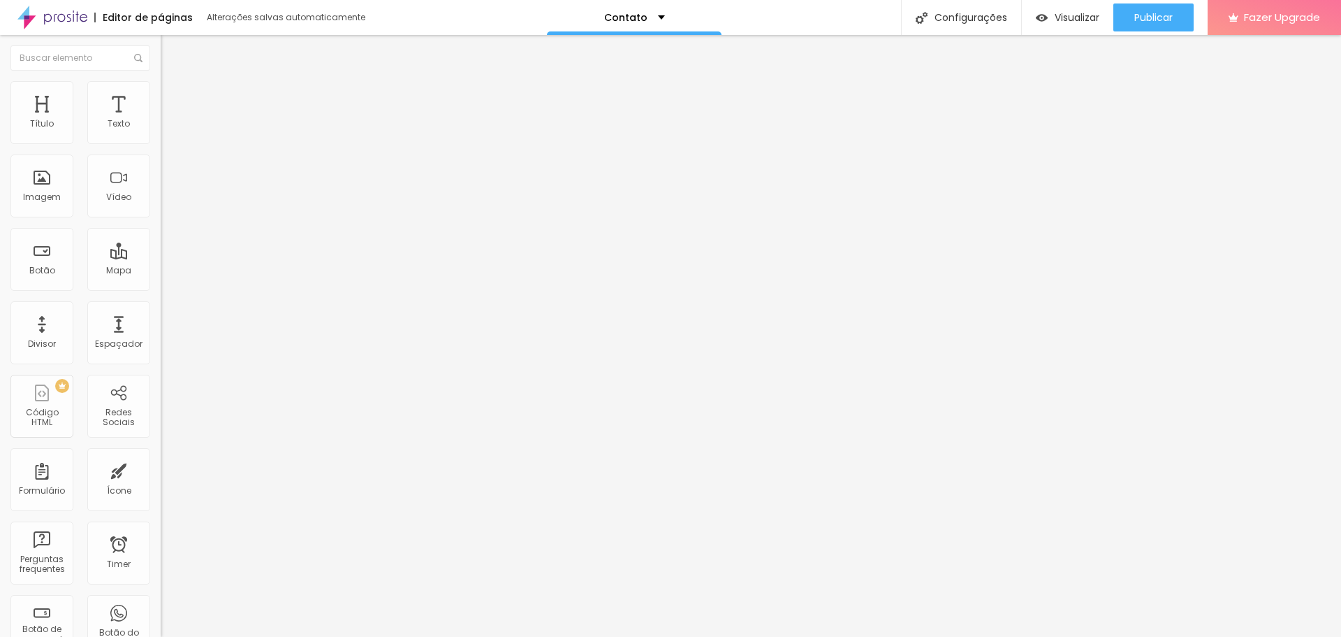
type input "18"
type input "13"
type input "7"
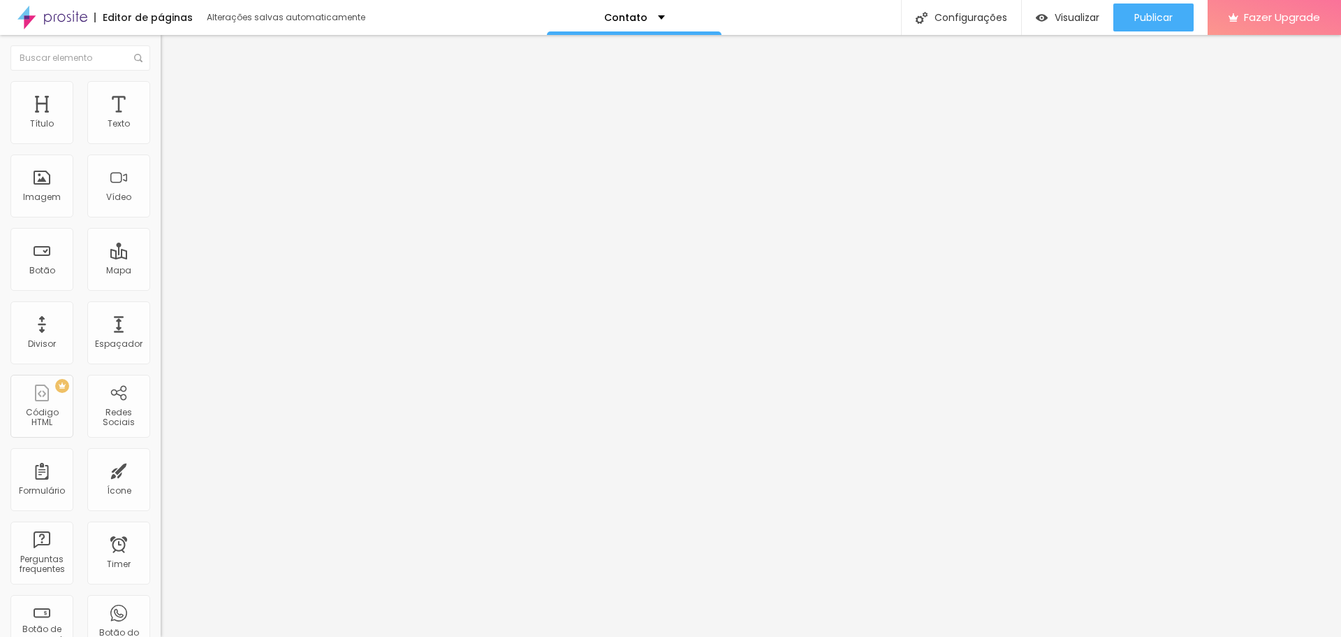
type input "7"
type input "2"
type input "0"
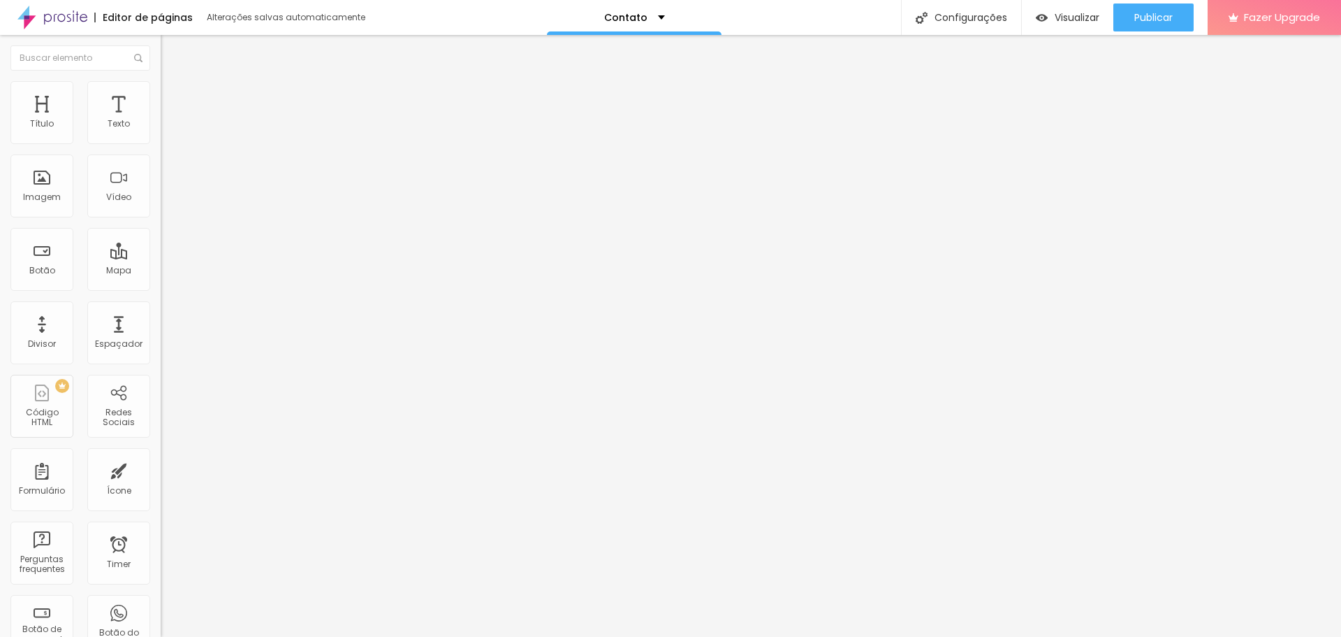
drag, startPoint x: 42, startPoint y: 165, endPoint x: 30, endPoint y: 163, distance: 12.0
type input "0"
click at [161, 469] on input "range" at bounding box center [206, 474] width 90 height 11
click at [173, 99] on span "Avançado" at bounding box center [196, 105] width 46 height 12
type input "15"
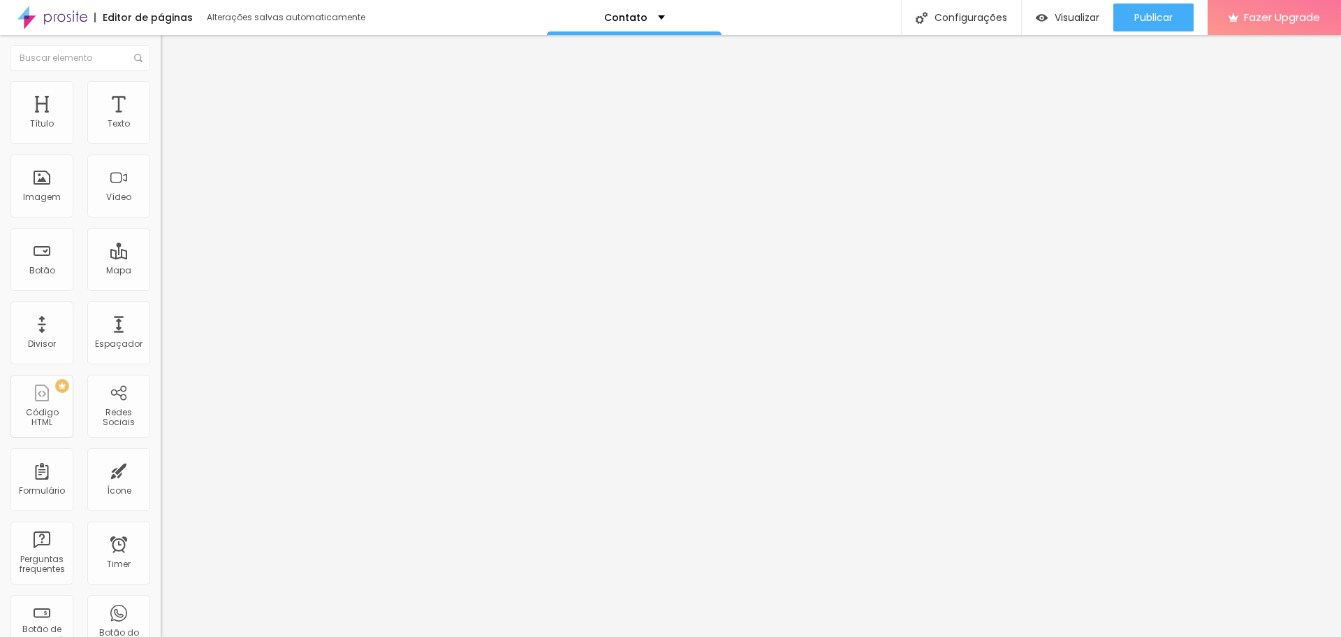
type input "15"
type input "20"
drag, startPoint x: 92, startPoint y: 138, endPoint x: 85, endPoint y: 137, distance: 7.0
click at [161, 271] on input "range" at bounding box center [206, 276] width 90 height 11
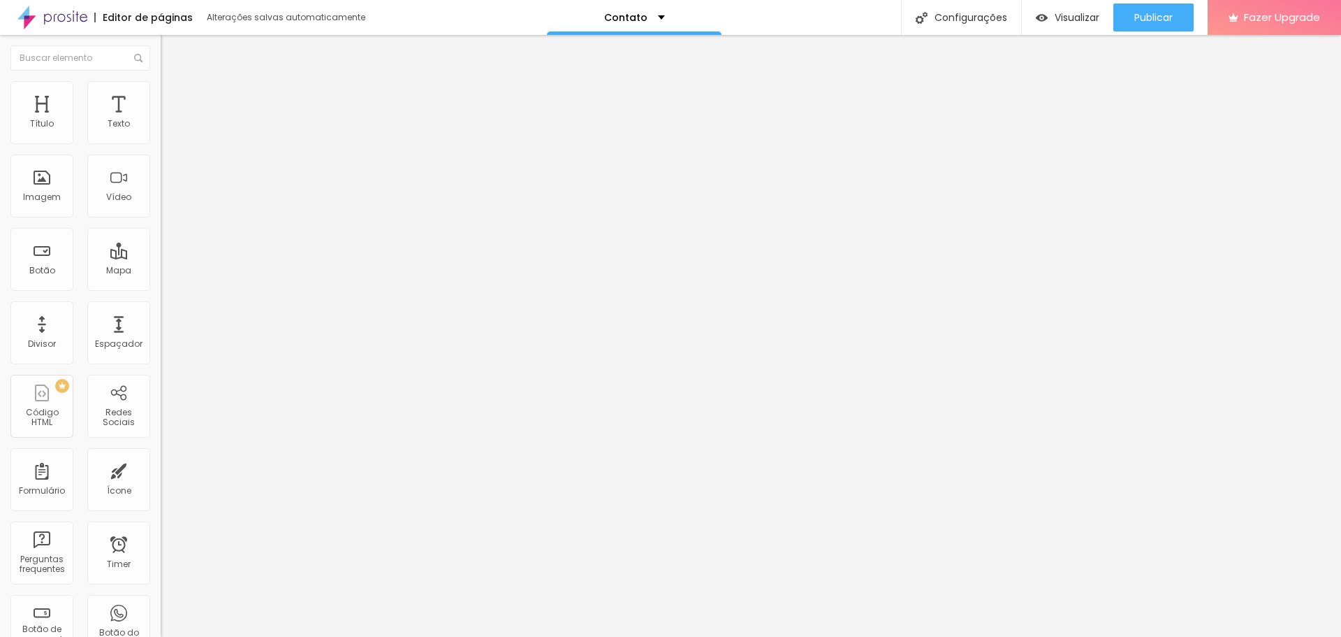
type input "18"
type input "13"
type input "7"
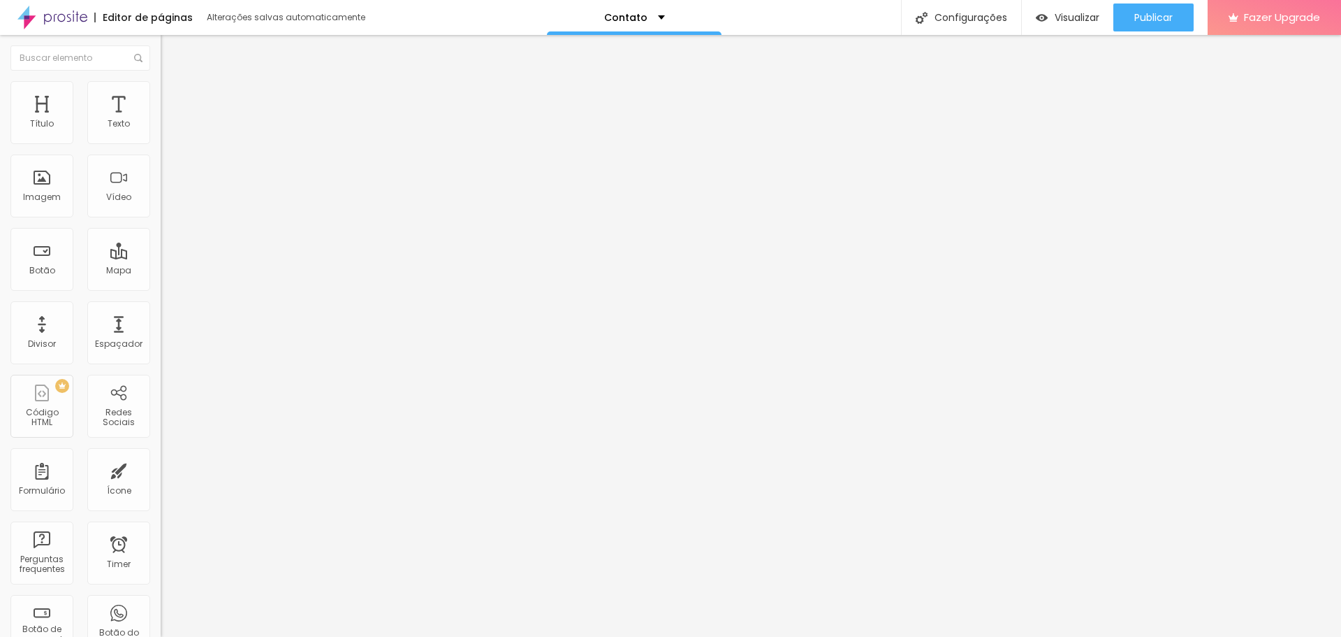
type input "7"
type input "2"
type input "0"
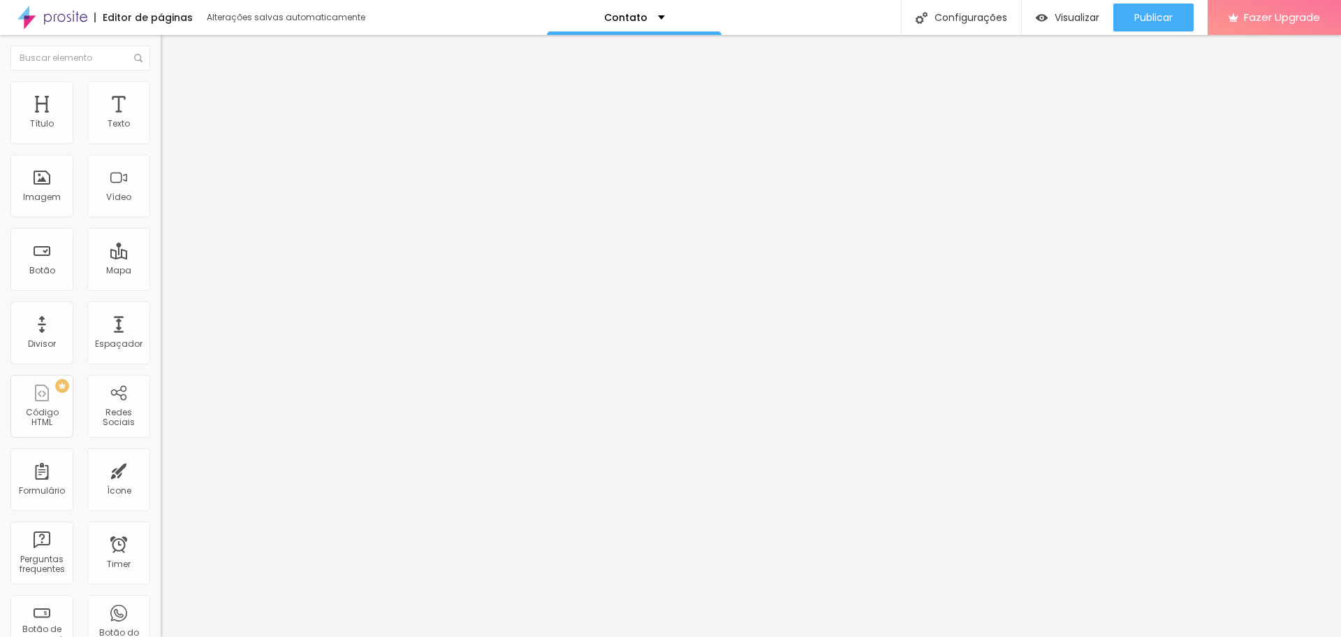
type input "0"
click at [161, 469] on input "range" at bounding box center [206, 474] width 90 height 11
click at [1174, 13] on button "Publicar" at bounding box center [1154, 17] width 80 height 28
click at [171, 48] on img "button" at bounding box center [176, 50] width 11 height 11
click at [173, 96] on span "Avançado" at bounding box center [196, 91] width 46 height 12
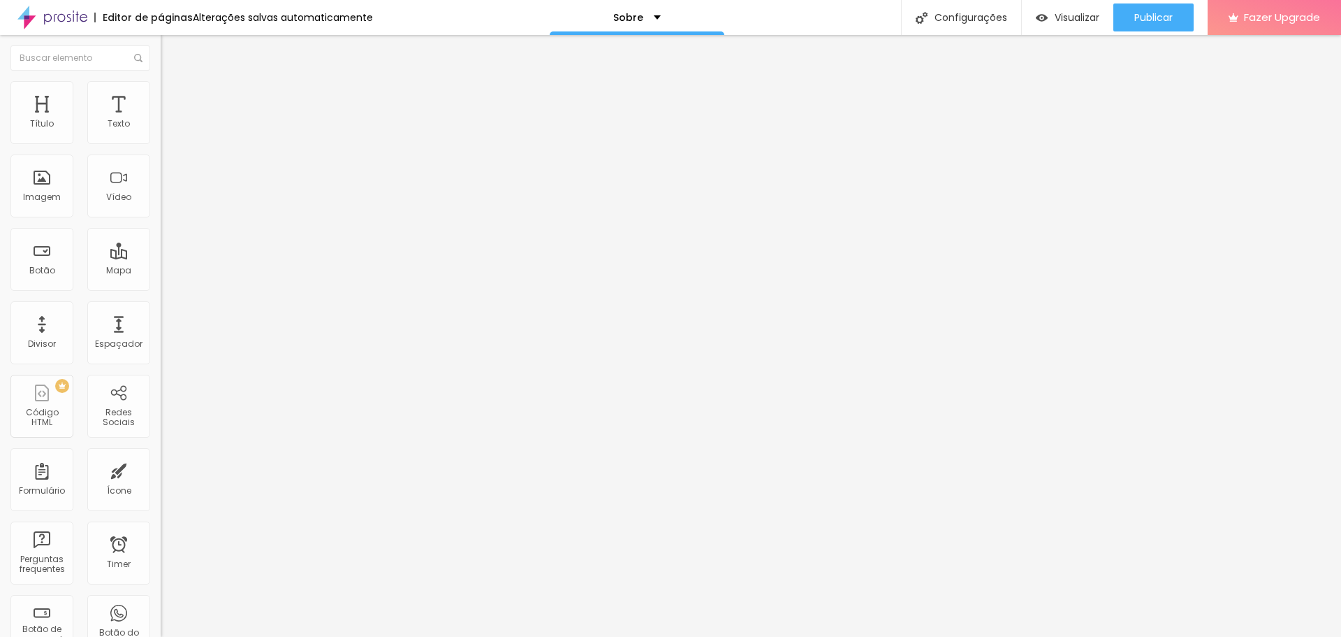
type input "12"
type input "16"
type input "17"
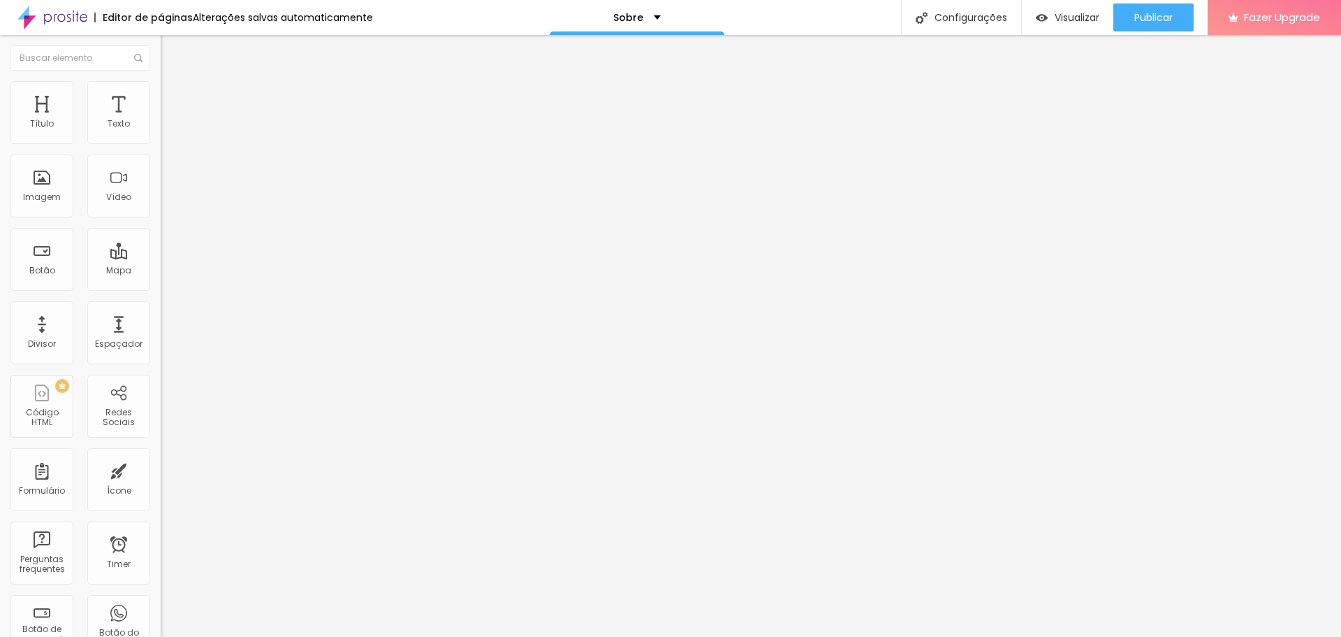
type input "17"
type input "22"
type input "25"
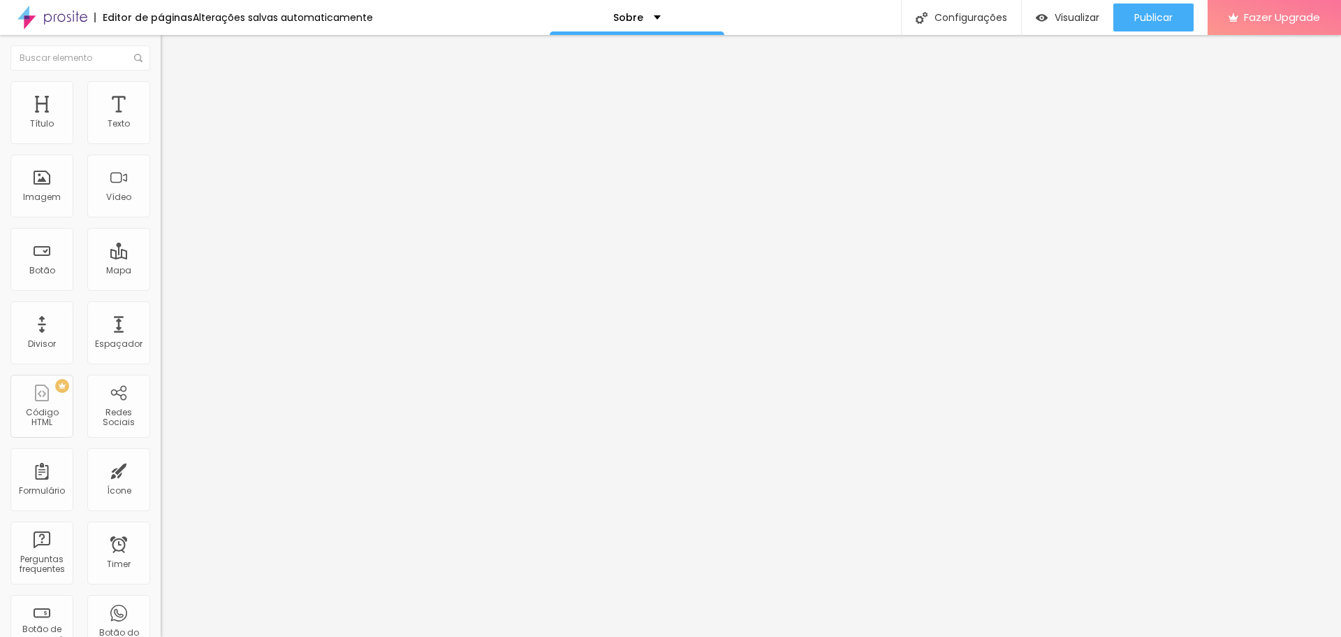
type input "28"
type input "33"
type input "35"
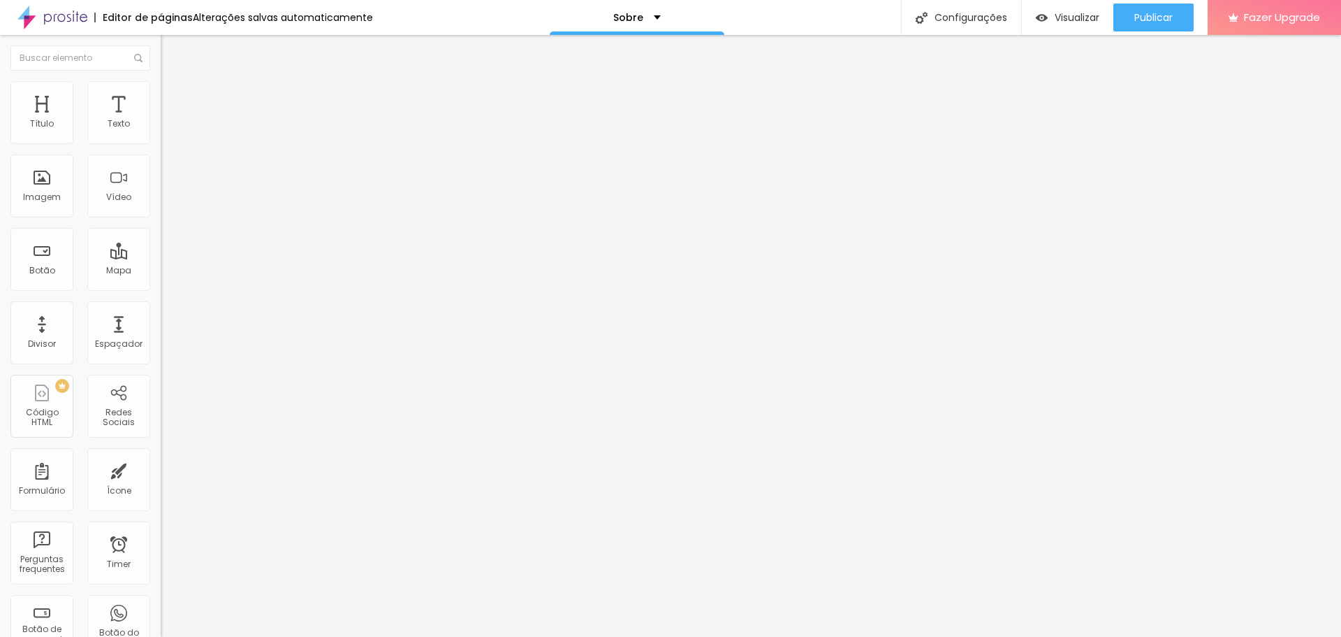
type input "35"
type input "38"
type input "39"
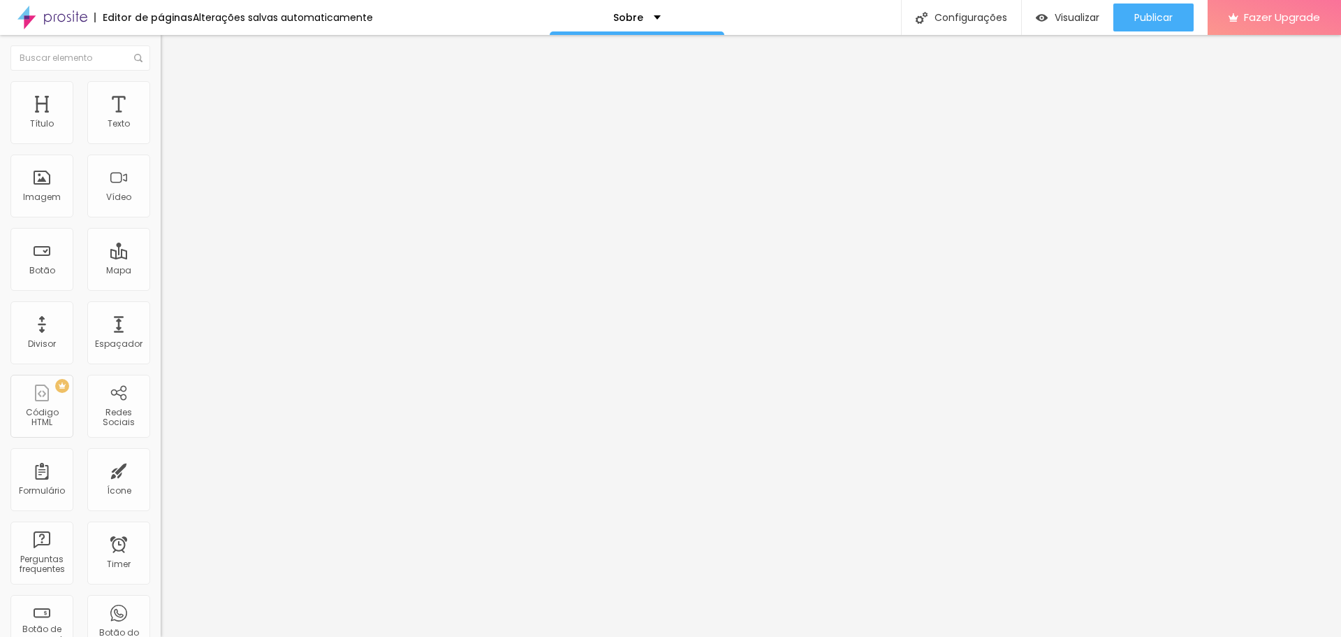
type input "40"
type input "41"
type input "42"
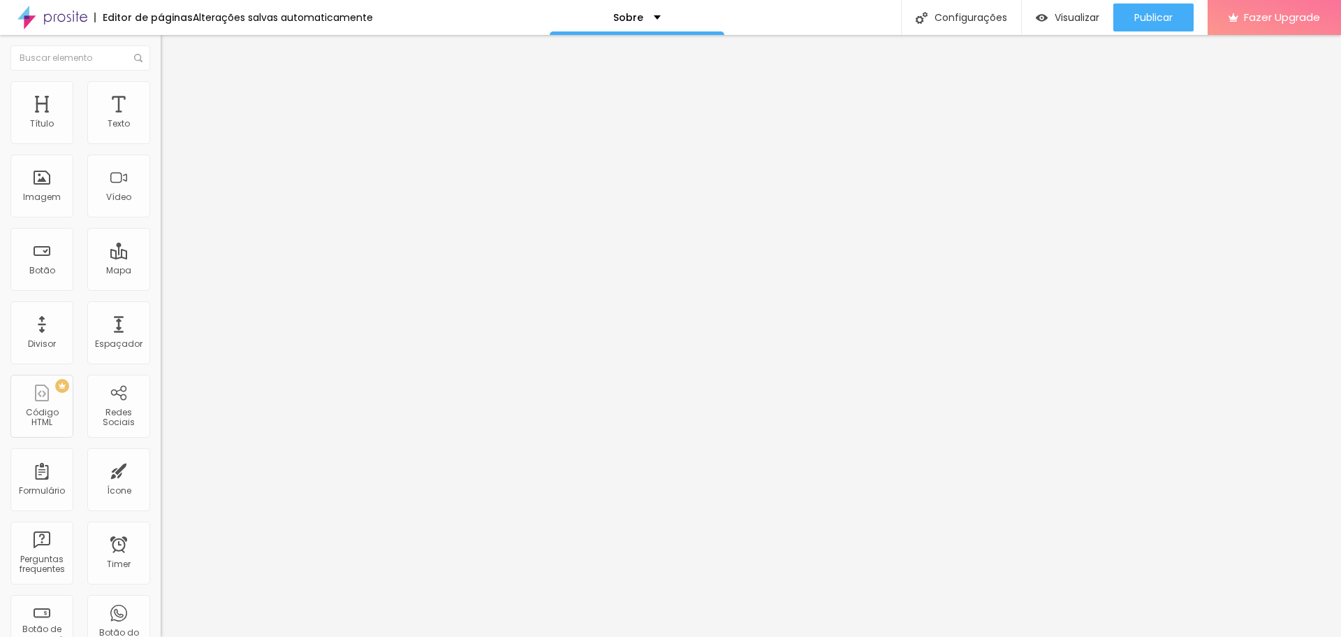
type input "42"
type input "44"
type input "45"
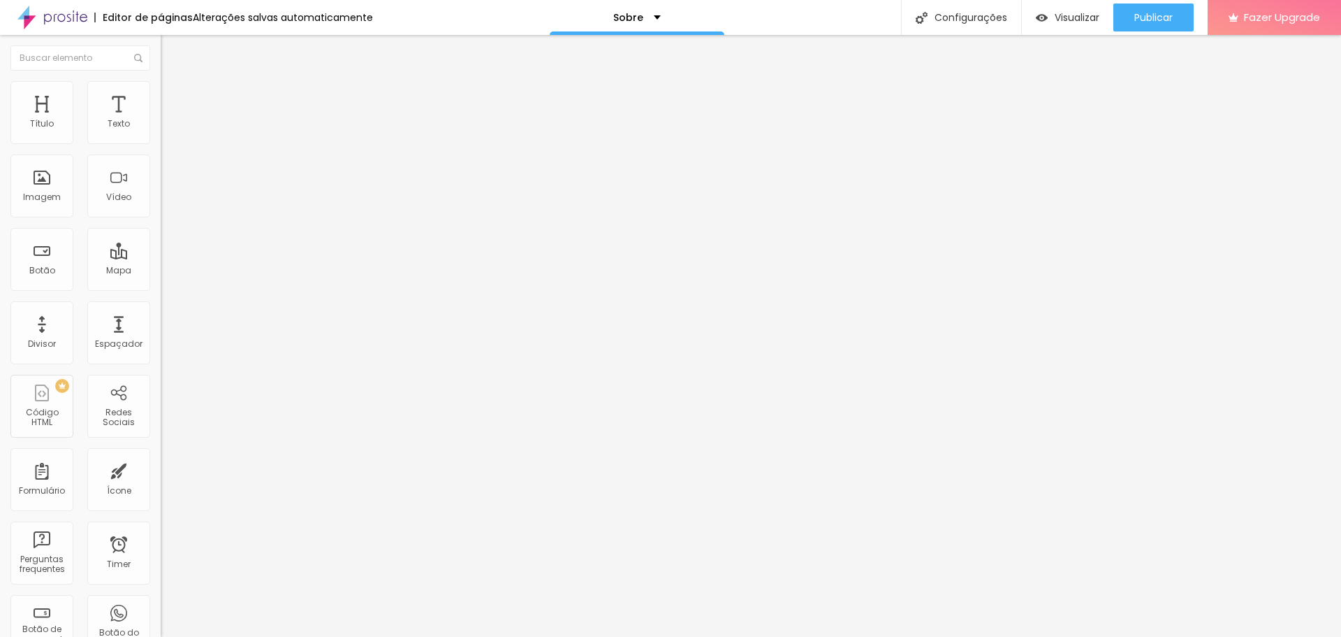
type input "44"
type input "43"
type input "41"
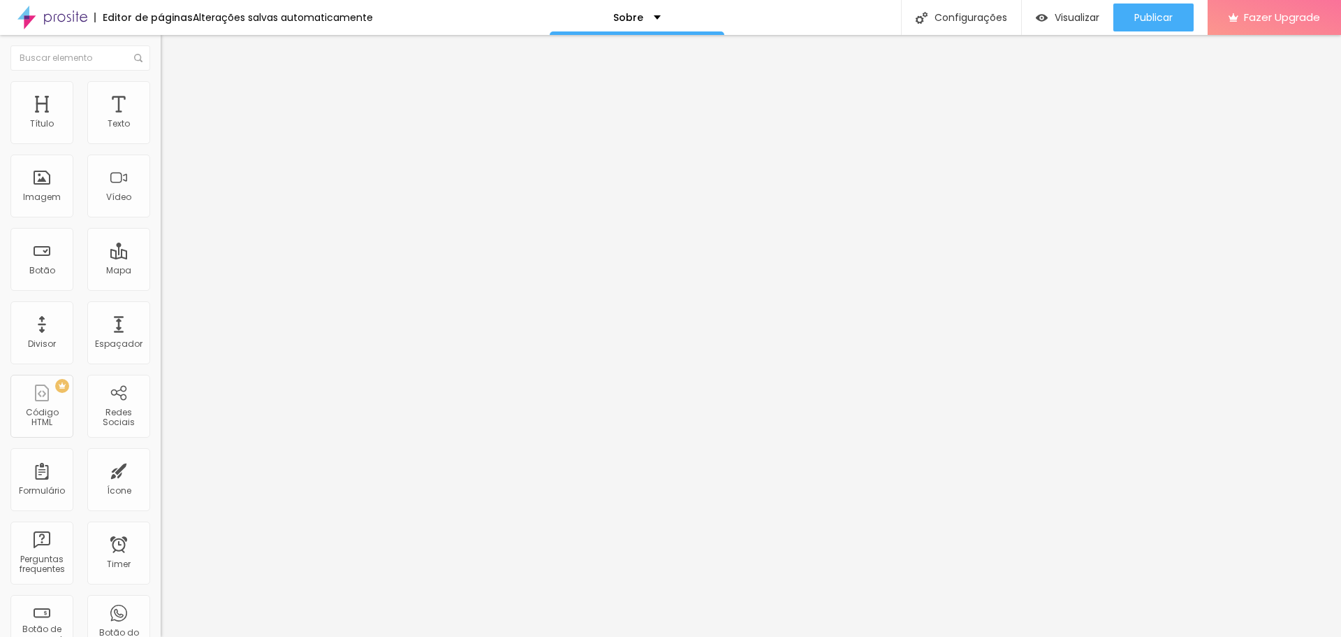
type input "41"
type input "39"
type input "38"
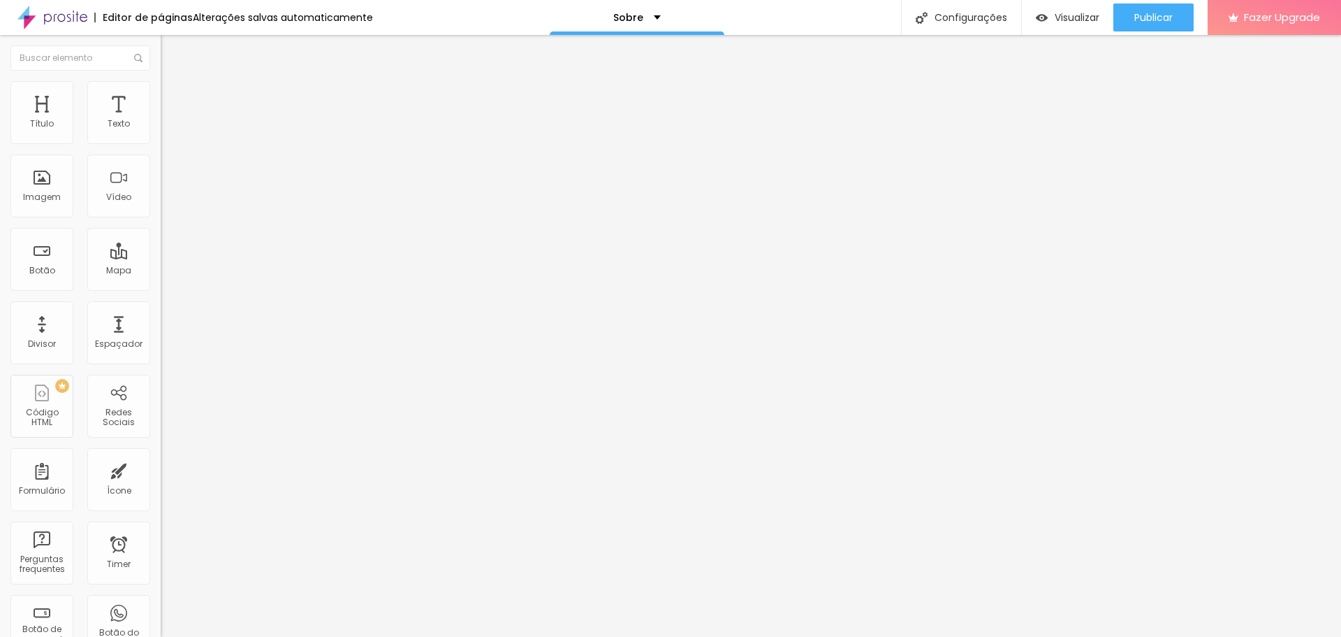
type input "37"
type input "35"
type input "34"
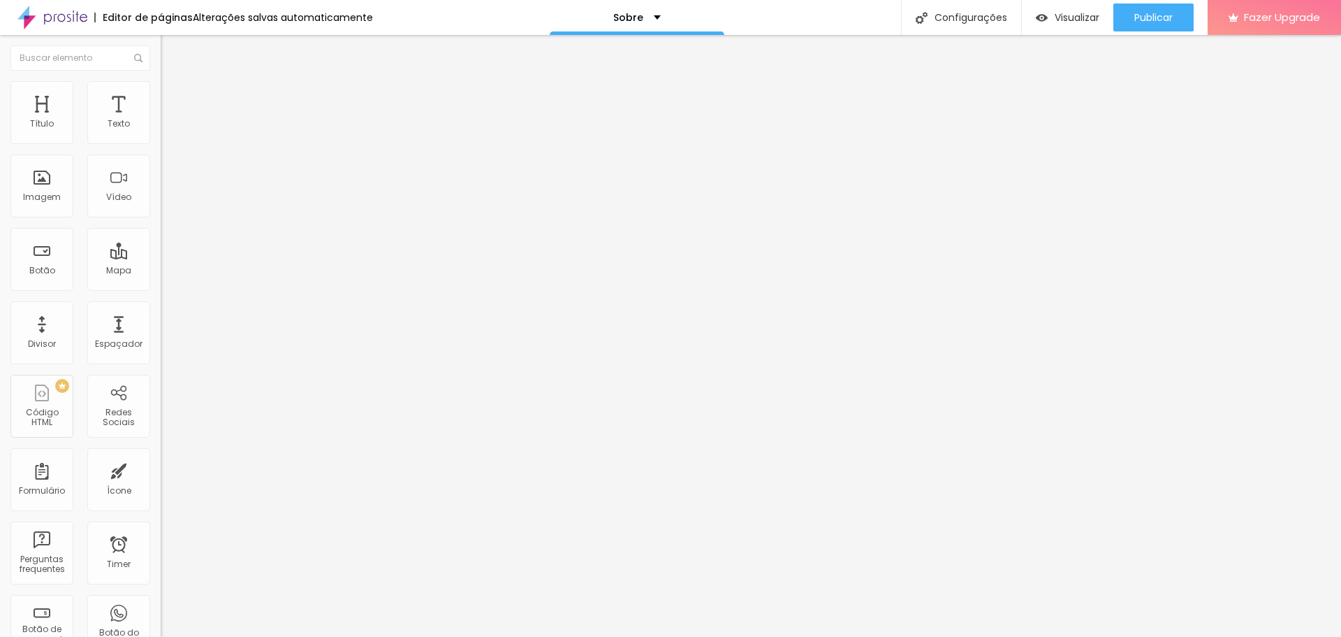
type input "34"
type input "33"
type input "32"
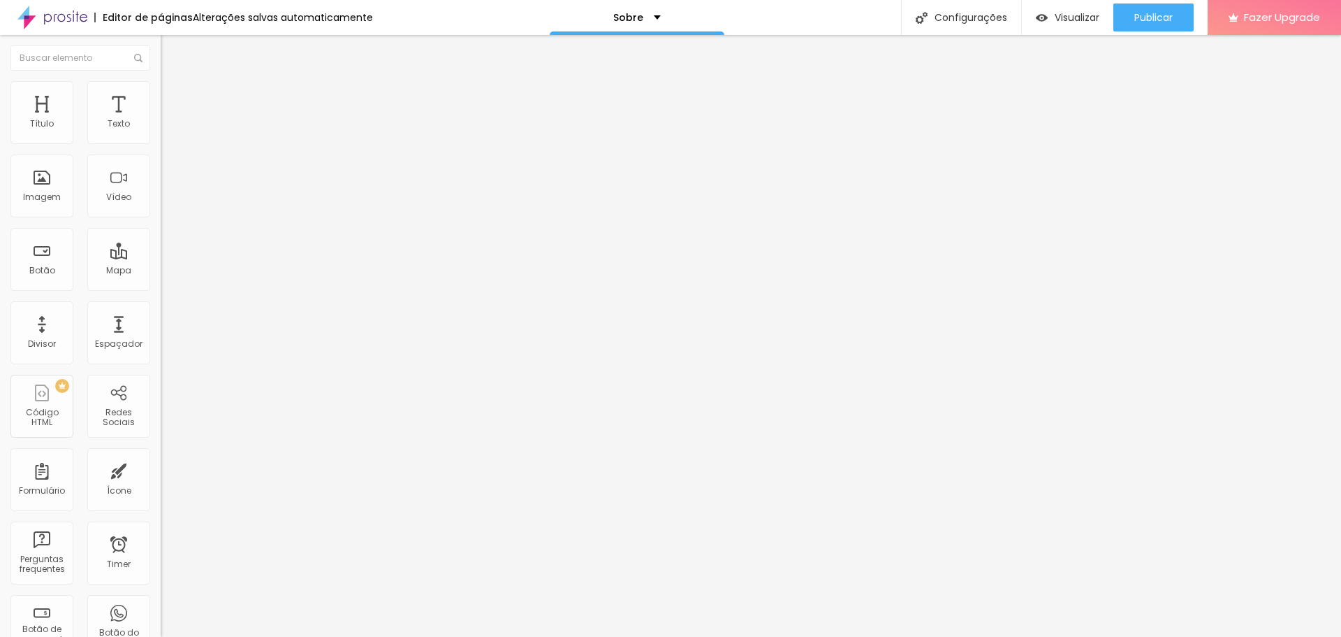
type input "30"
type input "28"
type input "27"
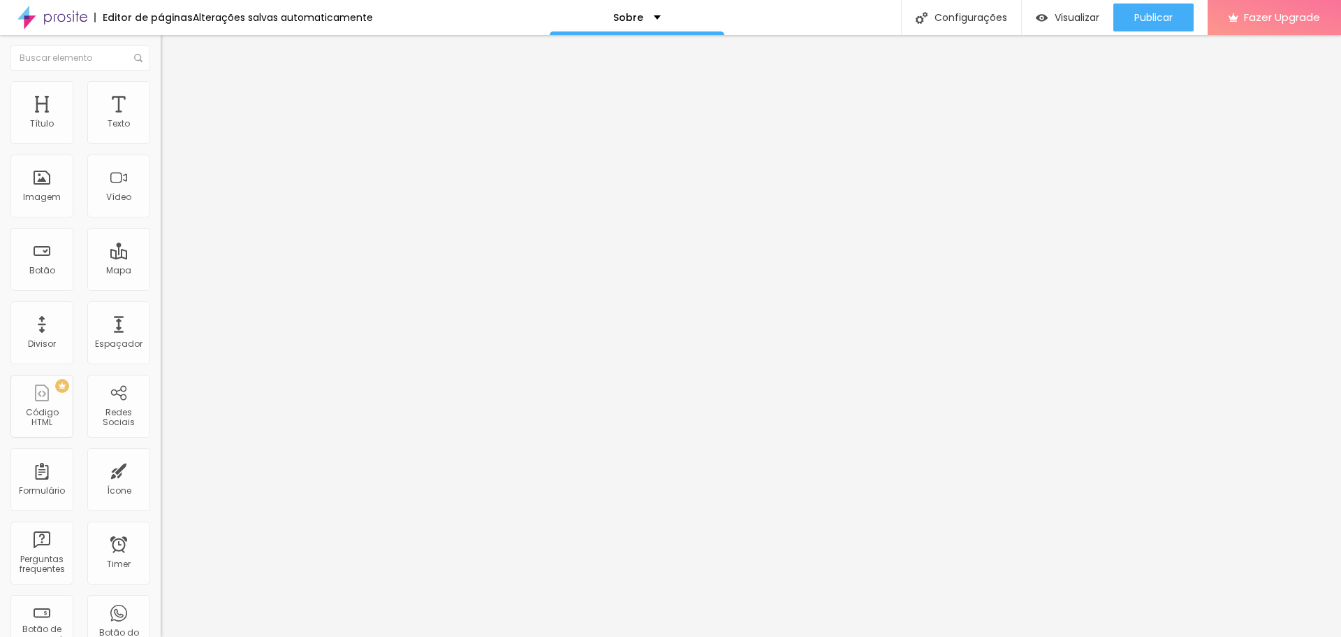
type input "27"
type input "25"
type input "24"
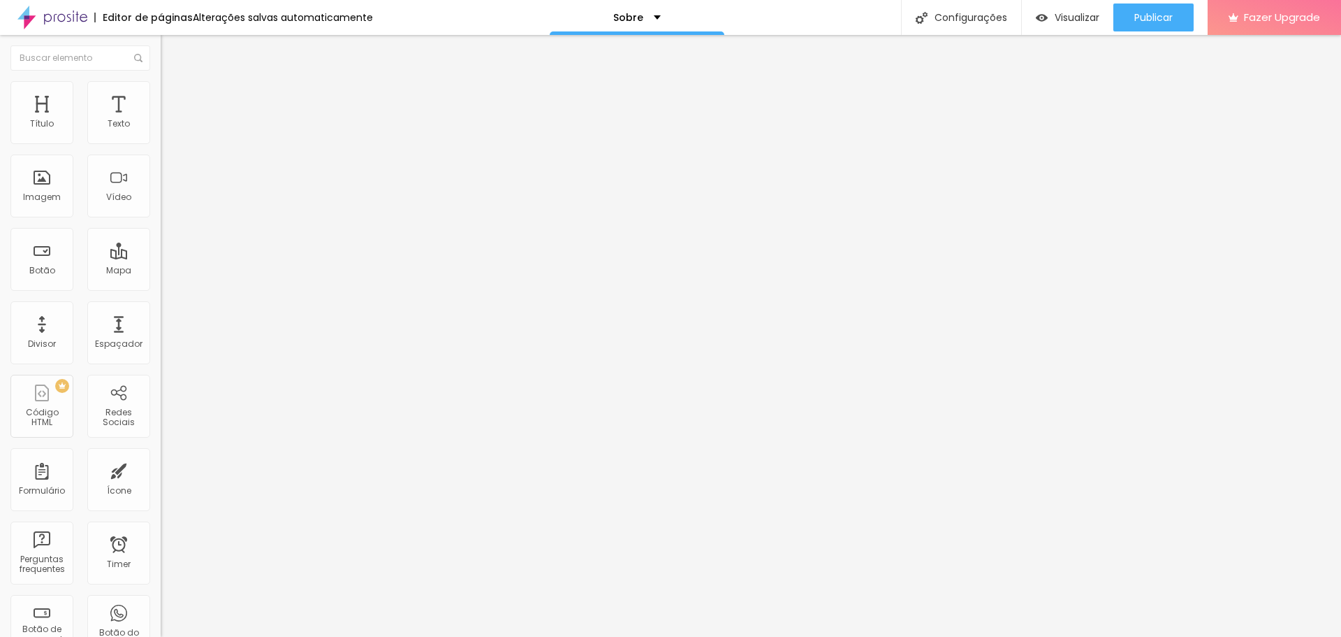
type input "22"
type input "20"
type input "15"
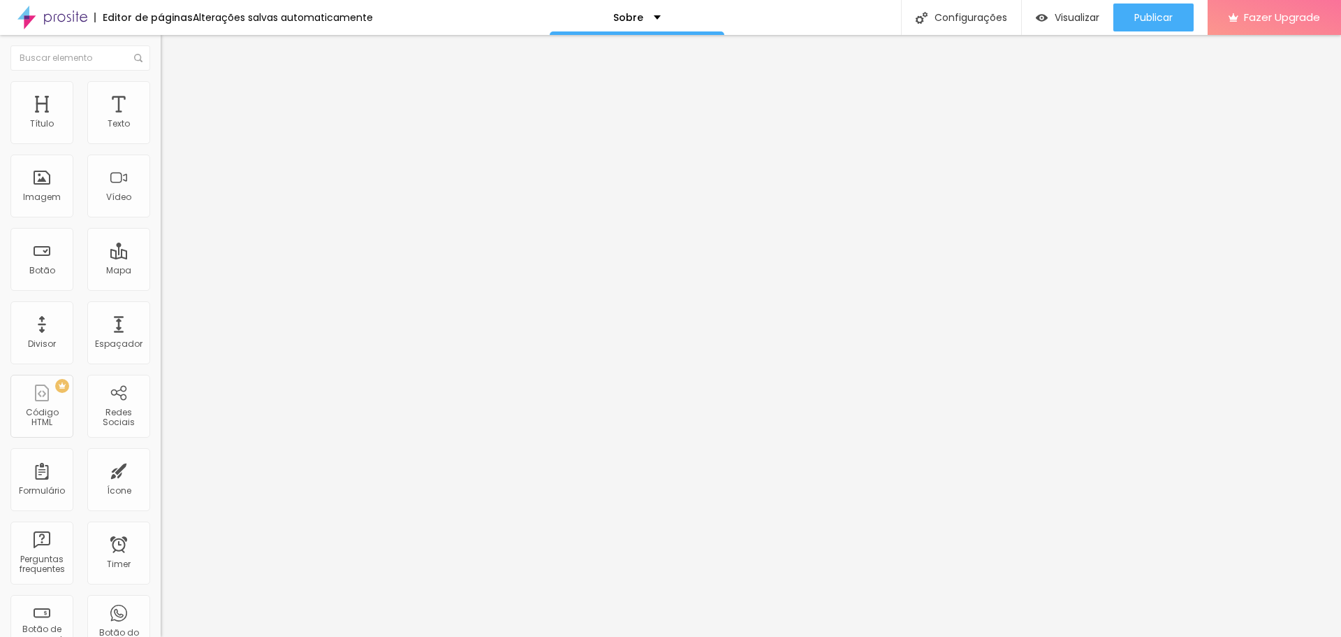
type input "15"
type input "11"
type input "10"
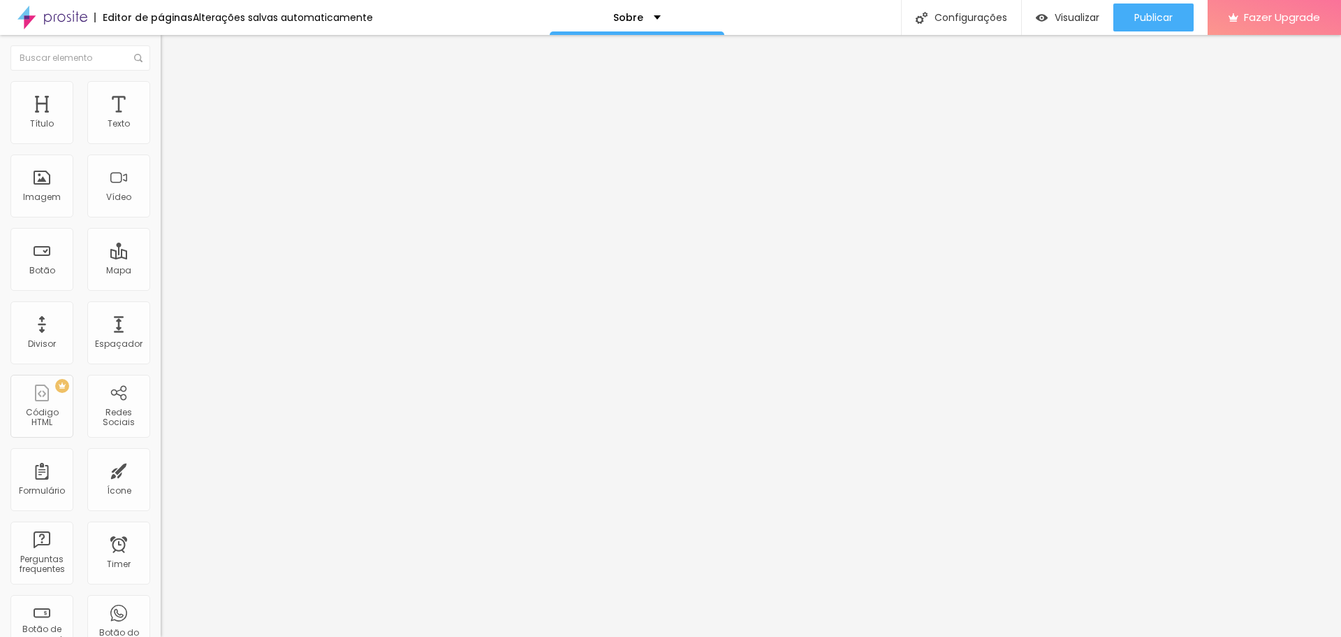
type input "8"
type input "7"
type input "6"
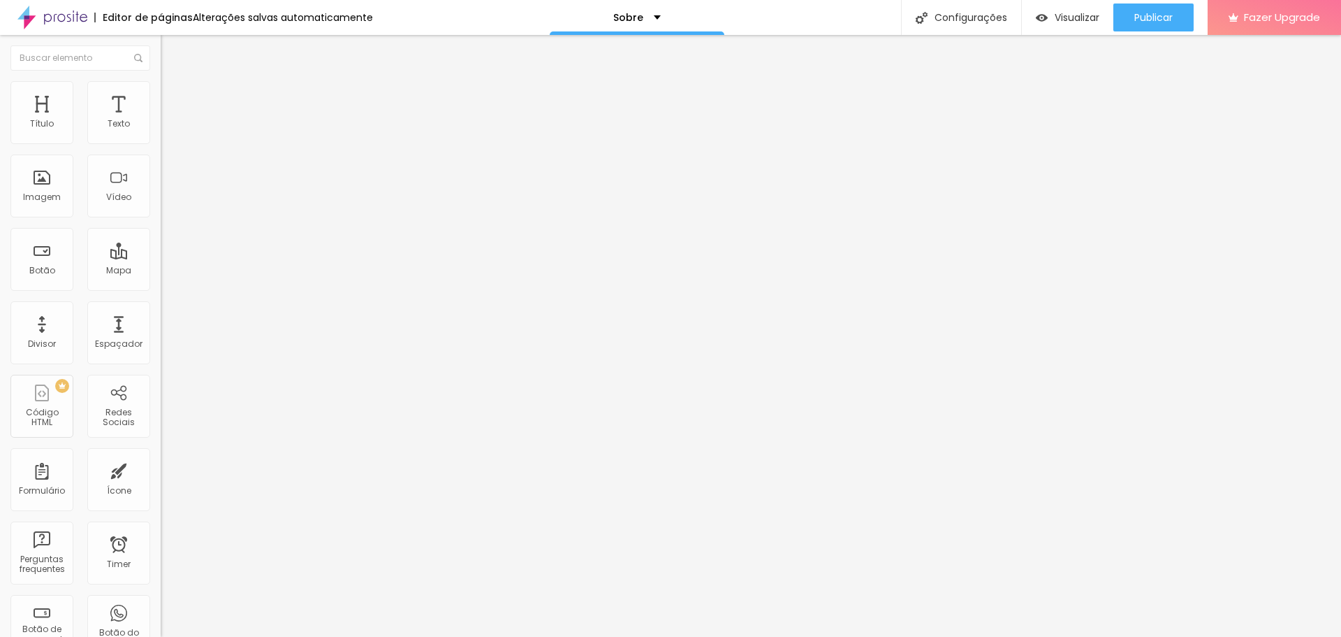
type input "6"
type input "5"
type input "4"
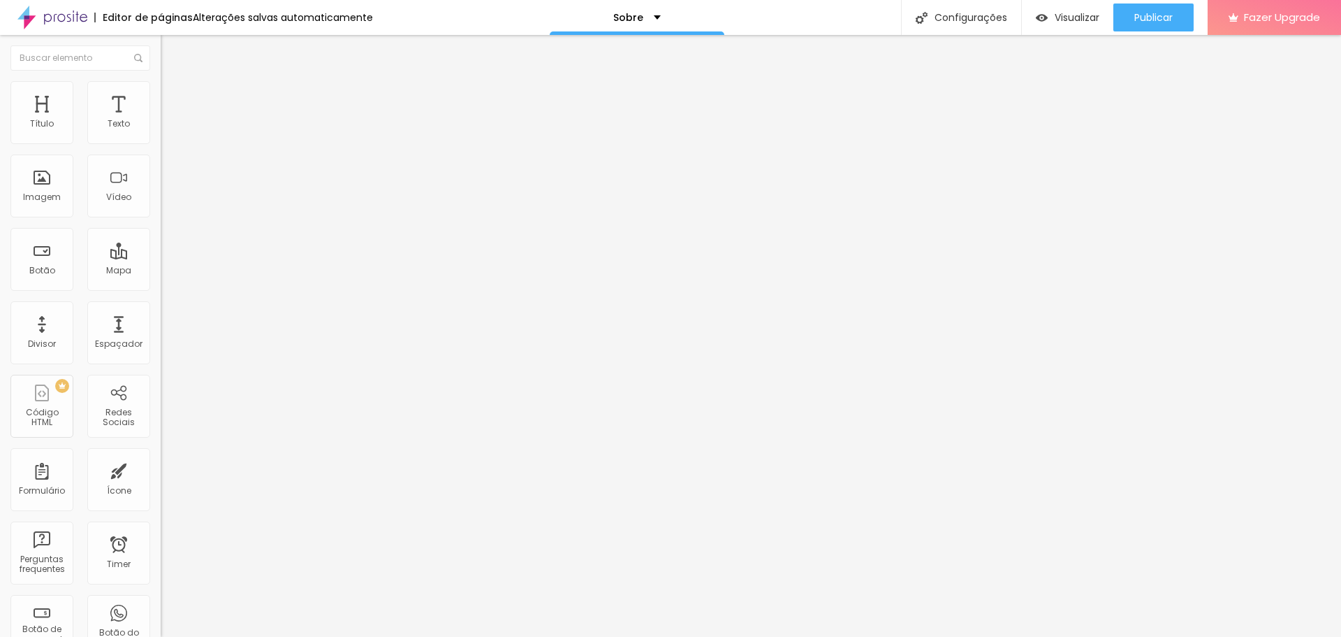
type input "3"
type input "2"
type input "1"
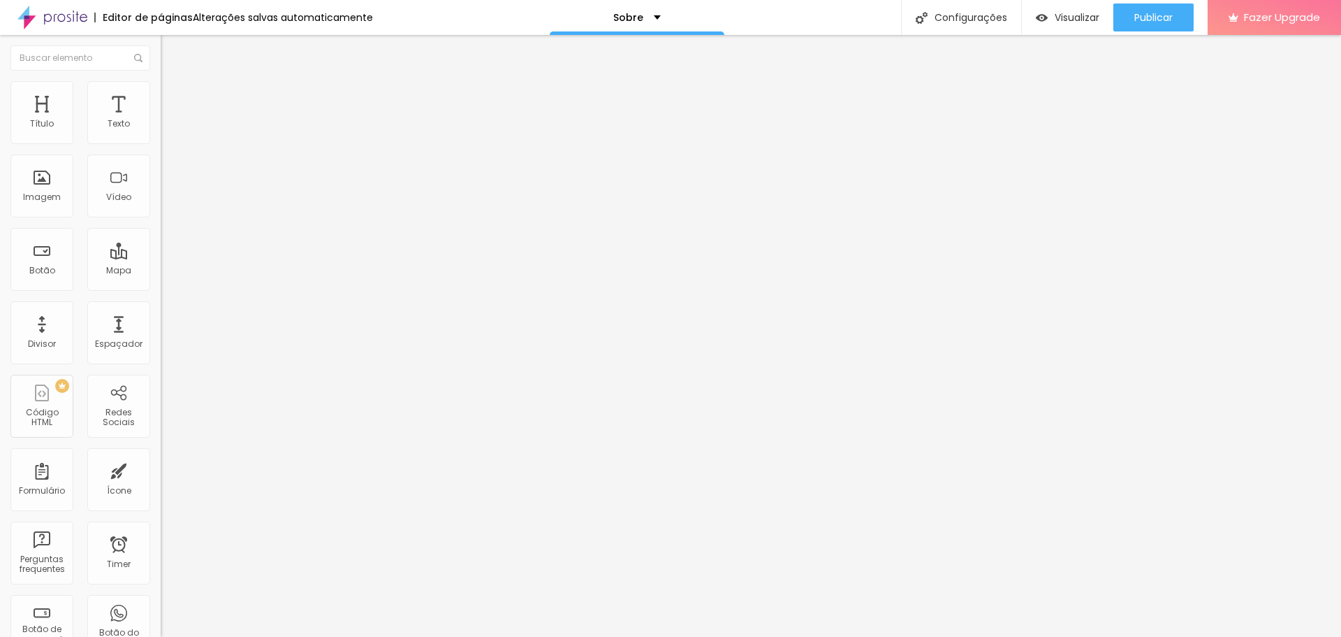
type input "1"
type input "0"
type input "1"
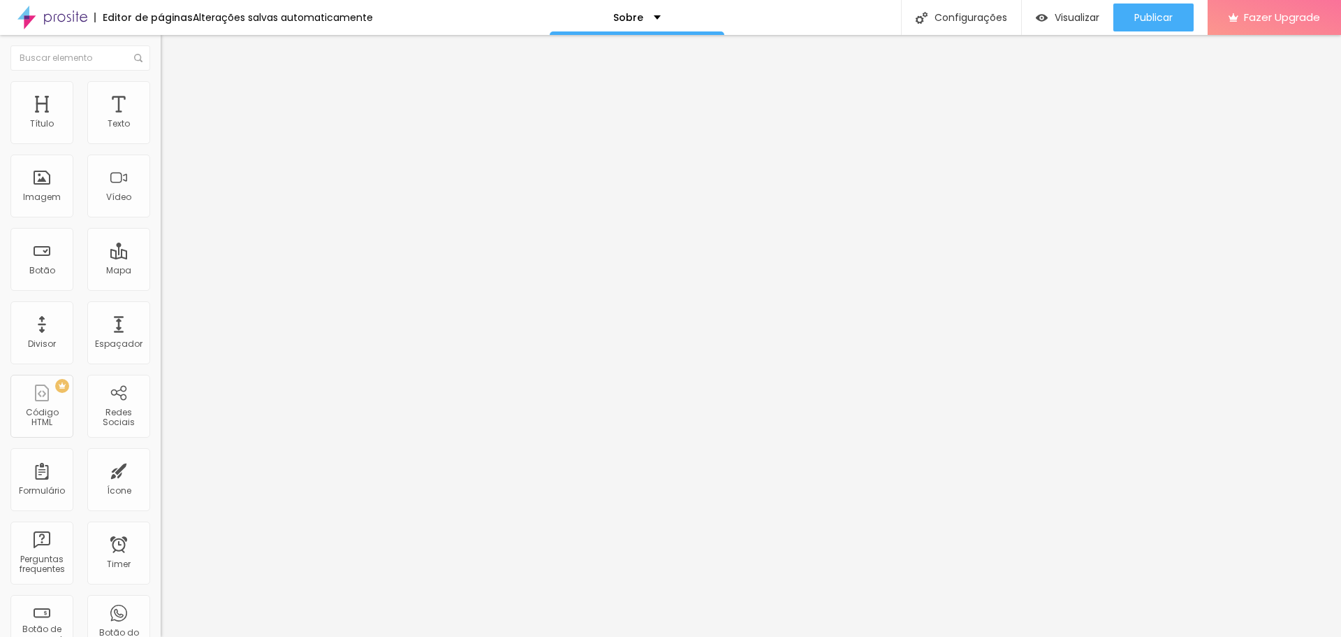
type input "2"
type input "3"
type input "4"
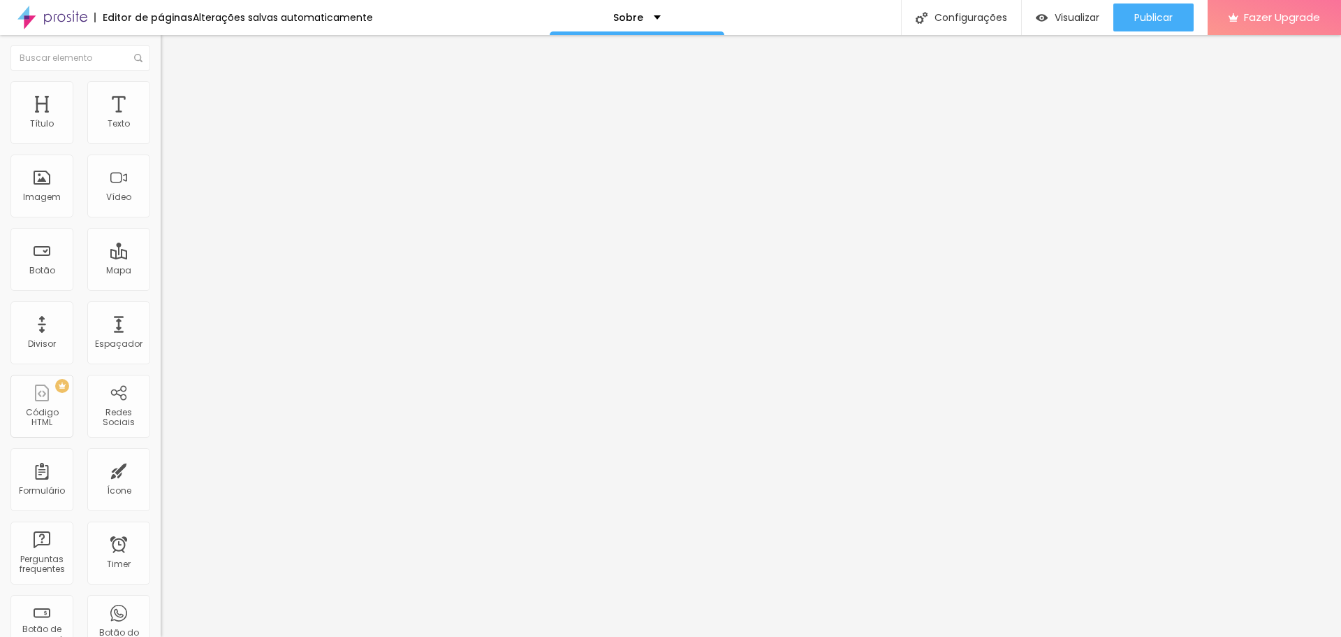
type input "4"
type input "5"
type input "6"
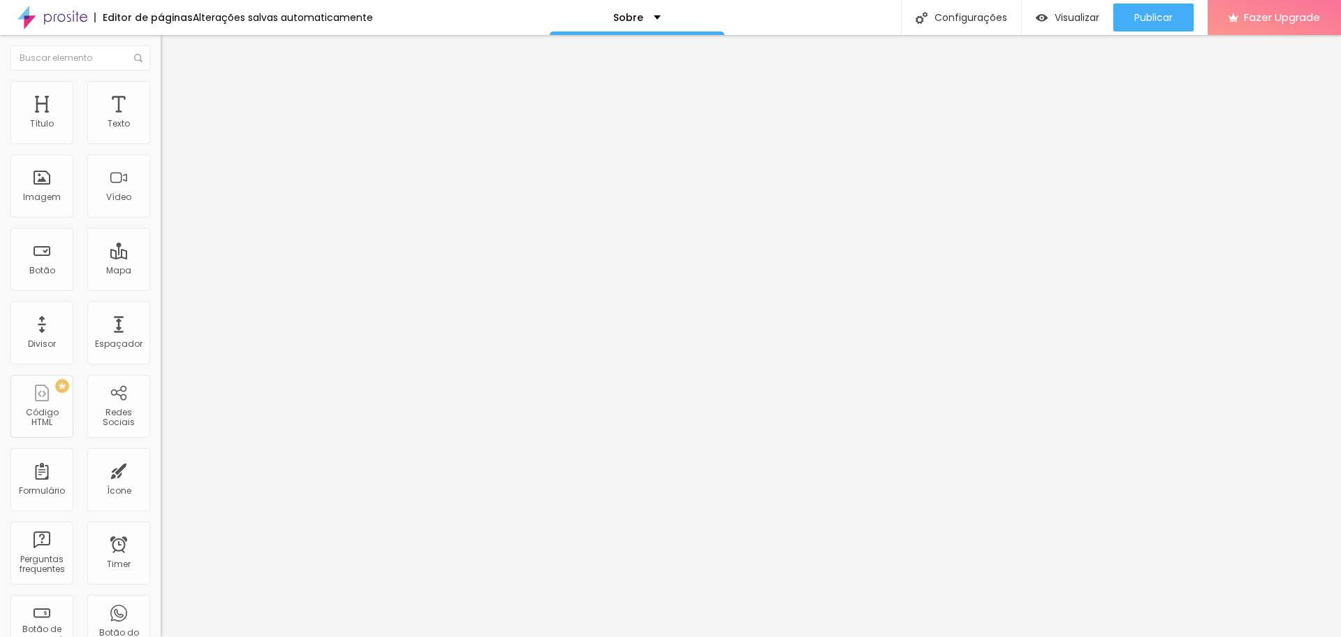
type input "7"
type input "8"
type input "9"
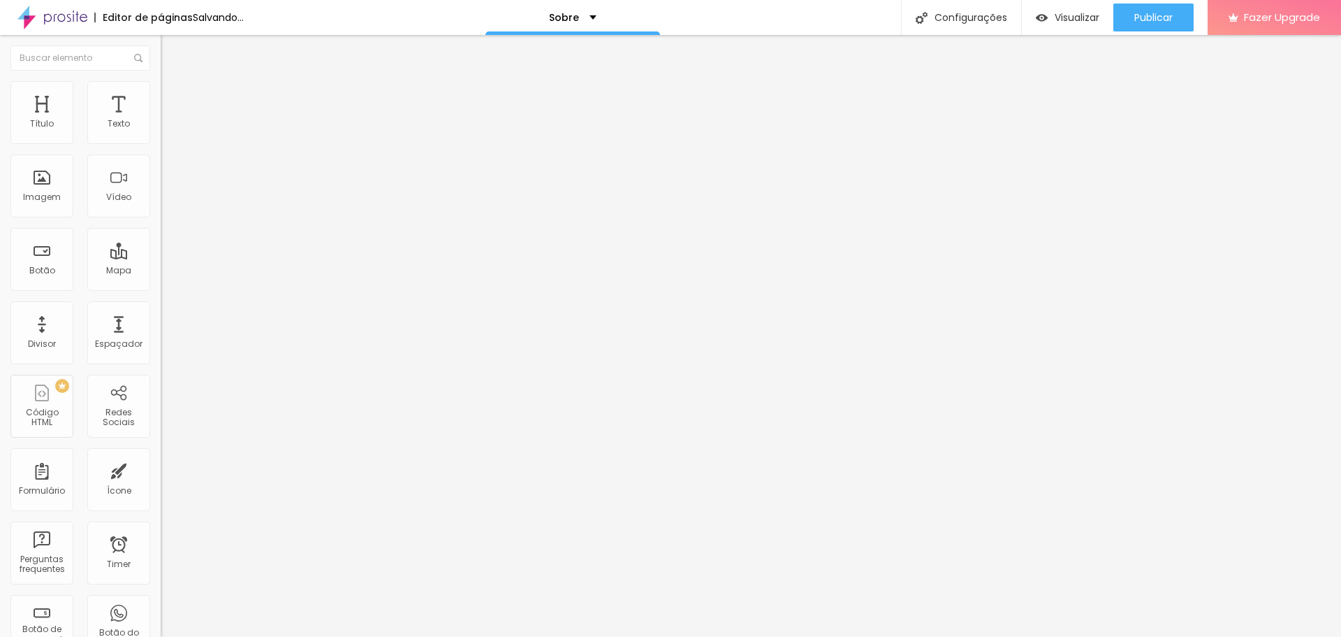
type input "9"
type input "10"
type input "11"
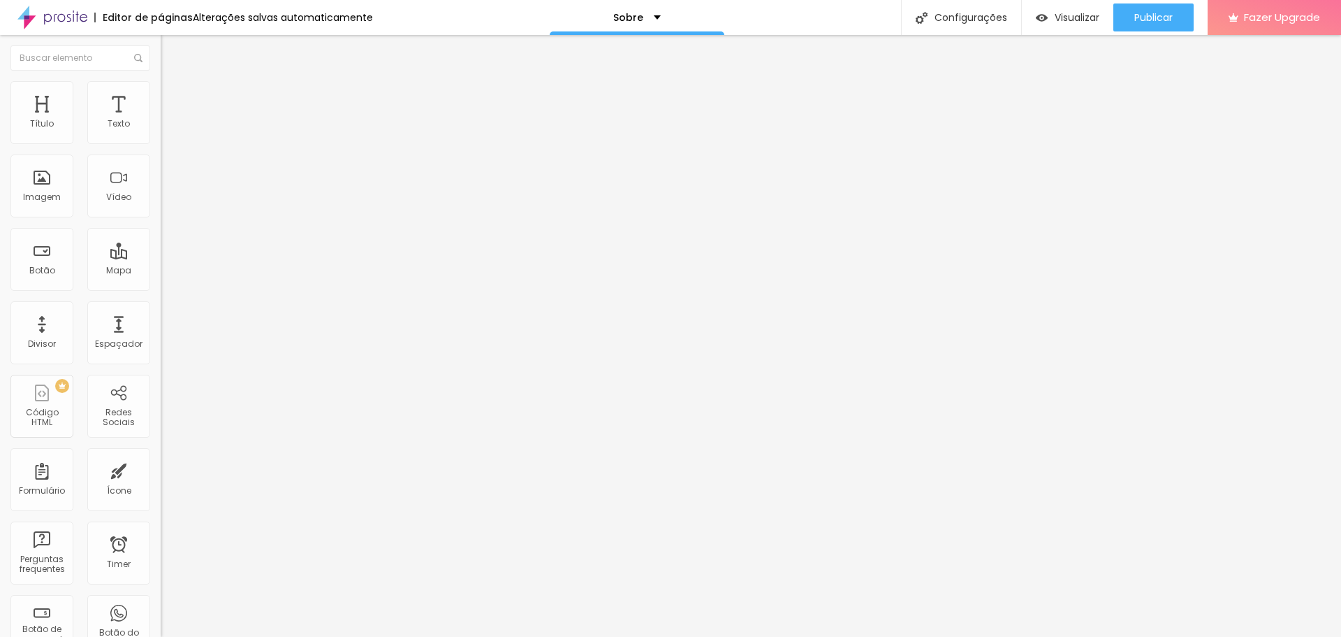
type input "10"
type input "9"
type input "10"
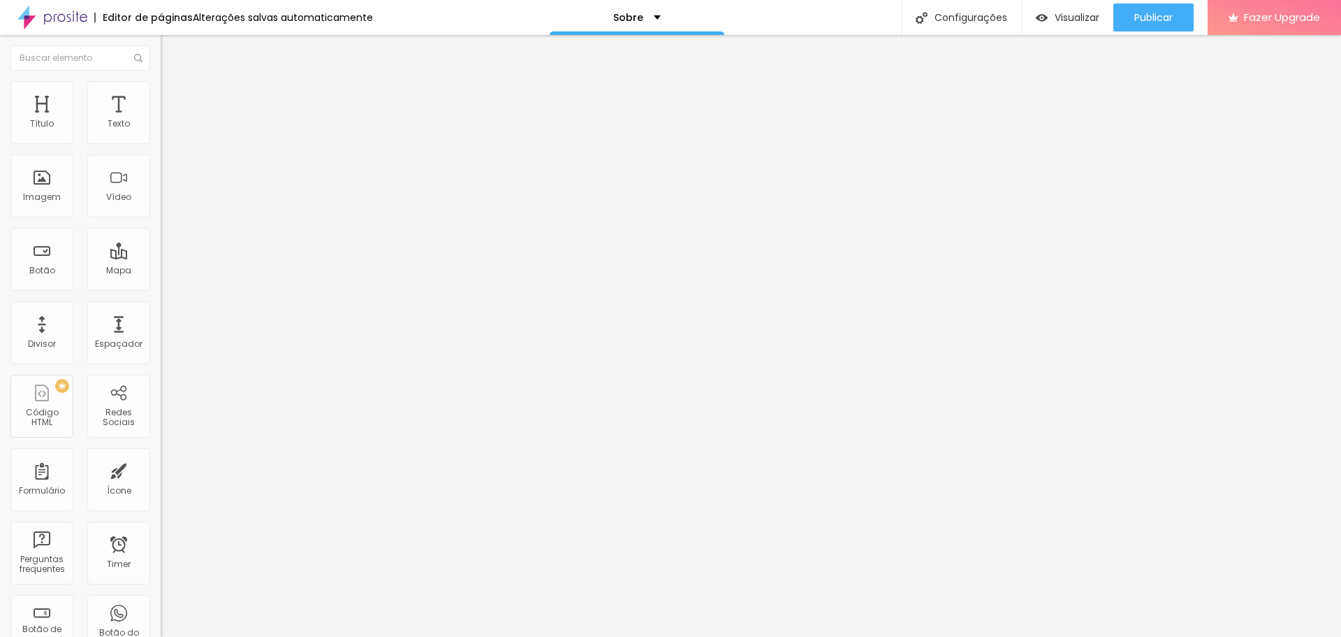
type input "10"
click at [161, 257] on input "range" at bounding box center [206, 262] width 90 height 11
click at [161, 95] on ul "Estilo Avançado" at bounding box center [241, 81] width 161 height 28
click at [161, 81] on li "Estilo" at bounding box center [241, 74] width 161 height 14
click at [173, 94] on span "Avançado" at bounding box center [196, 91] width 46 height 12
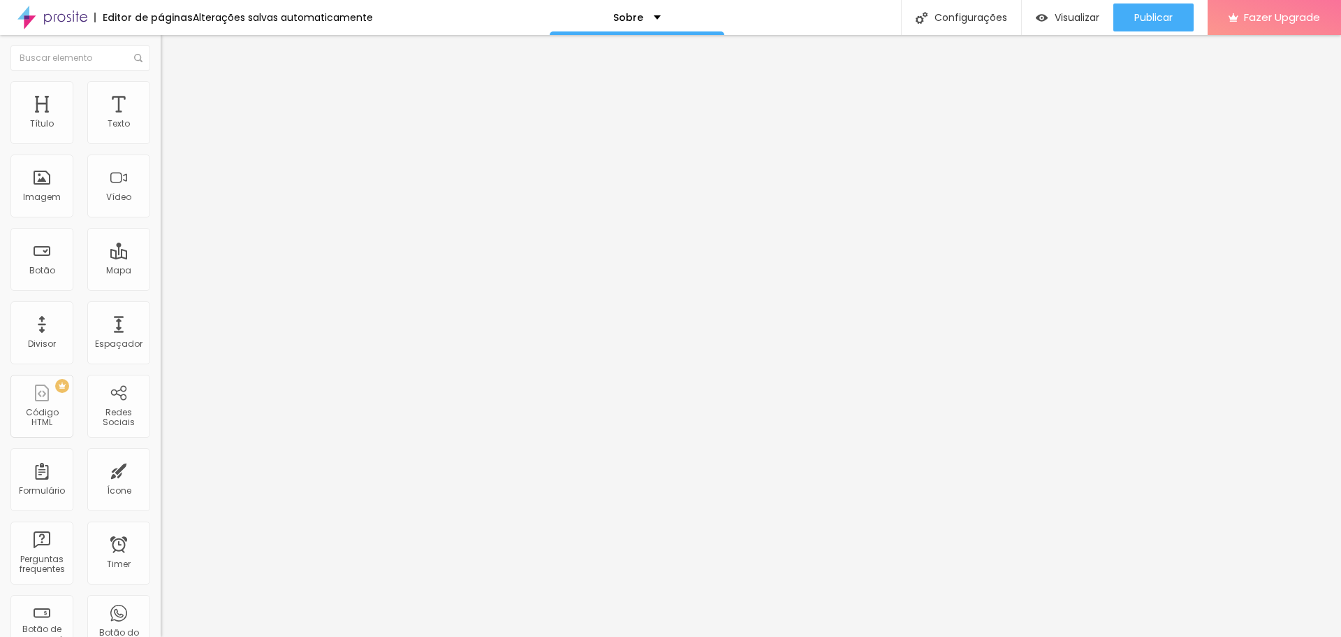
click at [161, 84] on img at bounding box center [167, 87] width 13 height 13
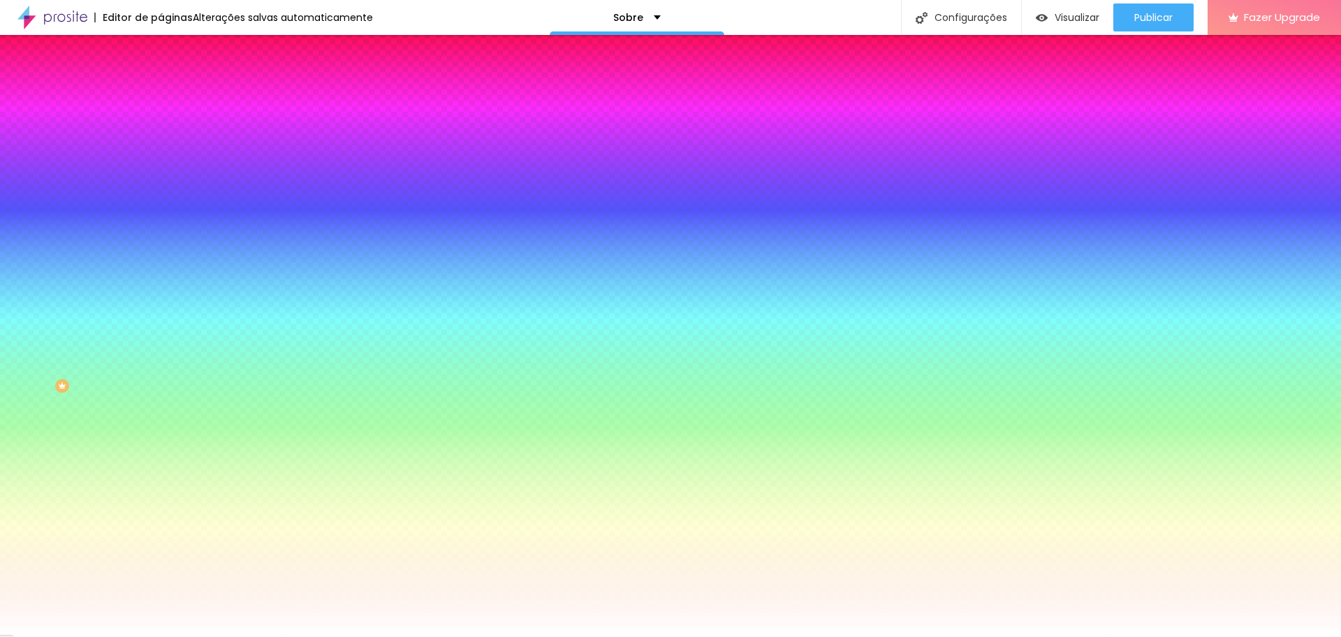
click at [161, 95] on li "Avançado" at bounding box center [241, 102] width 161 height 14
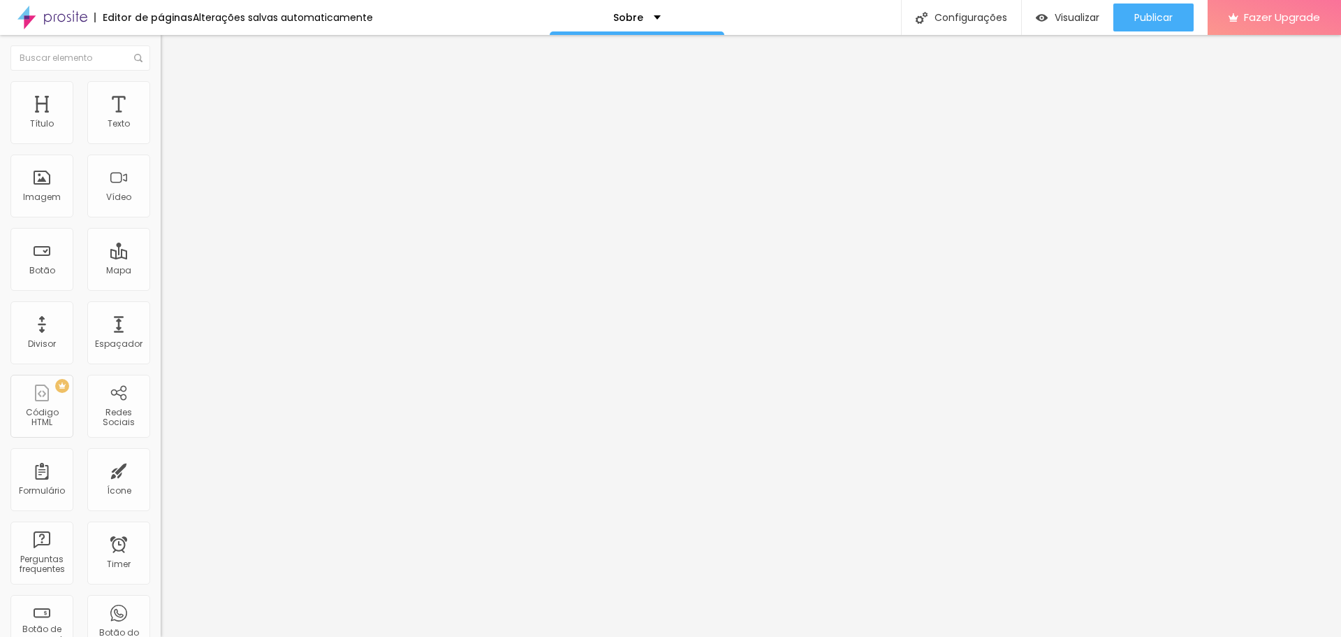
type input "25"
type input "30"
type input "35"
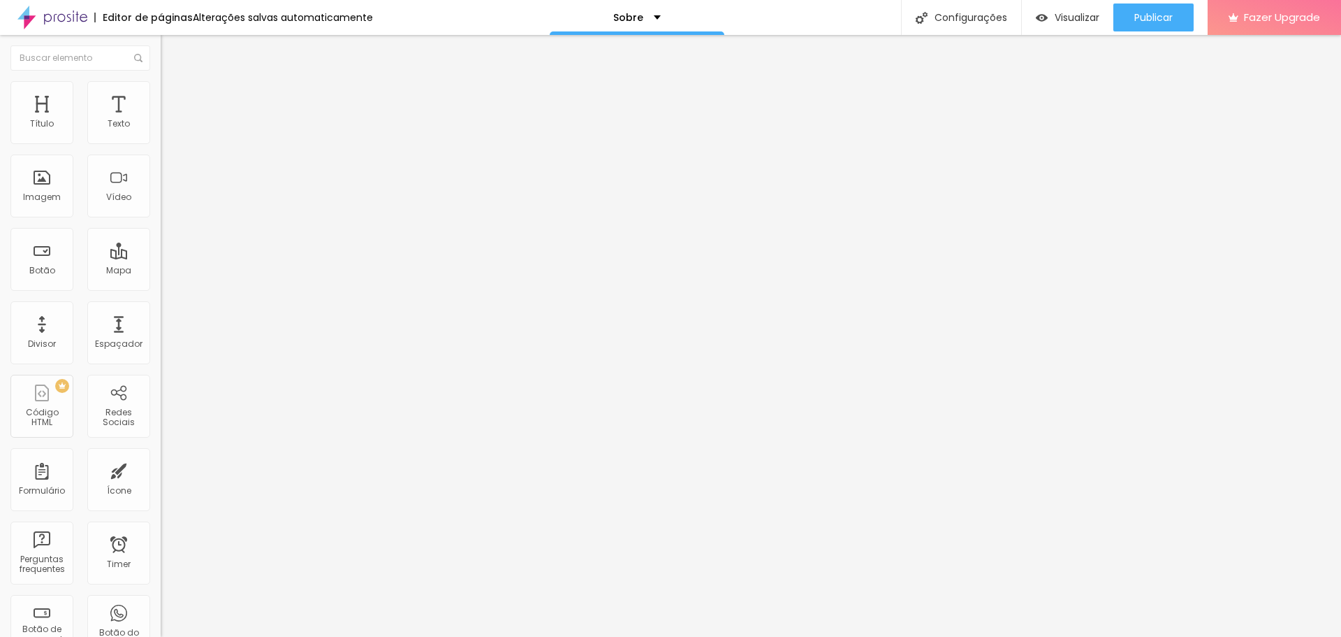
type input "35"
type input "30"
type input "25"
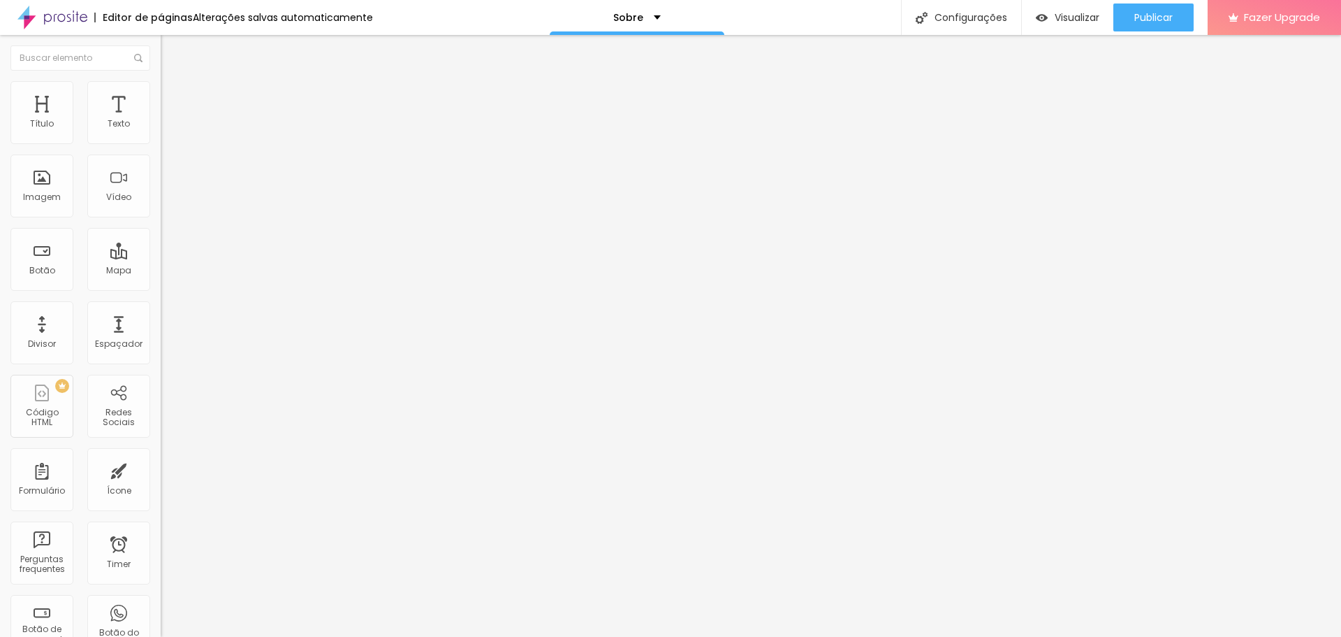
type input "20"
click at [161, 271] on input "range" at bounding box center [206, 276] width 90 height 11
click at [161, 81] on li "Conteúdo" at bounding box center [241, 74] width 161 height 14
click at [168, 201] on icon "button" at bounding box center [171, 199] width 6 height 6
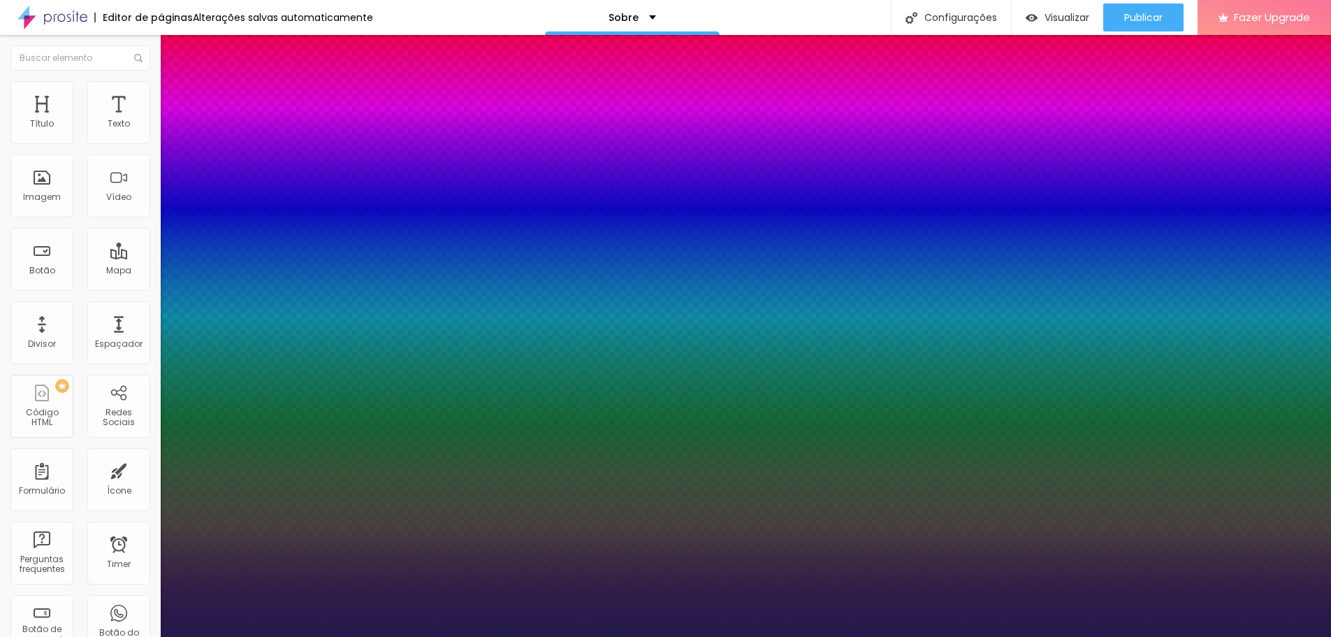
type input "1"
type input "15"
type input "1"
type input "20"
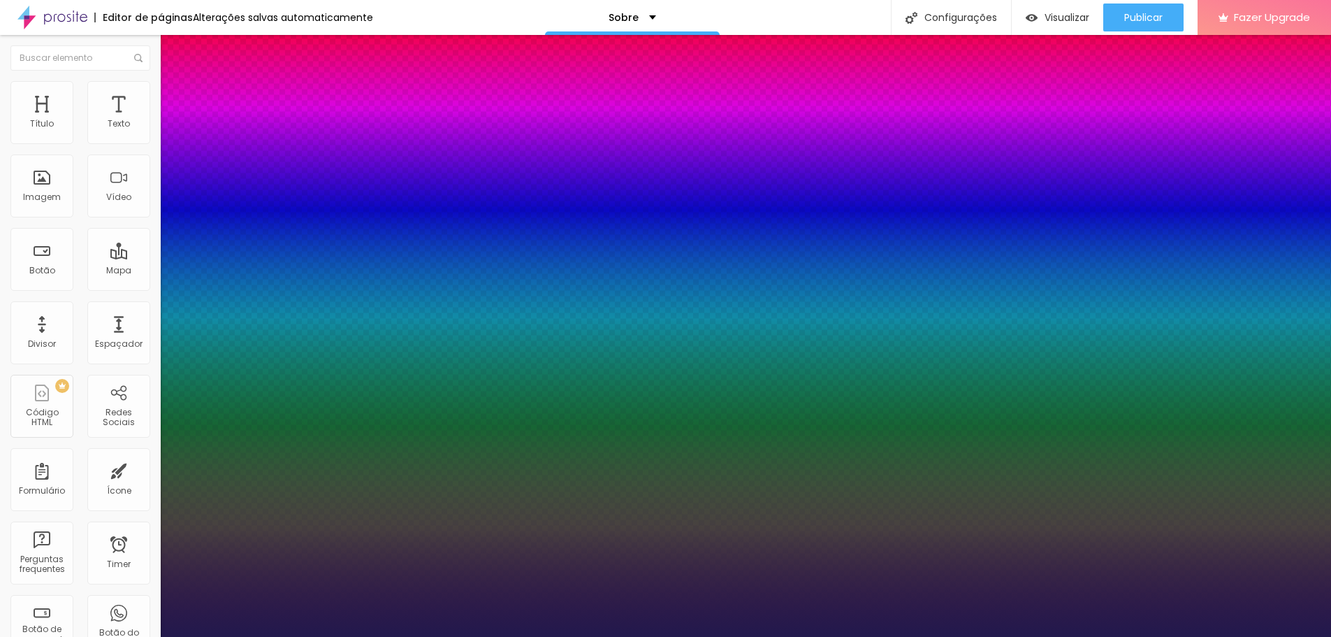
type input "20"
type input "1"
type input "26"
type input "1"
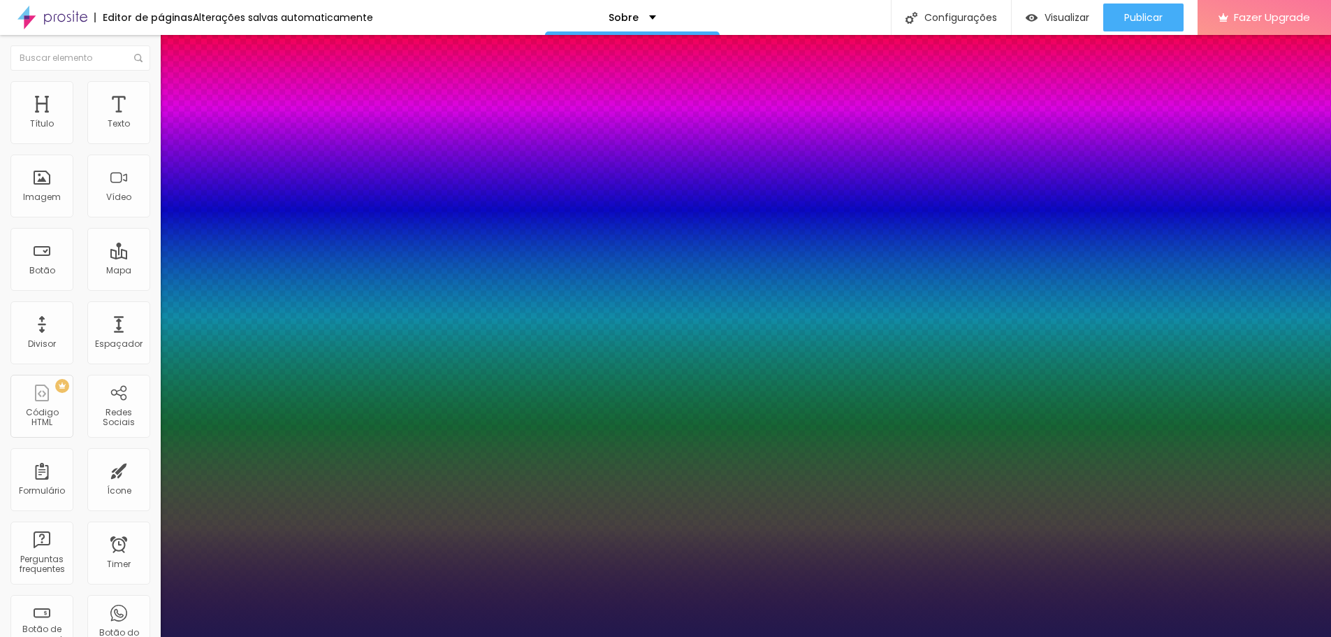
type input "27"
type input "1"
type input "28"
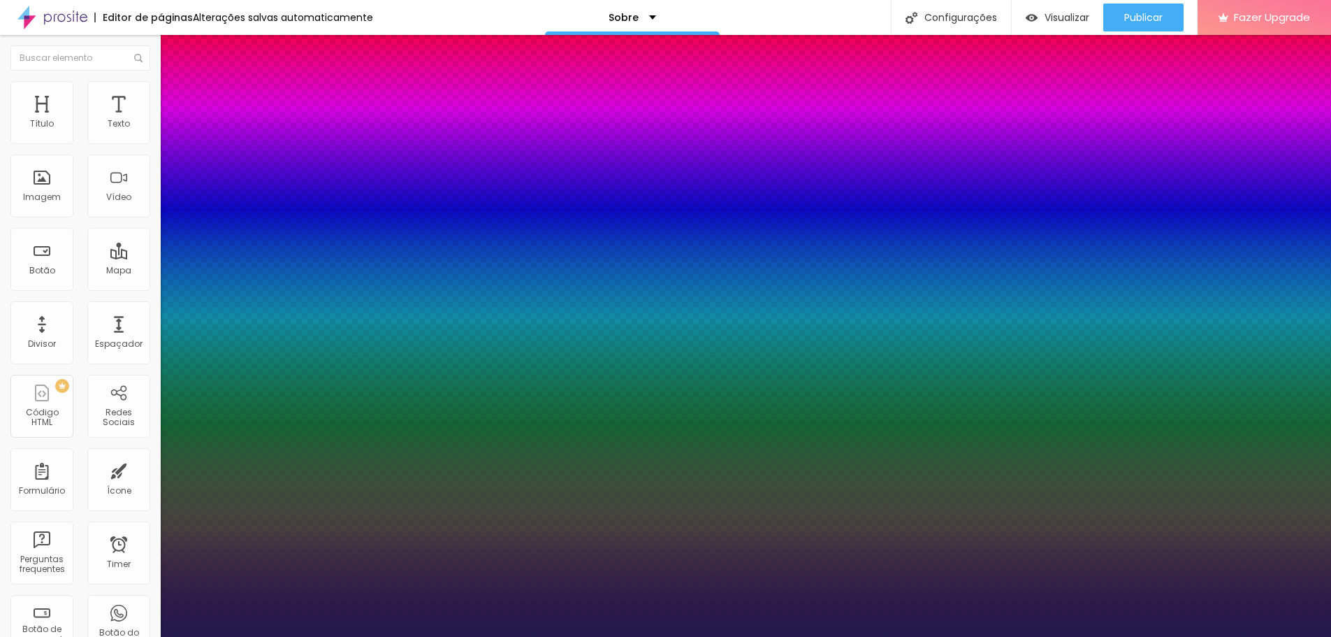
type input "1"
type input "29"
type input "1"
type input "30"
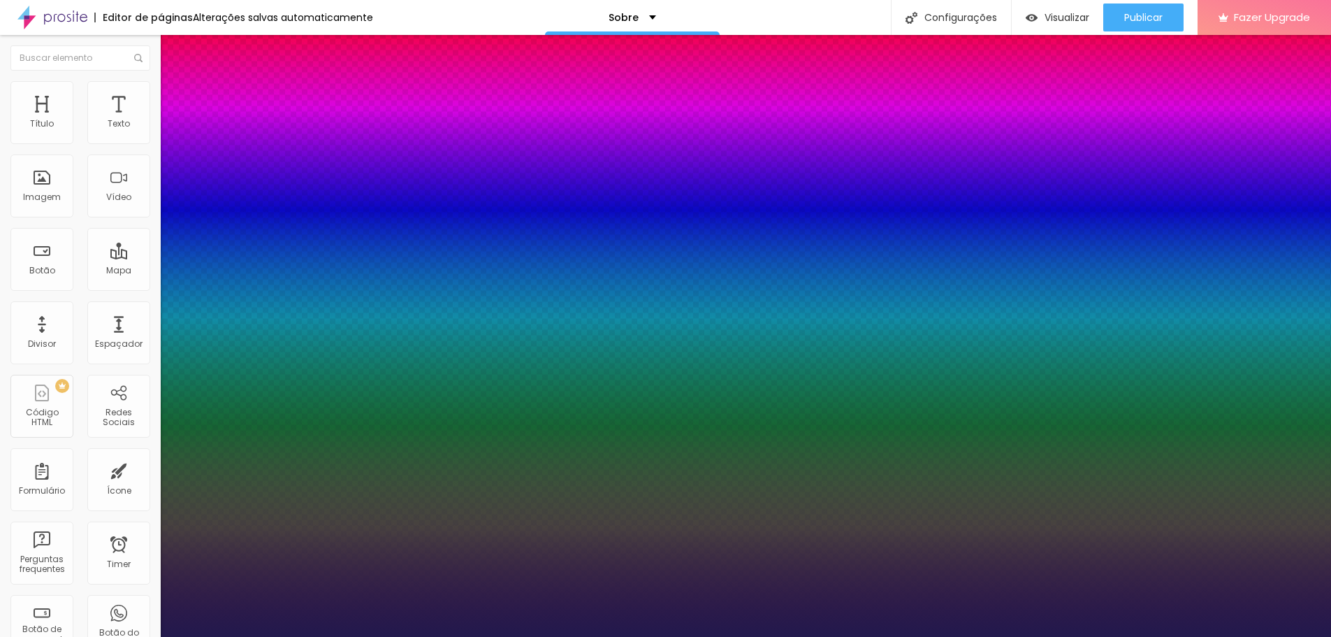
type input "30"
type input "1"
type input "31"
type input "1"
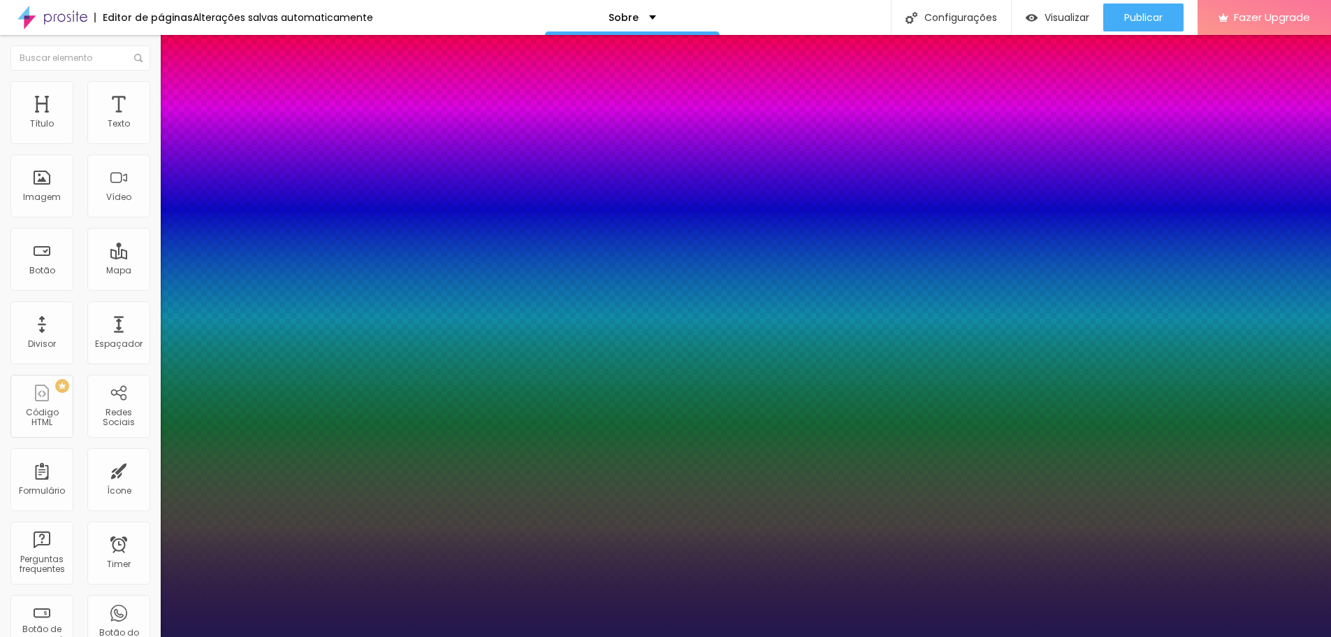
type input "32"
type input "1"
type input "33"
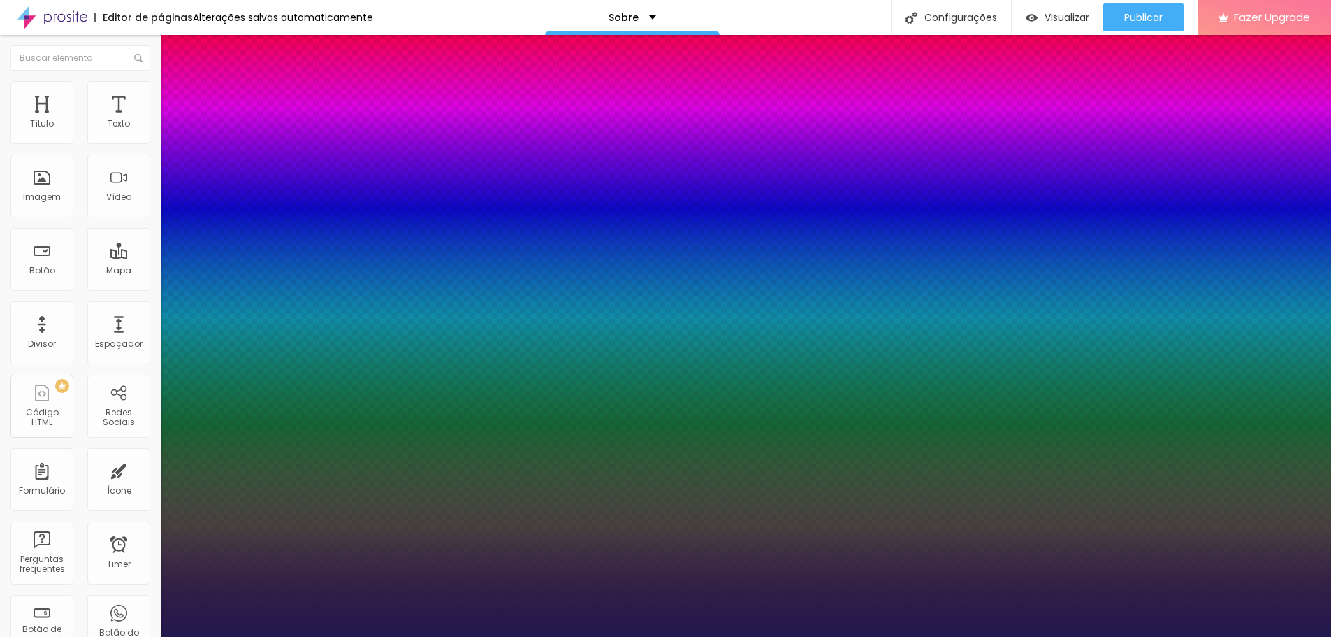
type input "1"
type input "35"
type input "1"
type input "36"
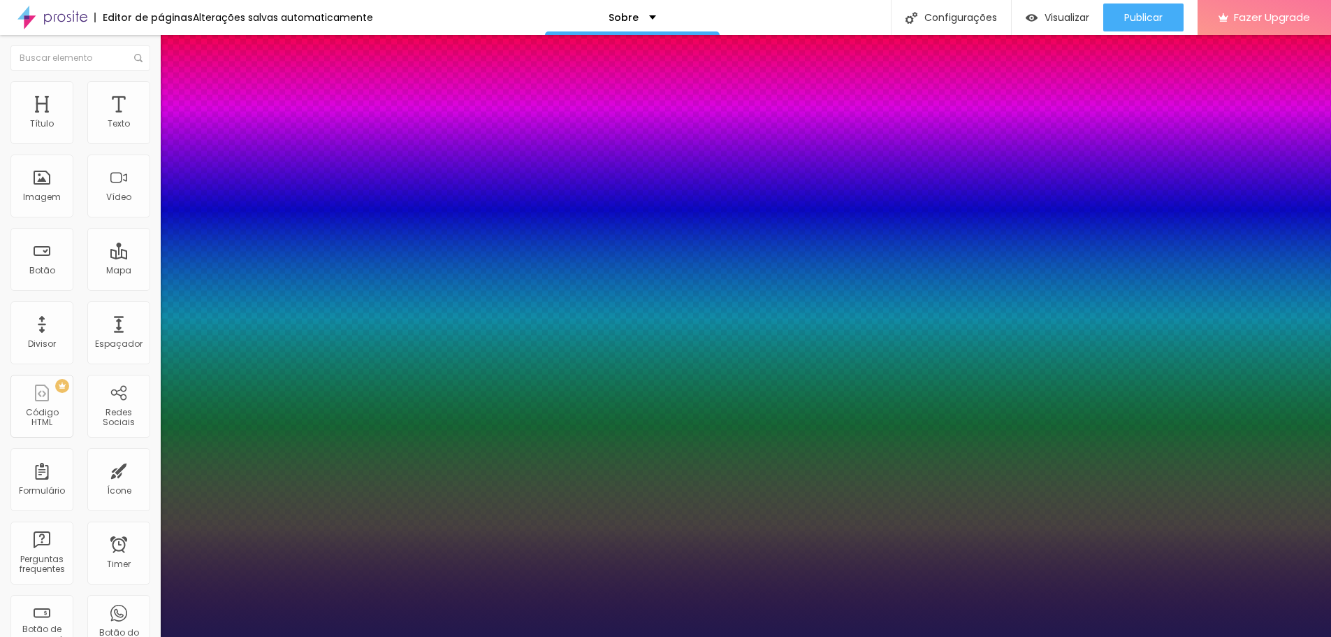
type input "36"
type input "1"
type input "37"
type input "1"
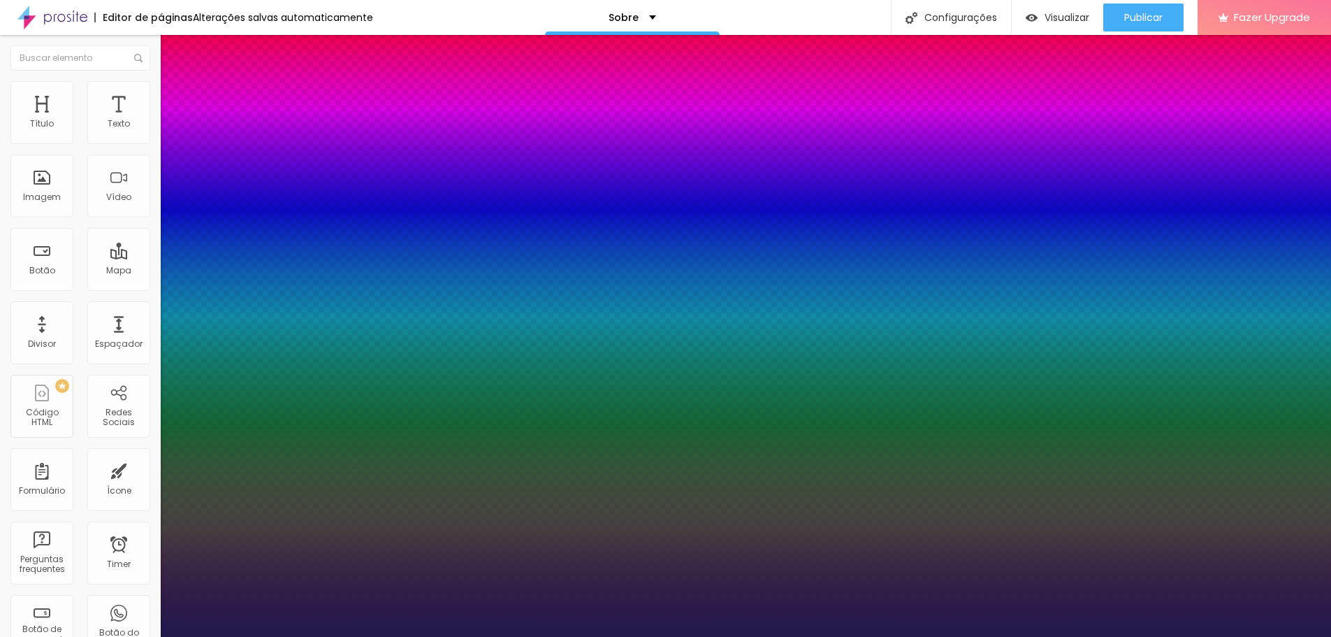
type input "38"
type input "1"
type input "39"
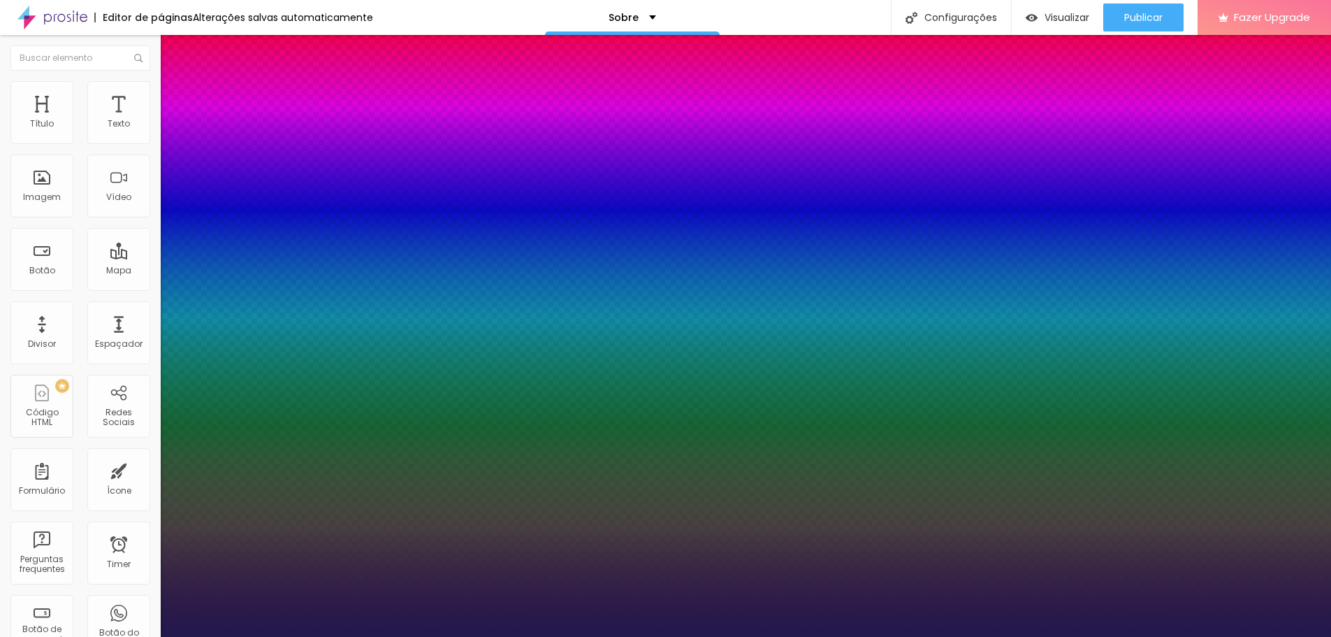
type input "1"
type input "40"
type input "1"
type input "41"
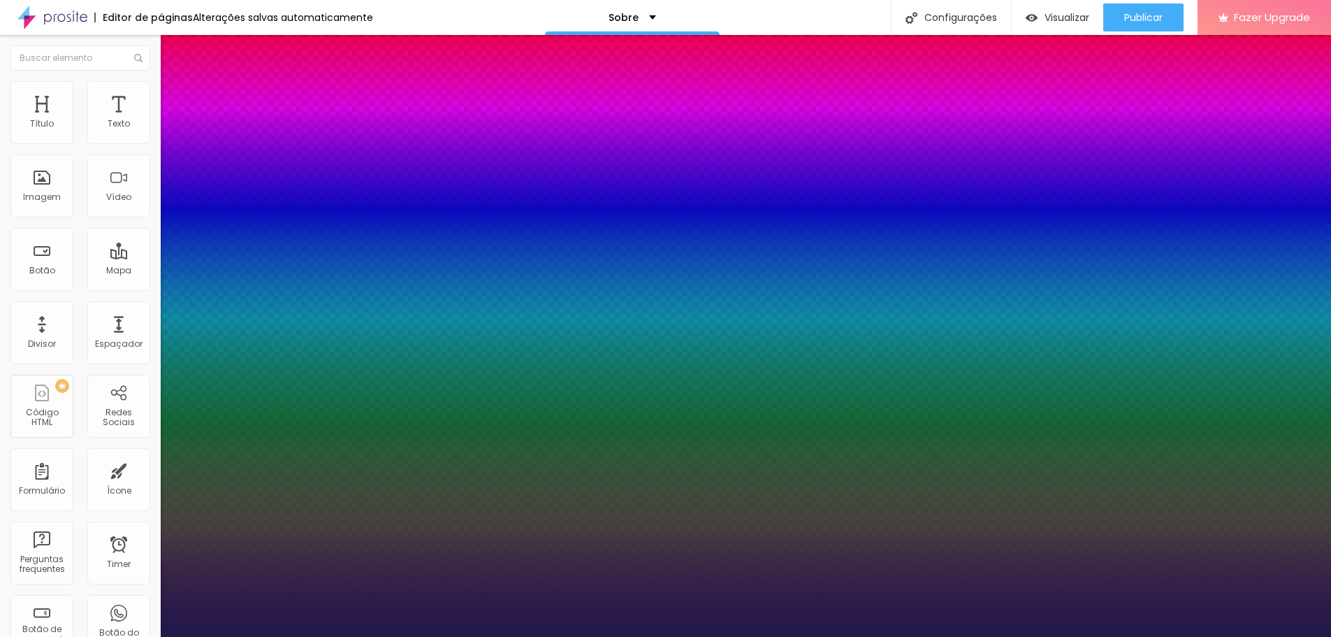
type input "41"
type input "1"
type input "42"
type input "1"
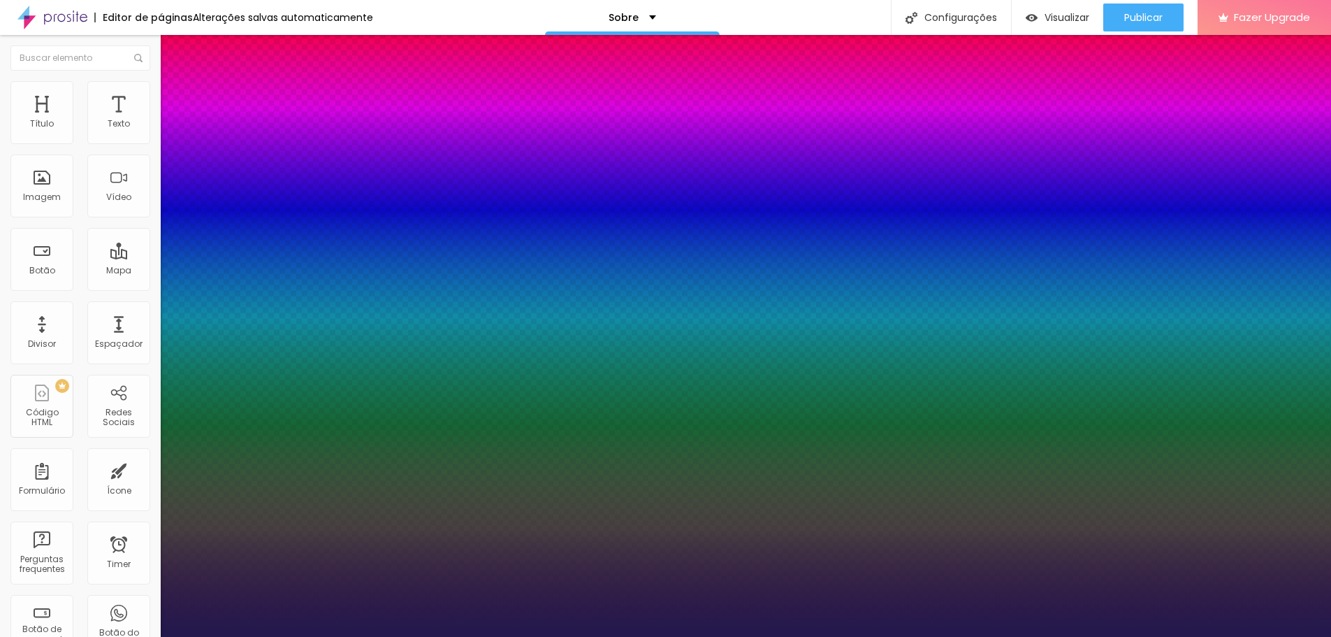
type input "43"
type input "1"
type input "44"
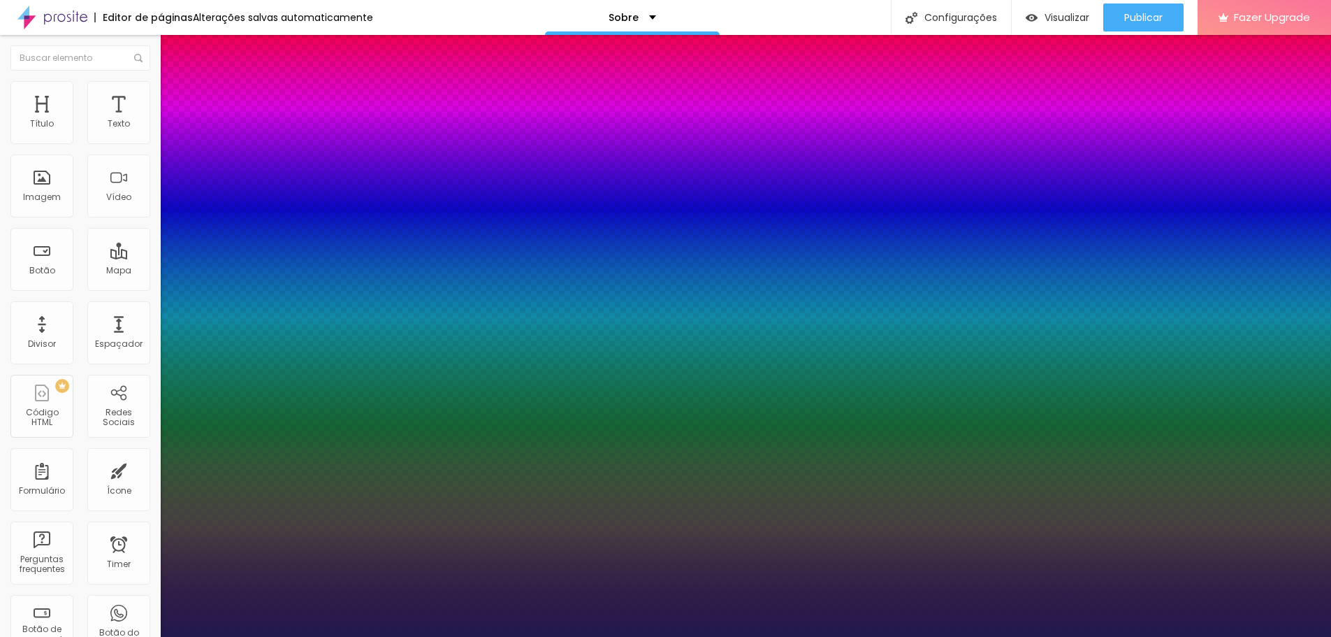
type input "1"
type input "46"
type input "1"
type input "47"
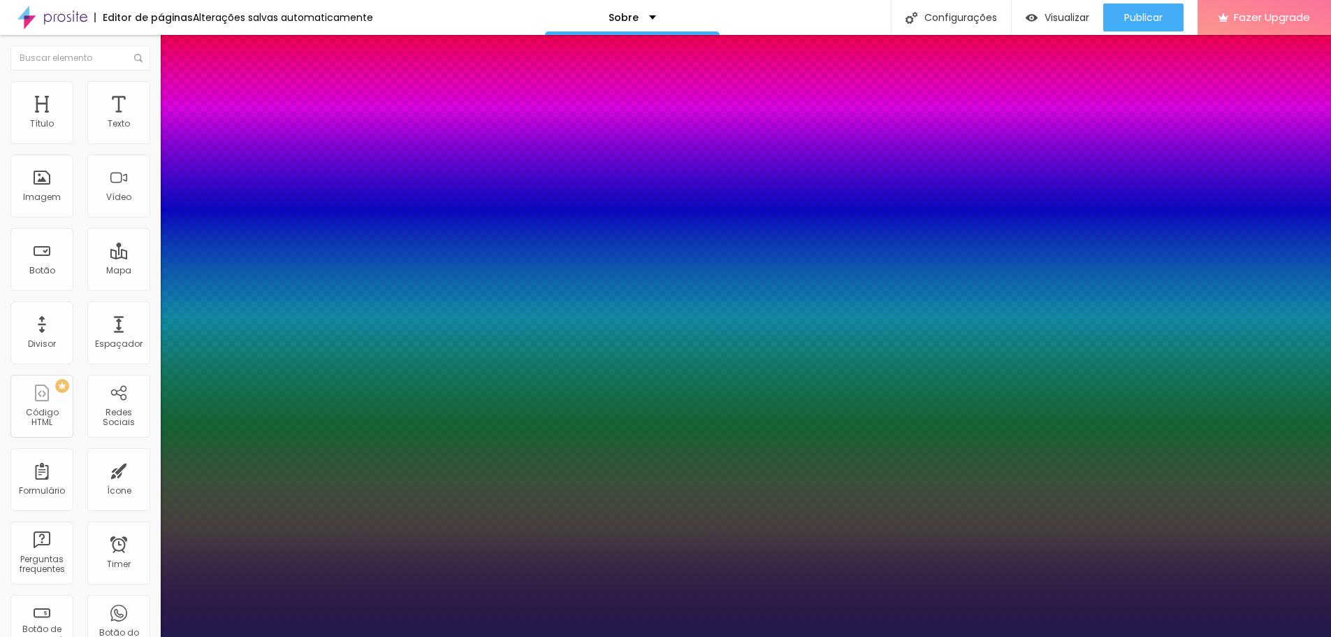
type input "47"
type input "1"
type input "48"
type input "1"
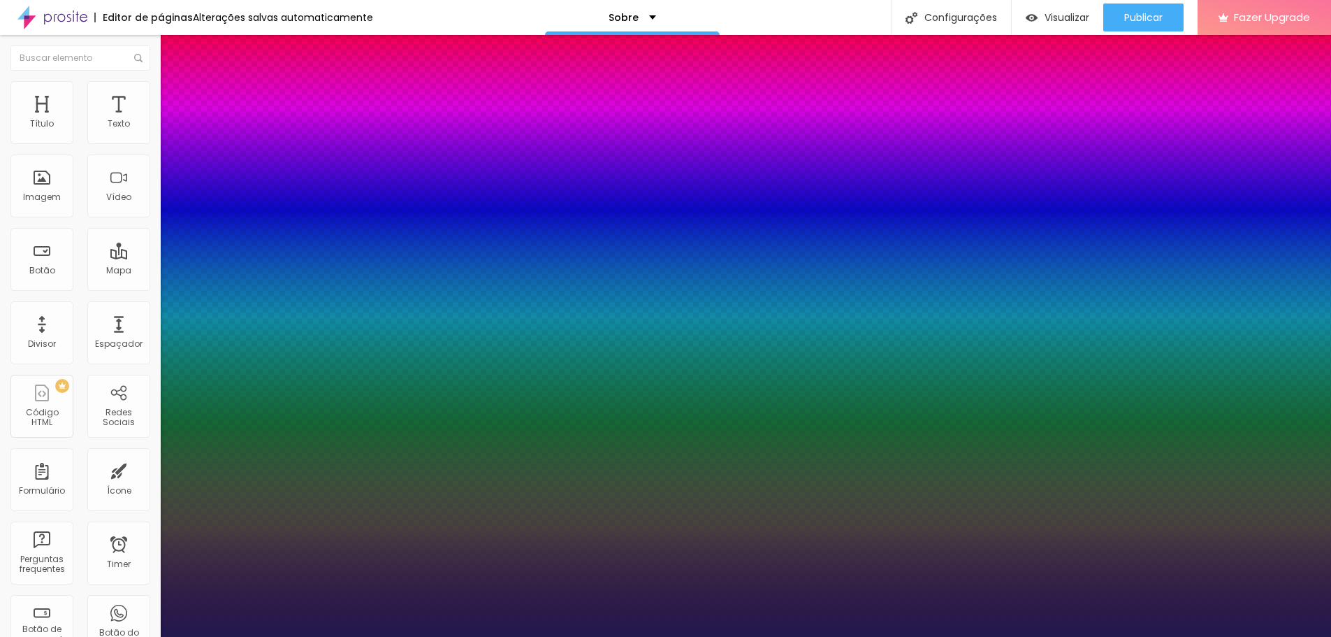
type input "49"
drag, startPoint x: 187, startPoint y: 397, endPoint x: 225, endPoint y: 405, distance: 39.2
click at [500, 636] on div at bounding box center [665, 637] width 1331 height 0
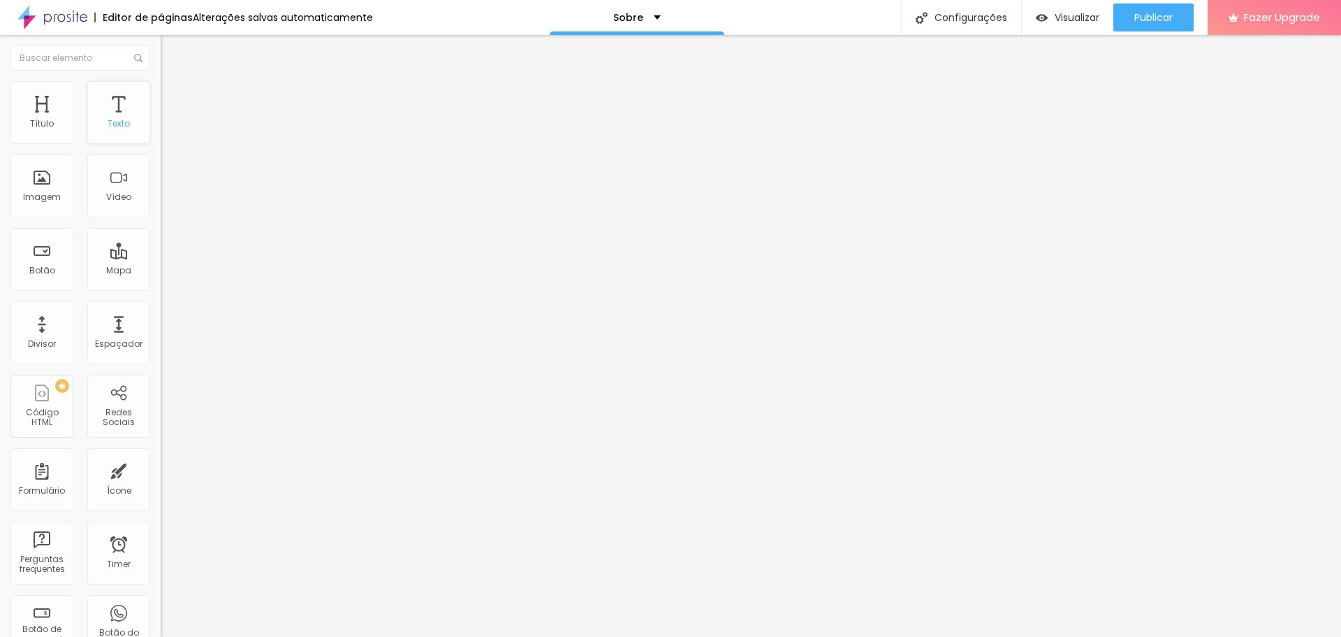
click at [116, 116] on div "Texto" at bounding box center [118, 112] width 63 height 63
click at [171, 51] on img "button" at bounding box center [176, 50] width 11 height 11
click at [166, 130] on icon "button" at bounding box center [170, 126] width 8 height 8
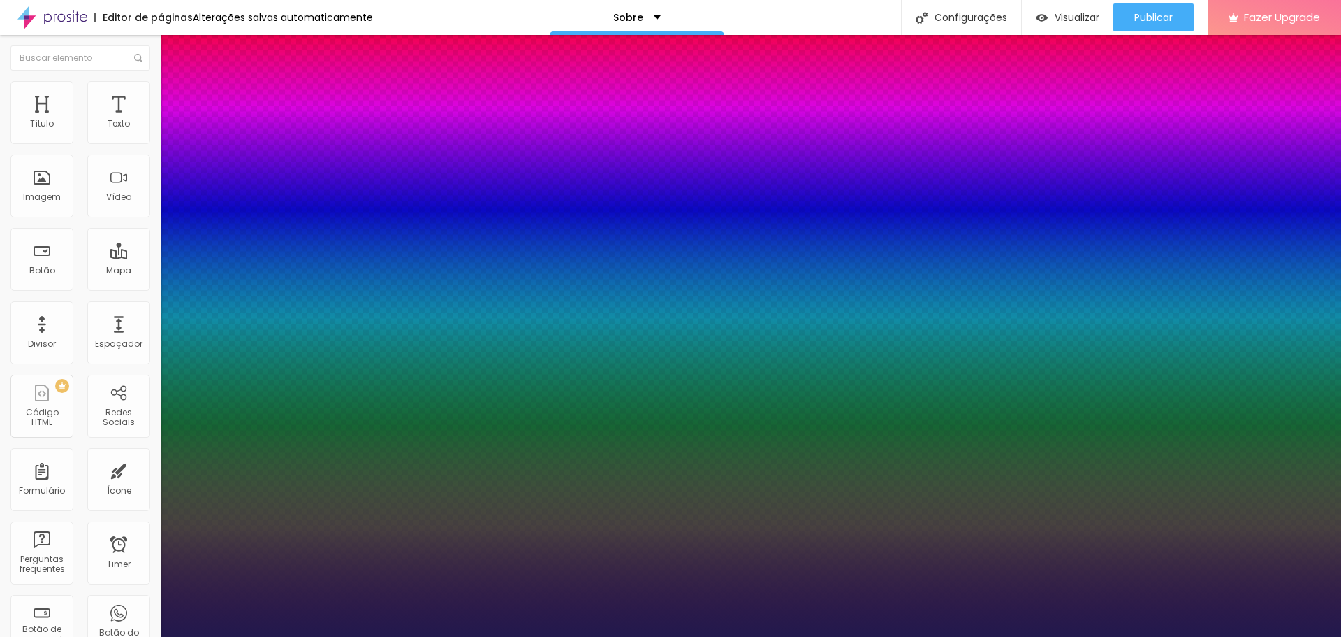
drag, startPoint x: 184, startPoint y: 239, endPoint x: 193, endPoint y: 240, distance: 8.5
click at [1212, 636] on div at bounding box center [670, 637] width 1341 height 0
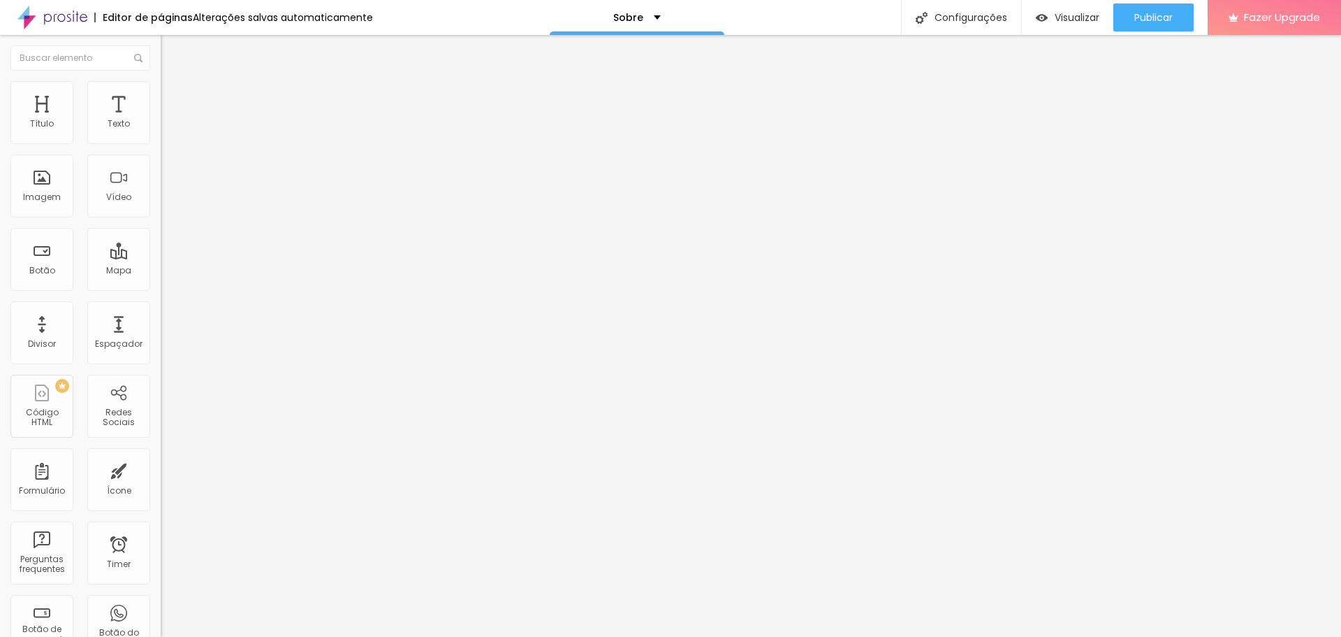
click at [161, 83] on li "Estilo" at bounding box center [241, 88] width 161 height 14
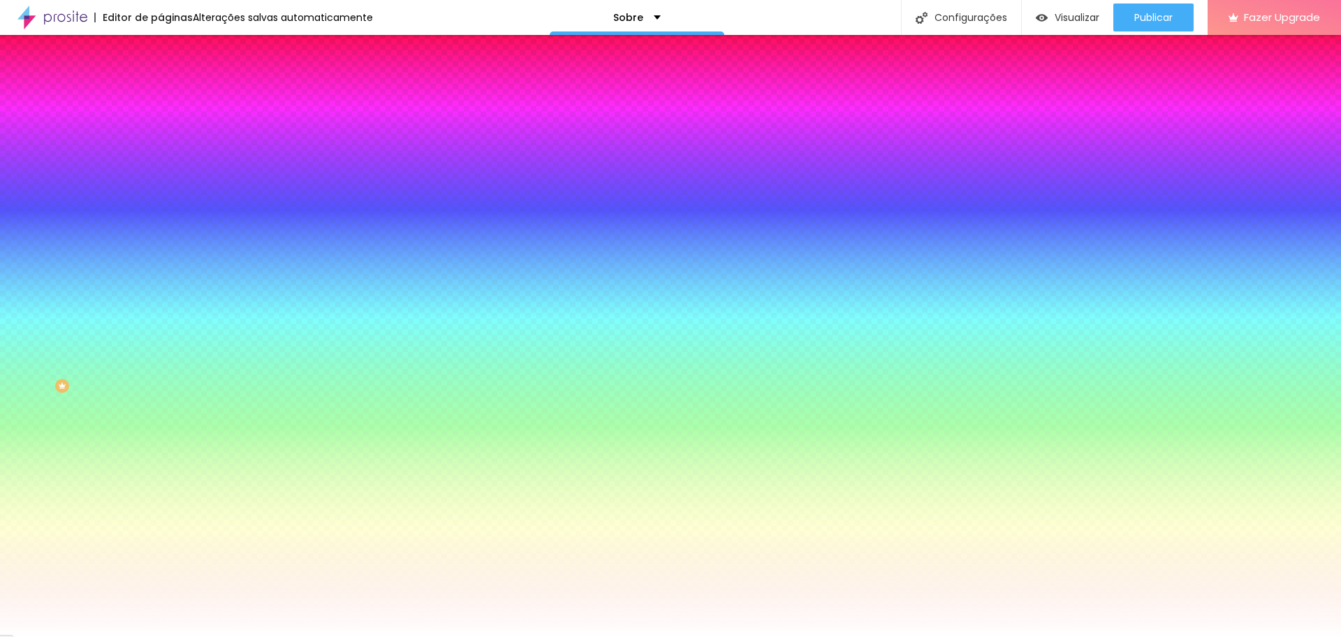
click at [161, 95] on img at bounding box center [167, 101] width 13 height 13
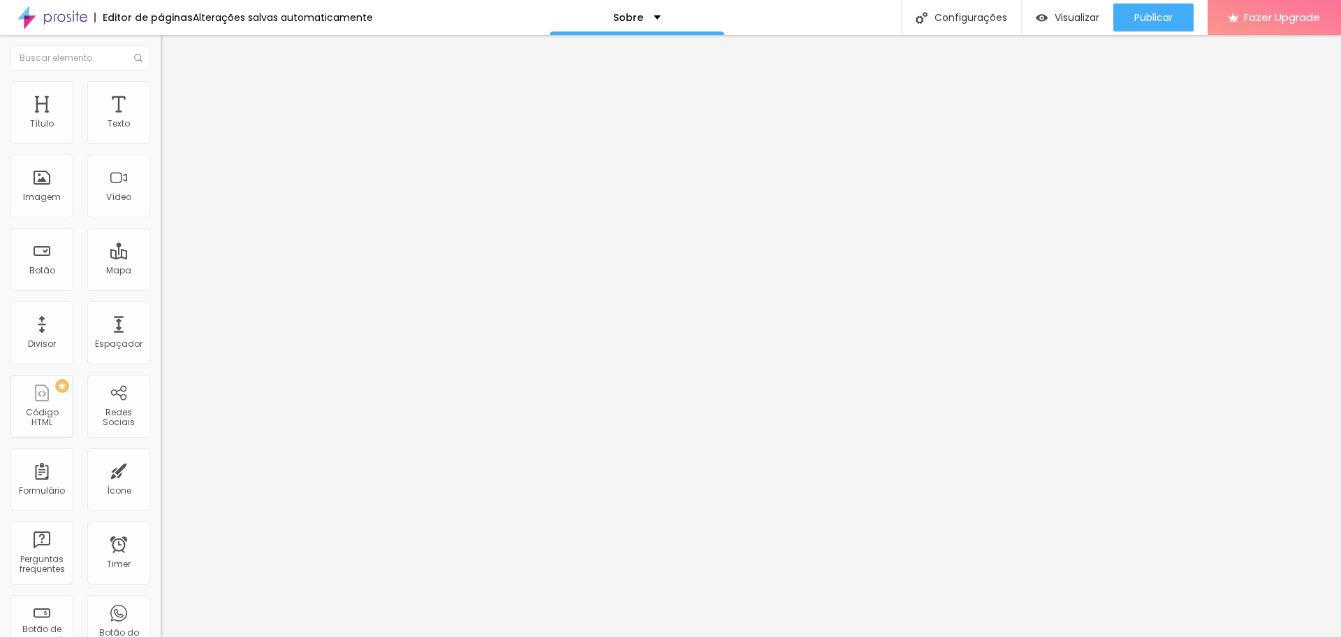
click at [161, 271] on input "range" at bounding box center [206, 276] width 90 height 11
click at [161, 469] on input "range" at bounding box center [206, 474] width 90 height 11
click at [161, 92] on li "Estilo" at bounding box center [241, 88] width 161 height 14
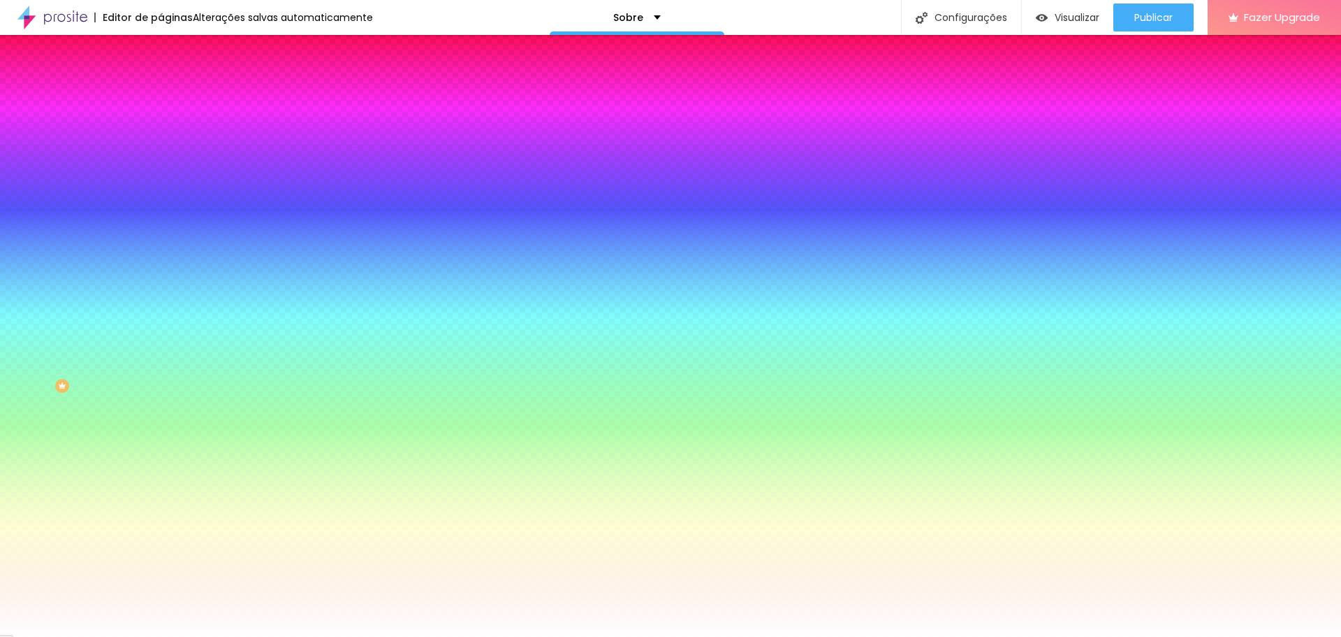
click at [161, 95] on li "Avançado" at bounding box center [241, 102] width 161 height 14
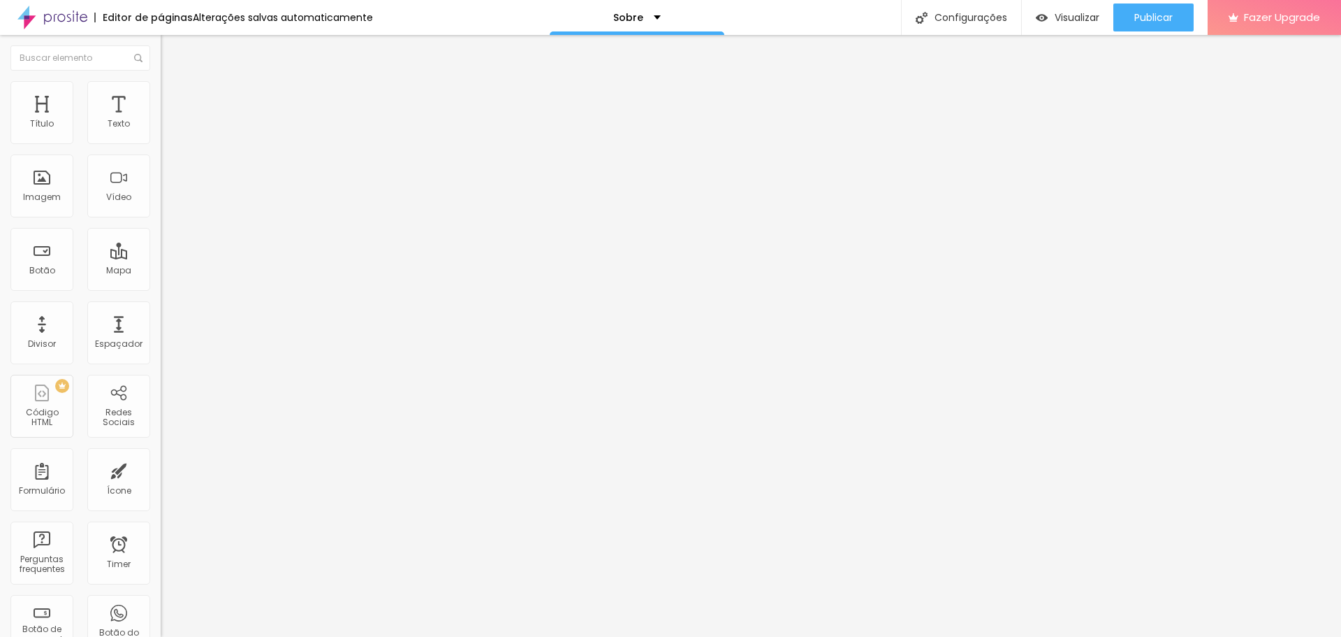
drag, startPoint x: 54, startPoint y: 164, endPoint x: 40, endPoint y: 159, distance: 15.7
click at [161, 469] on input "range" at bounding box center [206, 474] width 90 height 11
click at [161, 89] on img at bounding box center [167, 87] width 13 height 13
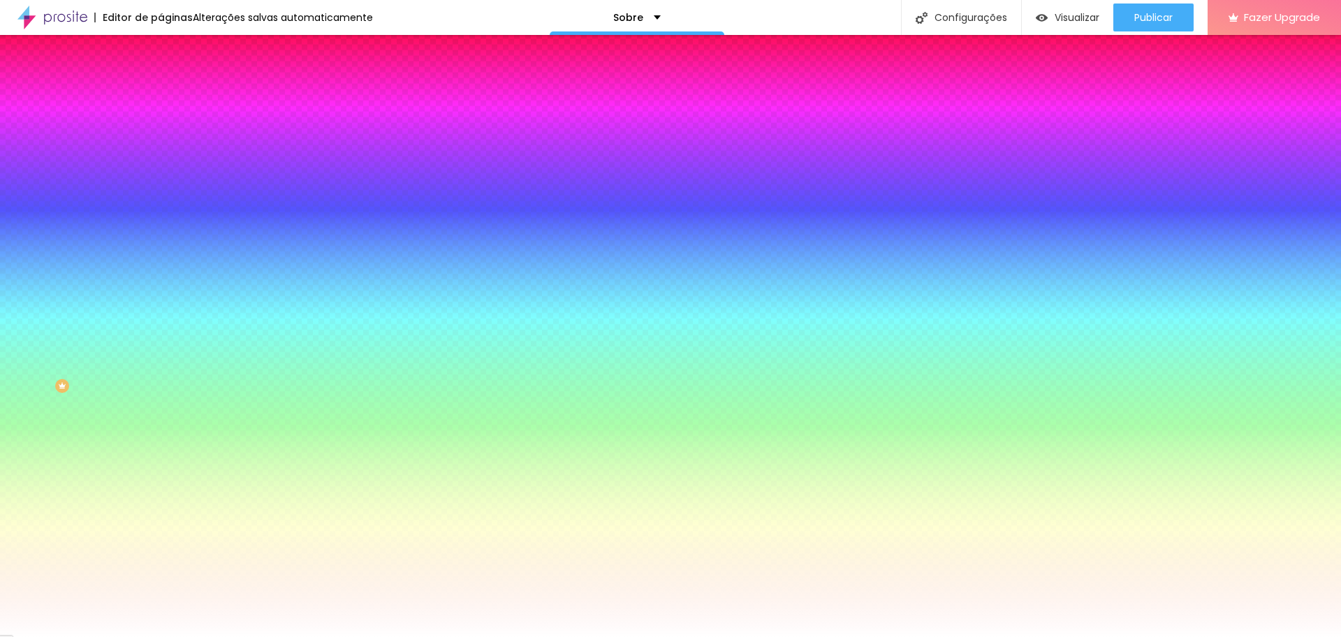
click at [161, 95] on img at bounding box center [167, 101] width 13 height 13
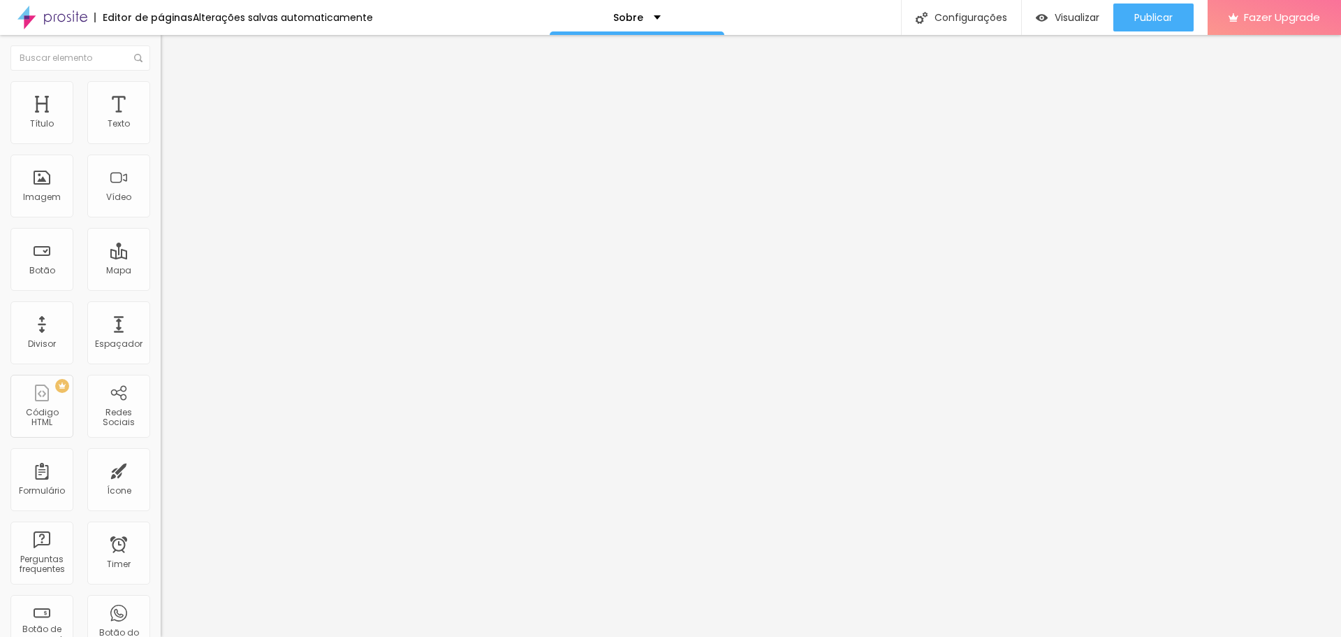
click at [161, 469] on input "range" at bounding box center [206, 474] width 90 height 11
click at [161, 95] on li "Avançado" at bounding box center [241, 102] width 161 height 14
drag, startPoint x: 32, startPoint y: 163, endPoint x: 25, endPoint y: 166, distance: 7.3
click at [161, 469] on input "range" at bounding box center [206, 474] width 90 height 11
click at [1130, 12] on button "Publicar" at bounding box center [1154, 17] width 80 height 28
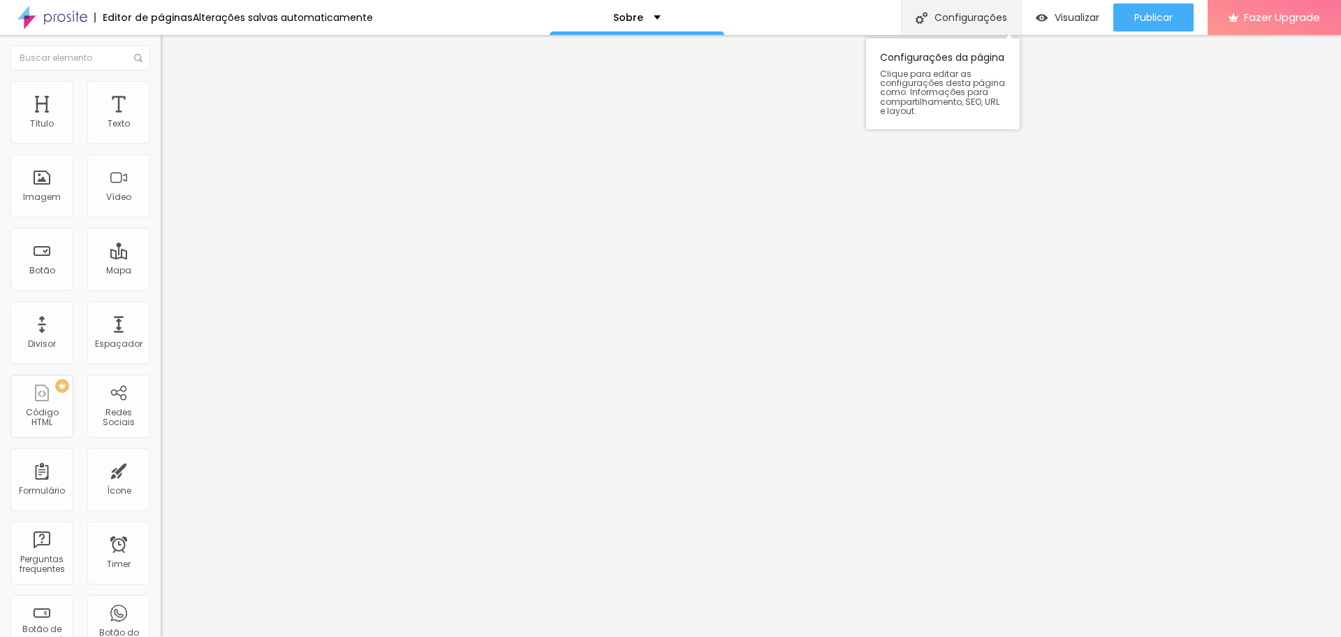
click at [933, 14] on div "Configurações" at bounding box center [961, 17] width 120 height 35
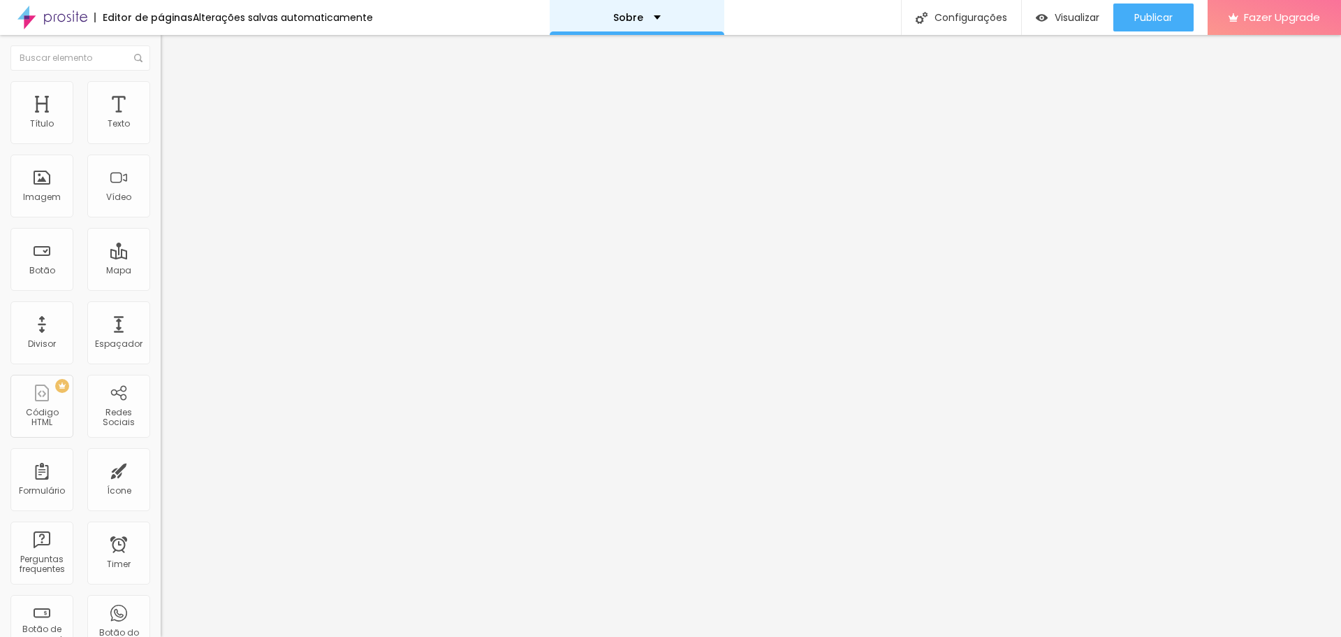
click at [630, 9] on div "Sobre" at bounding box center [637, 17] width 175 height 35
click at [832, 13] on div "Editor de páginas Alterações salvas automaticamente Sobre Configurações Configu…" at bounding box center [670, 17] width 1341 height 35
click at [171, 46] on img "button" at bounding box center [176, 50] width 11 height 11
click at [687, 8] on div "Sobre" at bounding box center [637, 17] width 175 height 35
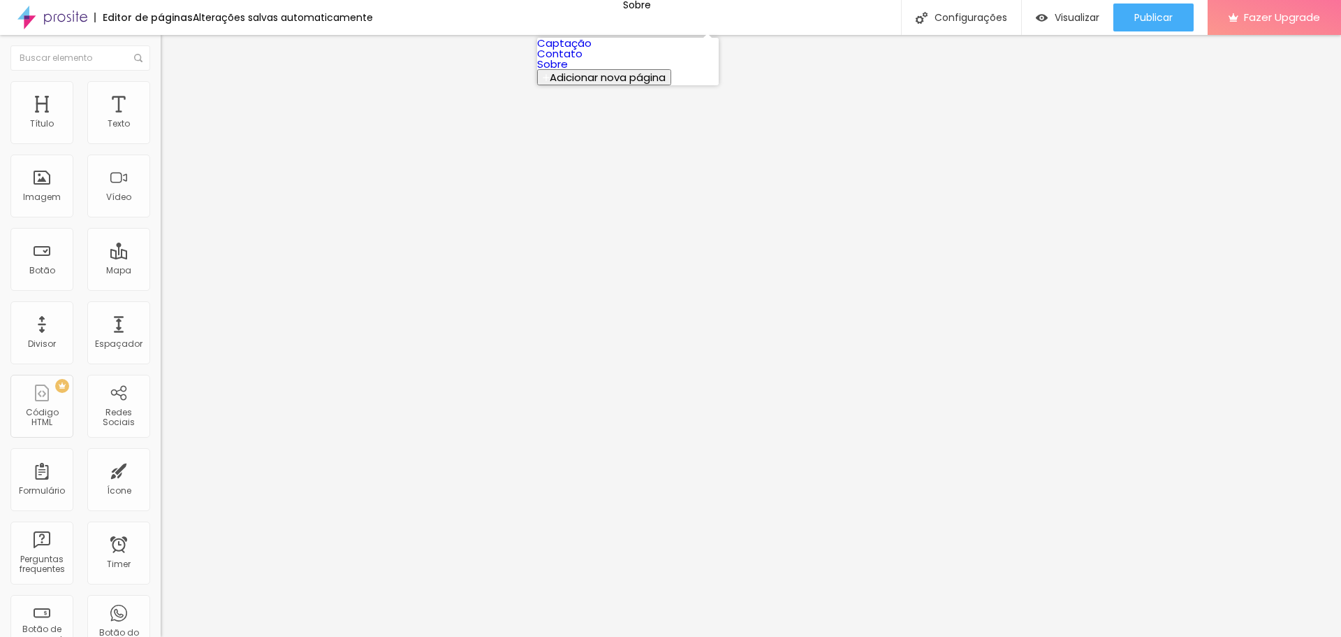
click at [592, 47] on link "Captação" at bounding box center [564, 43] width 54 height 15
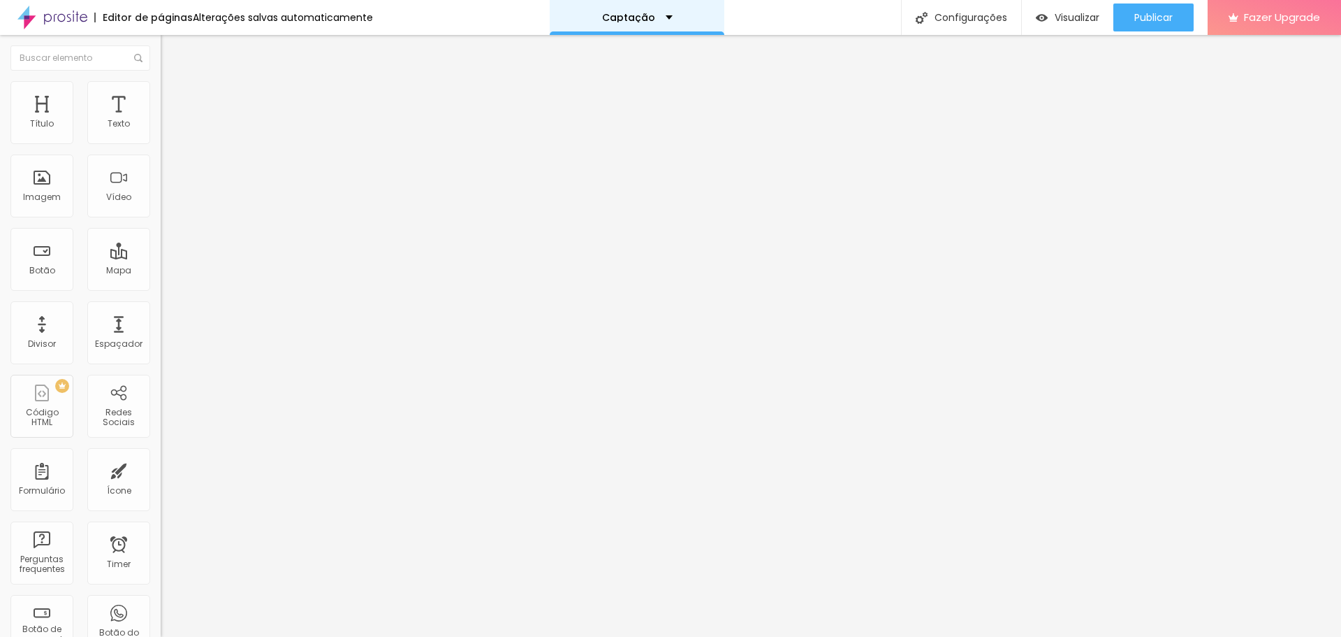
click at [639, 12] on div "Captação" at bounding box center [637, 17] width 175 height 35
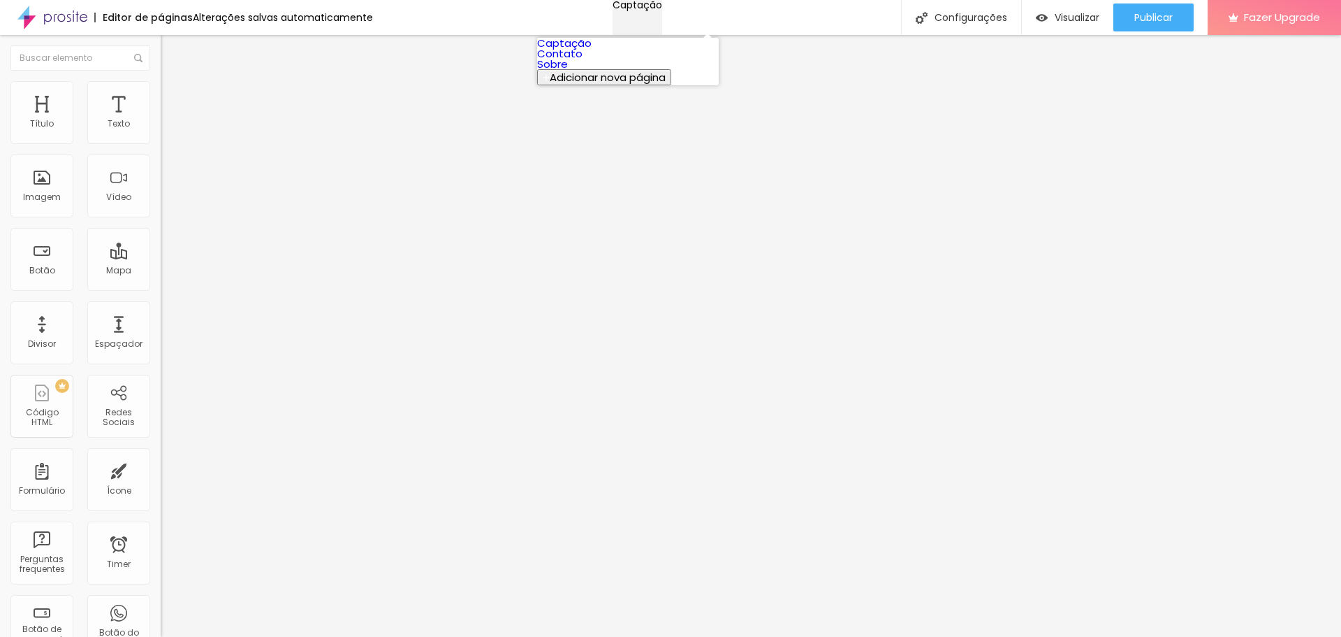
click at [639, 10] on div "Captação" at bounding box center [638, 5] width 50 height 10
